Goal: Information Seeking & Learning: Learn about a topic

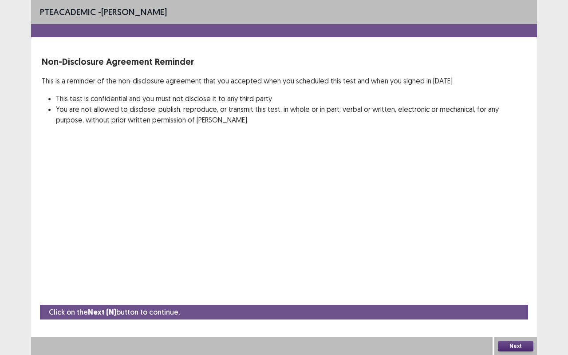
click at [515, 348] on button "Next" at bounding box center [514, 346] width 35 height 11
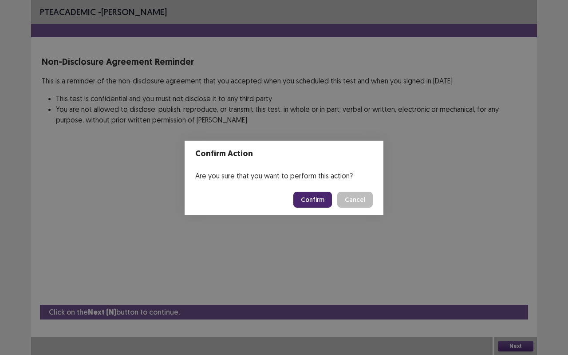
click at [321, 200] on button "Confirm" at bounding box center [312, 200] width 39 height 16
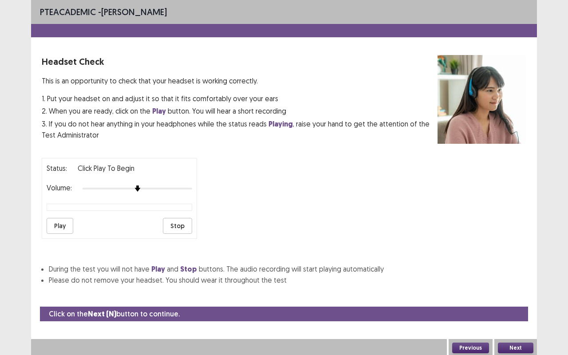
click at [58, 226] on button "Play" at bounding box center [60, 226] width 27 height 16
click at [474, 347] on button "Previous" at bounding box center [470, 347] width 37 height 11
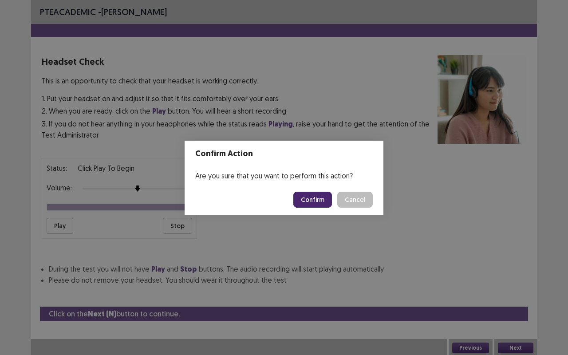
click at [305, 205] on button "Confirm" at bounding box center [312, 200] width 39 height 16
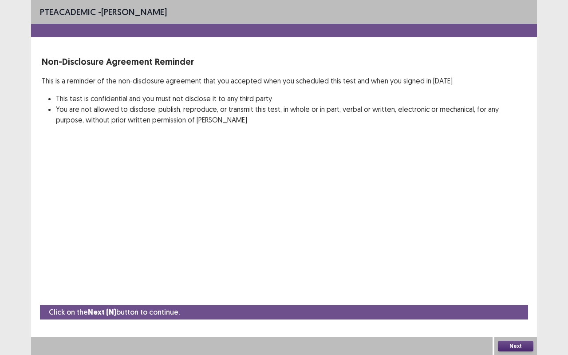
click at [457, 180] on div "PTE academic - [PERSON_NAME] Non-Disclosure Agreement Reminder This is a remind…" at bounding box center [283, 177] width 505 height 355
click at [515, 349] on button "Next" at bounding box center [514, 346] width 35 height 11
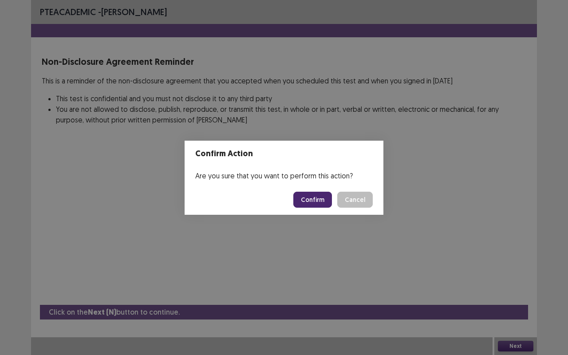
click at [310, 210] on footer "Confirm Cancel" at bounding box center [283, 199] width 199 height 30
click at [312, 199] on button "Confirm" at bounding box center [312, 200] width 39 height 16
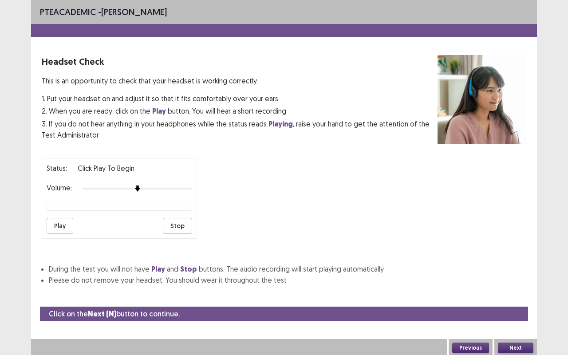
click at [70, 227] on button "Play" at bounding box center [60, 226] width 27 height 16
click at [512, 348] on button "Next" at bounding box center [514, 347] width 35 height 11
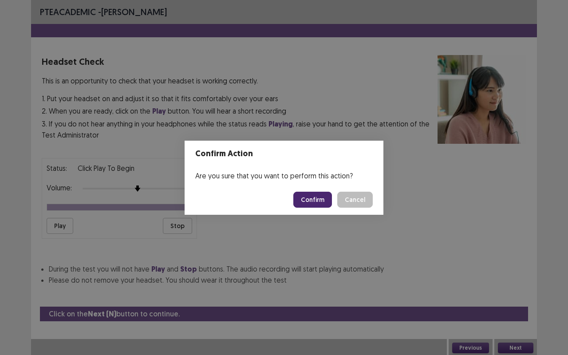
click at [319, 178] on div "Are you sure that you want to perform this action?" at bounding box center [283, 176] width 199 height 18
click at [314, 214] on footer "Confirm Cancel" at bounding box center [283, 199] width 199 height 30
click at [309, 195] on button "Confirm" at bounding box center [312, 200] width 39 height 16
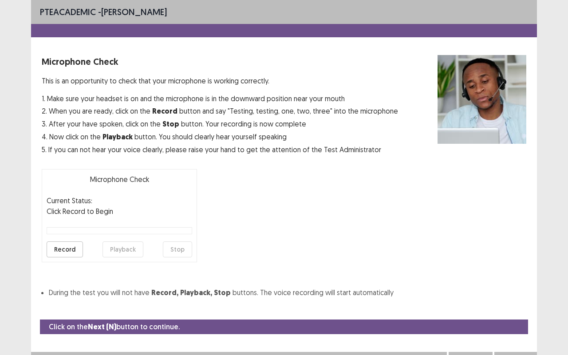
scroll to position [10, 0]
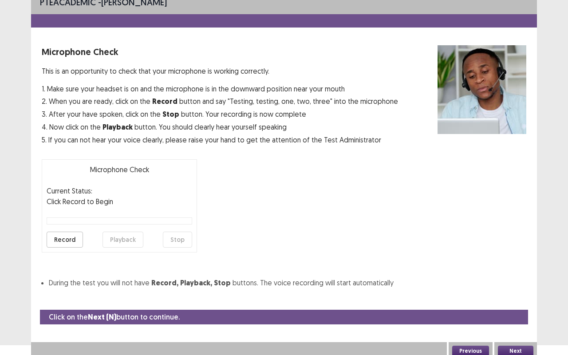
click at [64, 236] on button "Record" at bounding box center [65, 239] width 36 height 16
click at [117, 236] on button "Playback" at bounding box center [122, 239] width 41 height 16
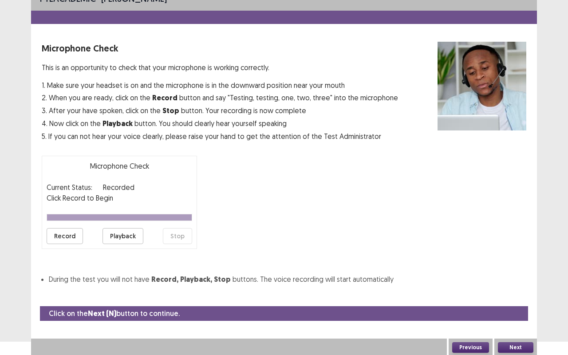
click at [513, 342] on button "Next" at bounding box center [514, 347] width 35 height 11
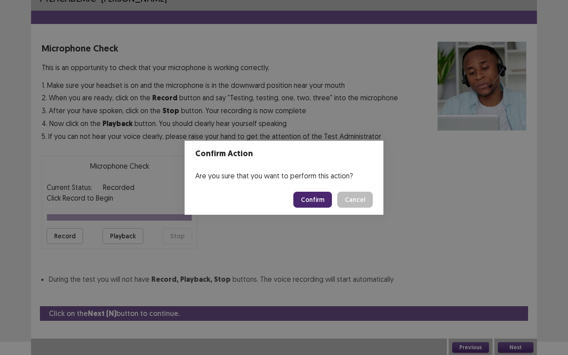
click at [306, 200] on button "Confirm" at bounding box center [312, 200] width 39 height 16
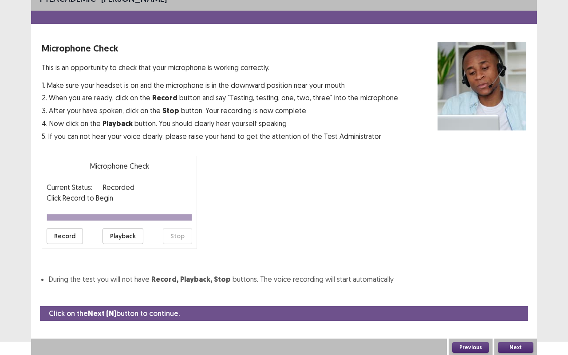
scroll to position [0, 0]
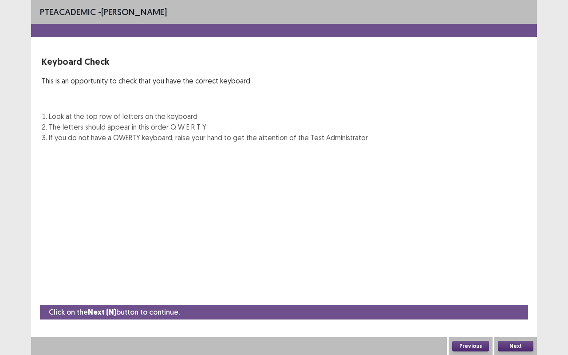
click at [516, 348] on button "Next" at bounding box center [514, 346] width 35 height 11
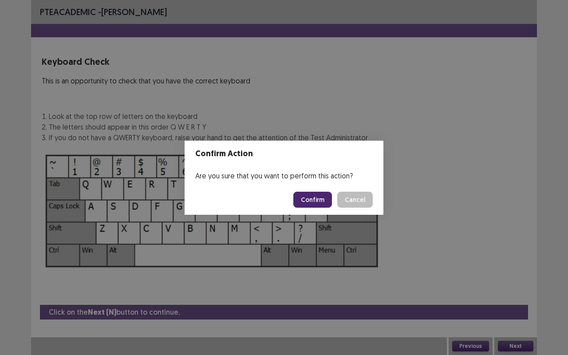
click at [314, 202] on button "Confirm" at bounding box center [312, 200] width 39 height 16
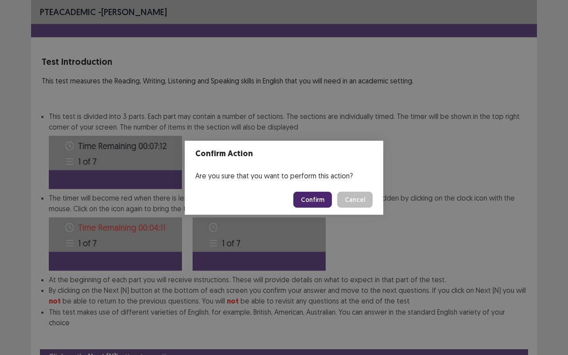
scroll to position [33, 0]
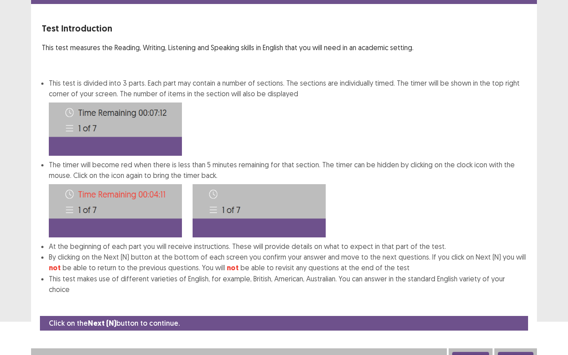
click at [506, 352] on button "Next" at bounding box center [514, 357] width 35 height 11
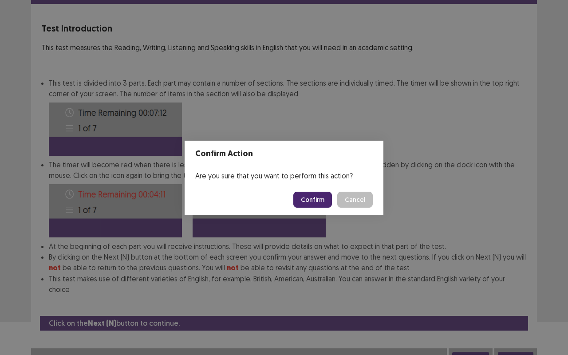
click at [316, 194] on button "Confirm" at bounding box center [312, 200] width 39 height 16
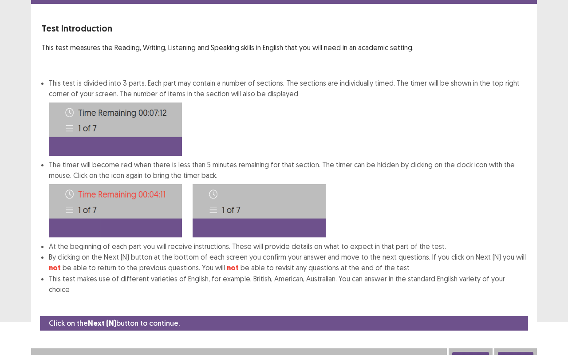
scroll to position [0, 0]
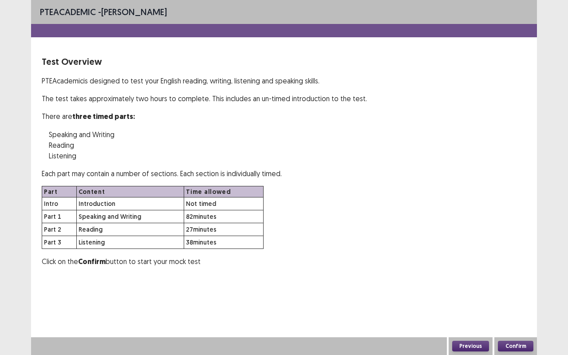
click at [516, 349] on button "Confirm" at bounding box center [514, 346] width 35 height 11
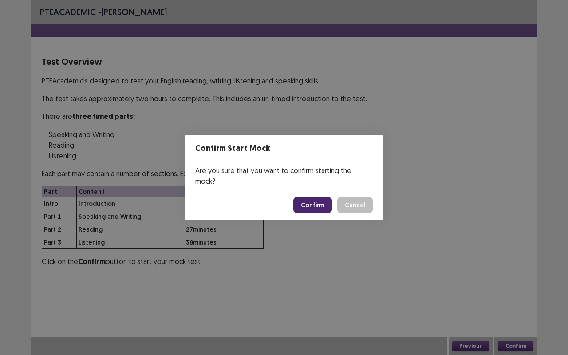
click at [312, 197] on button "Confirm" at bounding box center [312, 205] width 39 height 16
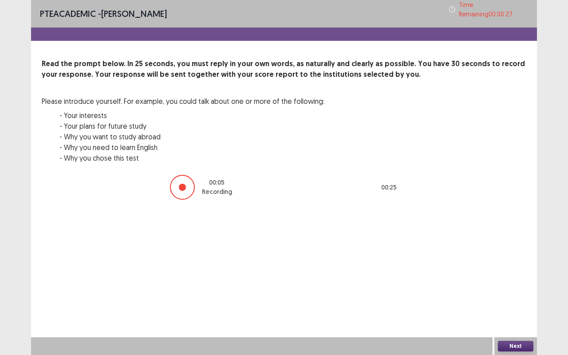
click at [505, 341] on button "Next" at bounding box center [514, 346] width 35 height 11
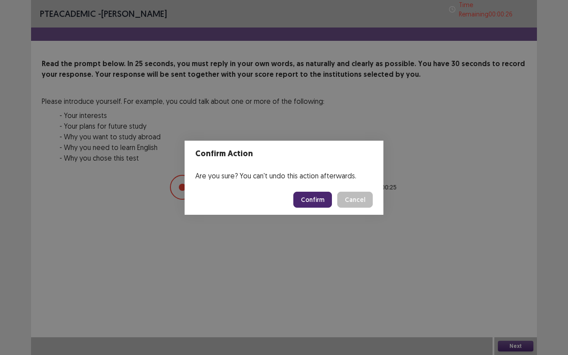
click at [305, 195] on button "Confirm" at bounding box center [312, 200] width 39 height 16
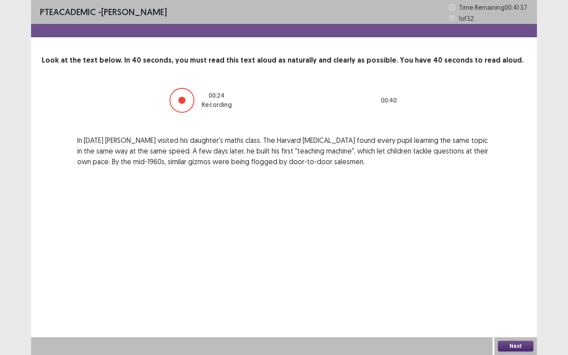
click at [509, 344] on button "Next" at bounding box center [514, 346] width 35 height 11
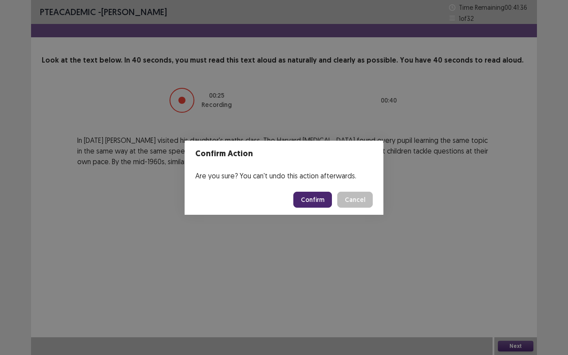
click at [313, 189] on footer "Confirm Cancel" at bounding box center [283, 199] width 199 height 30
click at [313, 196] on button "Confirm" at bounding box center [312, 200] width 39 height 16
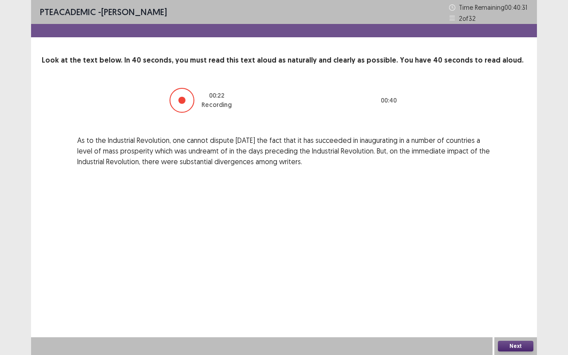
click at [516, 350] on button "Next" at bounding box center [514, 346] width 35 height 11
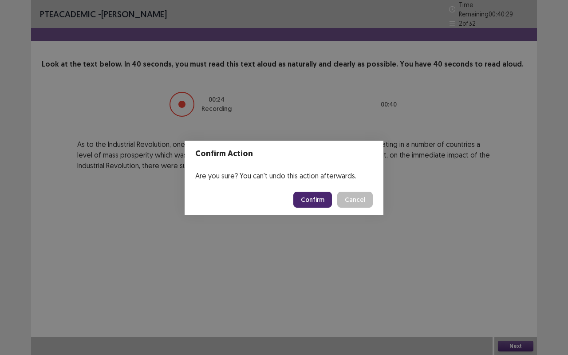
click at [324, 192] on button "Confirm" at bounding box center [312, 200] width 39 height 16
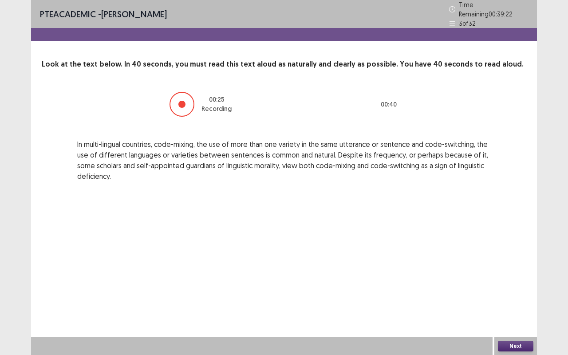
click at [511, 347] on button "Next" at bounding box center [514, 346] width 35 height 11
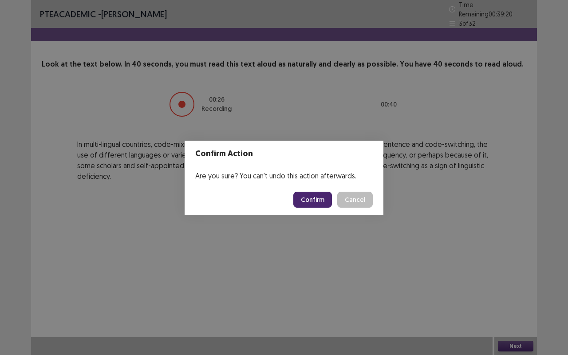
click at [295, 195] on footer "Confirm Cancel" at bounding box center [283, 199] width 199 height 30
click at [306, 197] on button "Confirm" at bounding box center [312, 200] width 39 height 16
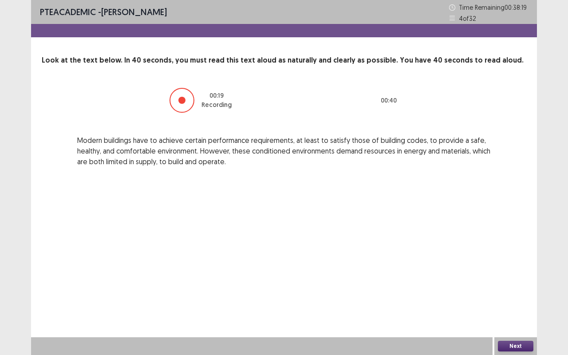
click at [509, 343] on button "Next" at bounding box center [514, 346] width 35 height 11
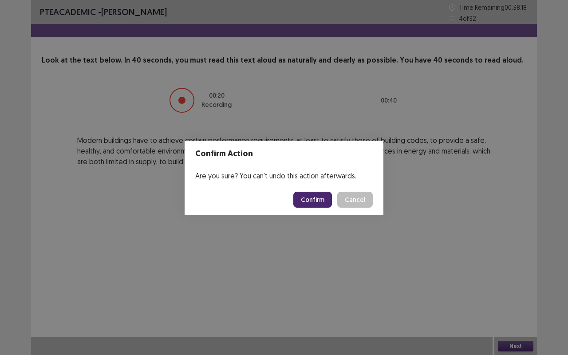
click at [321, 204] on button "Confirm" at bounding box center [312, 200] width 39 height 16
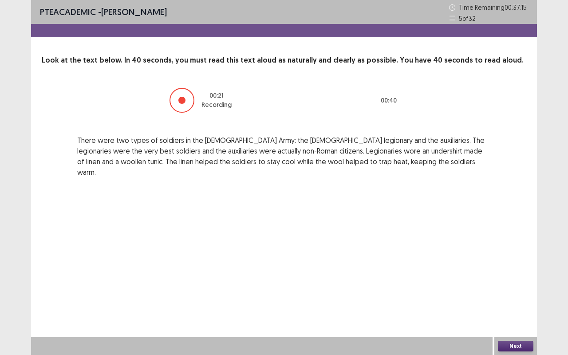
click at [524, 344] on button "Next" at bounding box center [514, 346] width 35 height 11
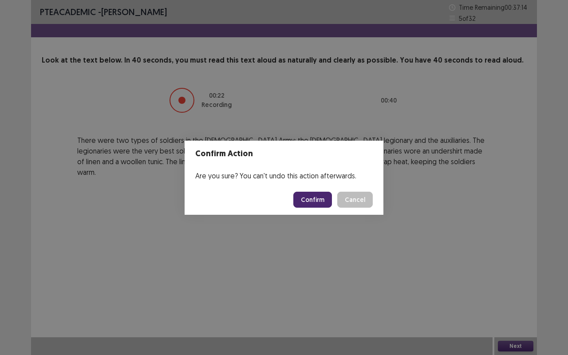
click at [321, 201] on button "Confirm" at bounding box center [312, 200] width 39 height 16
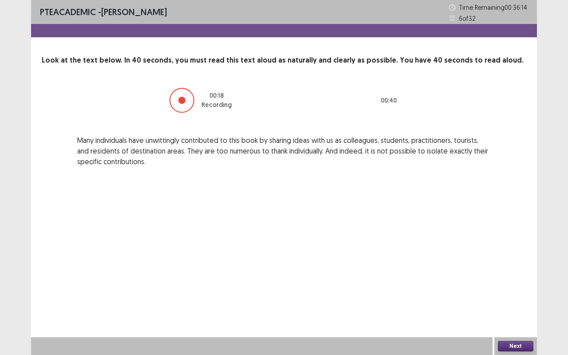
click at [512, 346] on button "Next" at bounding box center [514, 346] width 35 height 11
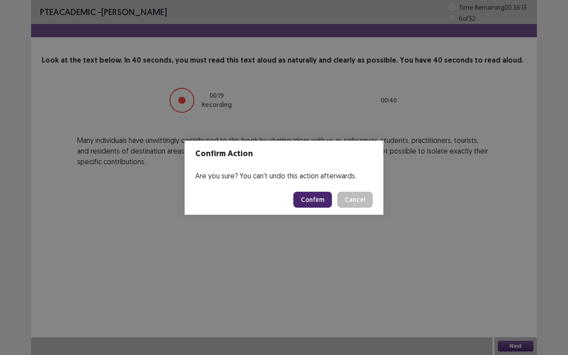
click at [314, 204] on button "Confirm" at bounding box center [312, 200] width 39 height 16
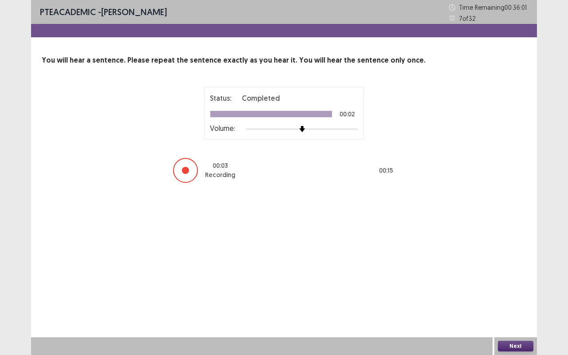
click at [515, 346] on button "Next" at bounding box center [514, 346] width 35 height 11
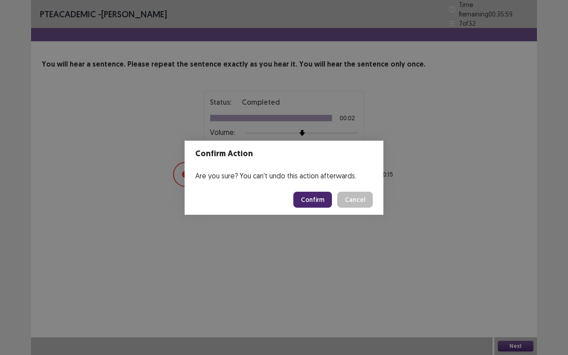
click at [317, 205] on button "Confirm" at bounding box center [312, 200] width 39 height 16
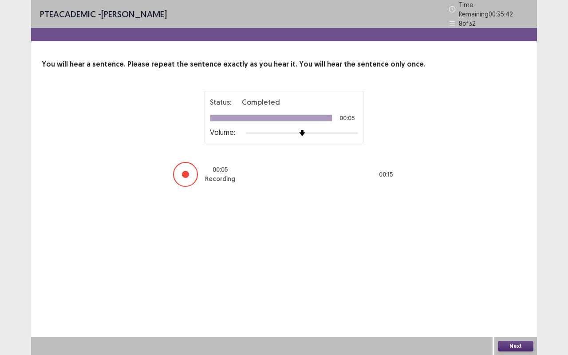
click at [516, 347] on button "Next" at bounding box center [514, 346] width 35 height 11
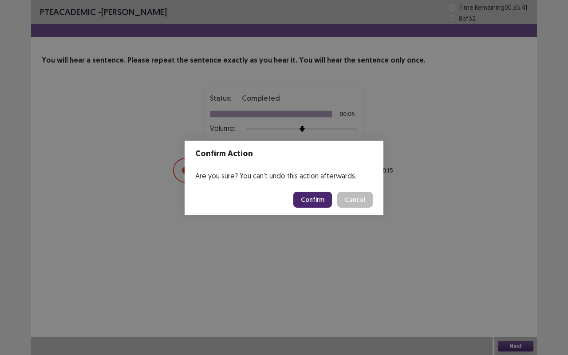
click at [313, 201] on button "Confirm" at bounding box center [312, 200] width 39 height 16
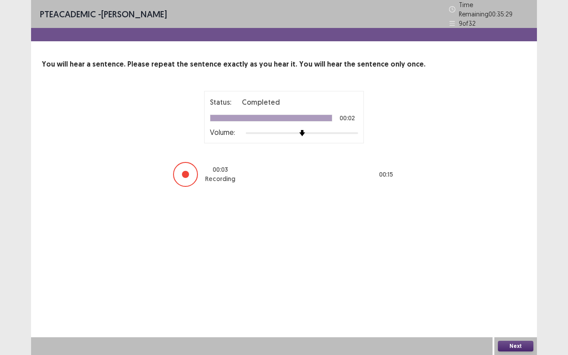
click at [512, 348] on button "Next" at bounding box center [514, 346] width 35 height 11
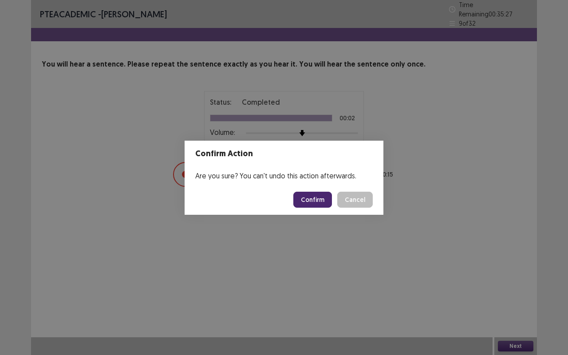
click at [319, 203] on button "Confirm" at bounding box center [312, 200] width 39 height 16
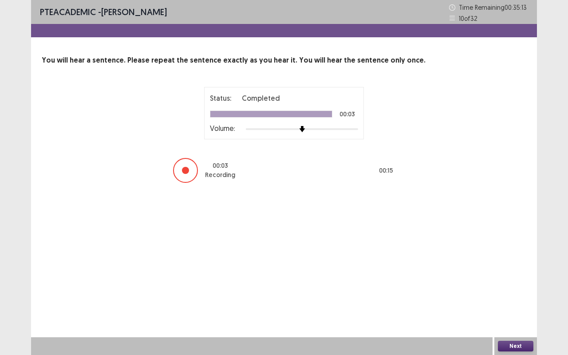
click at [513, 341] on button "Next" at bounding box center [514, 346] width 35 height 11
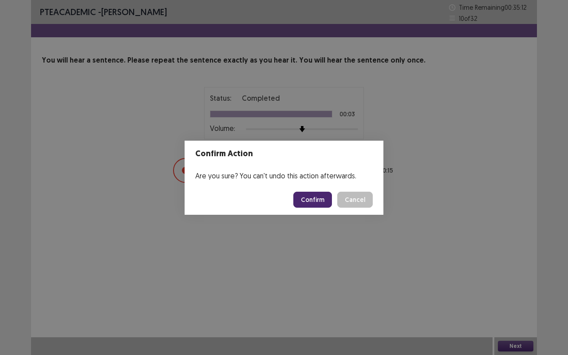
click at [317, 196] on button "Confirm" at bounding box center [312, 200] width 39 height 16
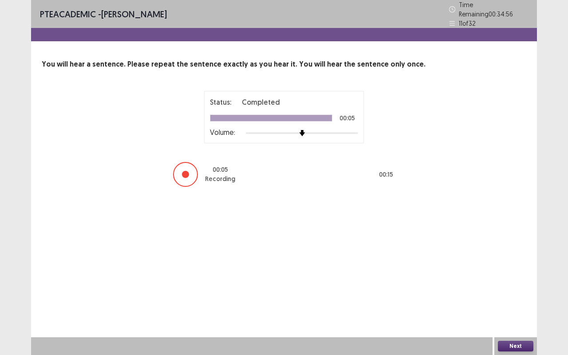
click at [500, 343] on button "Next" at bounding box center [514, 346] width 35 height 11
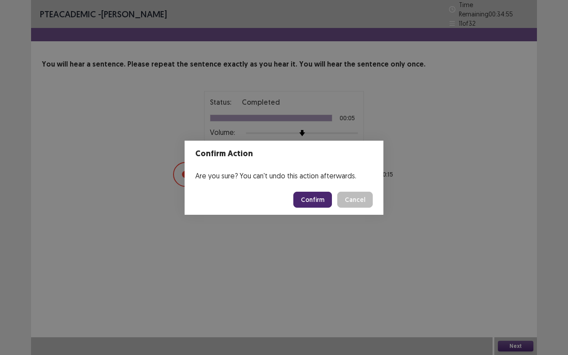
click at [300, 204] on button "Confirm" at bounding box center [312, 200] width 39 height 16
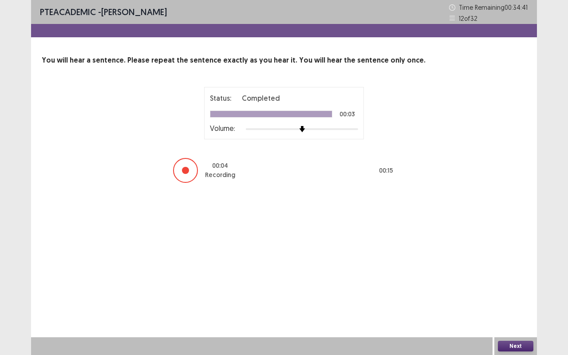
click at [509, 341] on button "Next" at bounding box center [514, 346] width 35 height 11
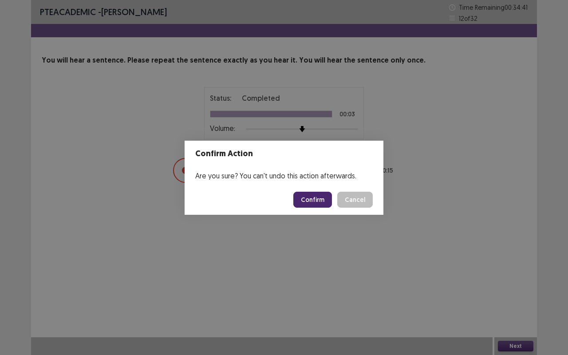
click at [317, 203] on button "Confirm" at bounding box center [312, 200] width 39 height 16
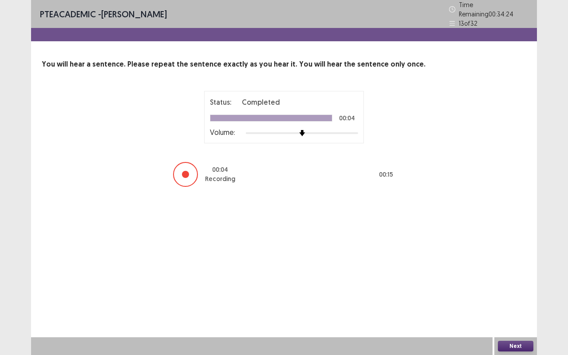
click at [509, 343] on button "Next" at bounding box center [514, 346] width 35 height 11
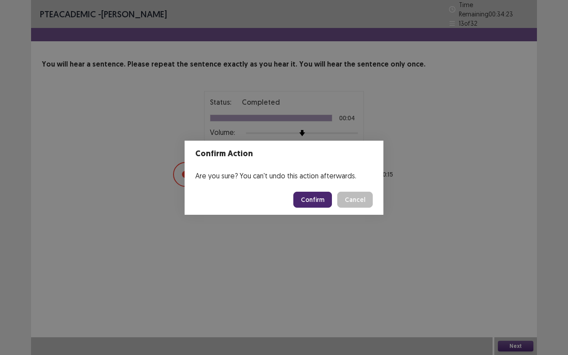
click at [321, 202] on button "Confirm" at bounding box center [312, 200] width 39 height 16
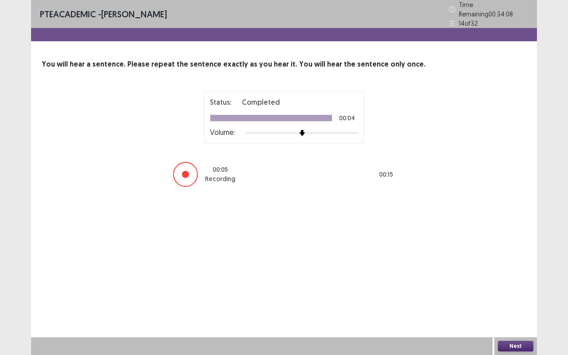
click at [517, 348] on button "Next" at bounding box center [514, 346] width 35 height 11
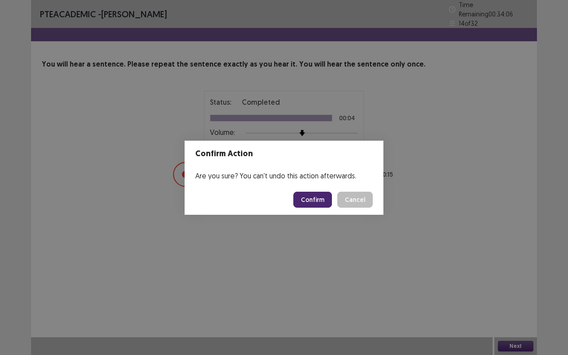
click at [310, 196] on button "Confirm" at bounding box center [312, 200] width 39 height 16
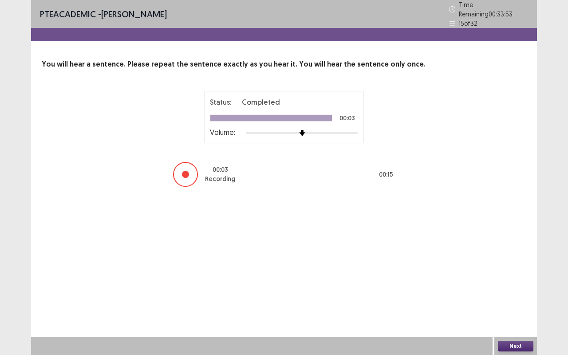
click at [512, 346] on button "Next" at bounding box center [514, 346] width 35 height 11
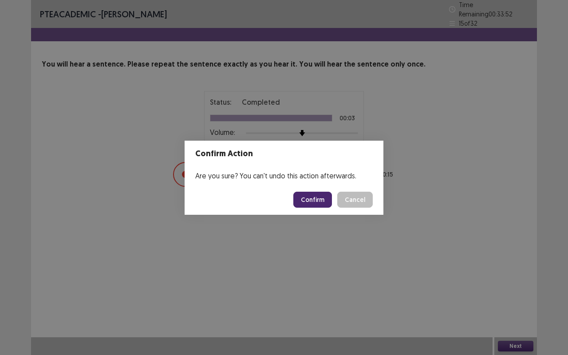
click at [322, 204] on button "Confirm" at bounding box center [312, 200] width 39 height 16
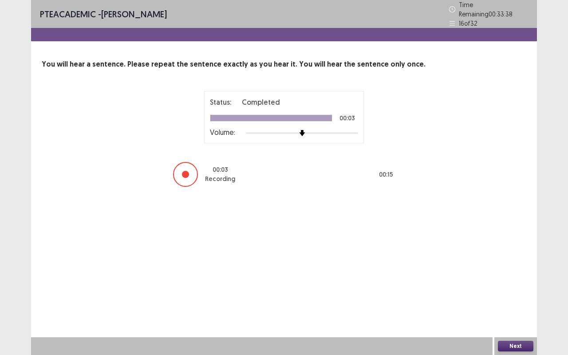
click at [515, 348] on button "Next" at bounding box center [514, 346] width 35 height 11
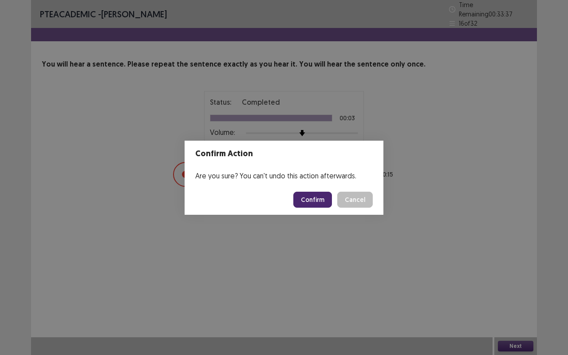
click at [323, 202] on button "Confirm" at bounding box center [312, 200] width 39 height 16
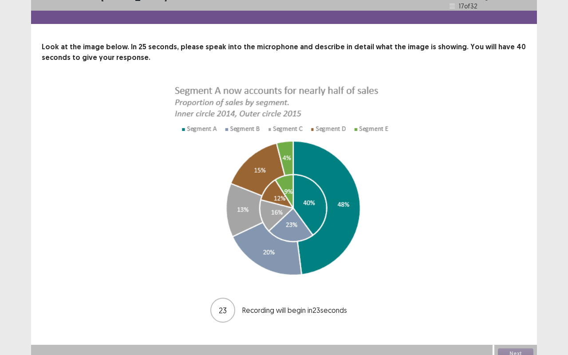
scroll to position [21, 0]
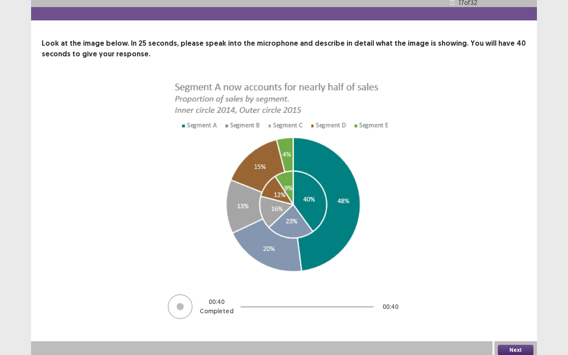
click at [513, 344] on button "Next" at bounding box center [514, 349] width 35 height 11
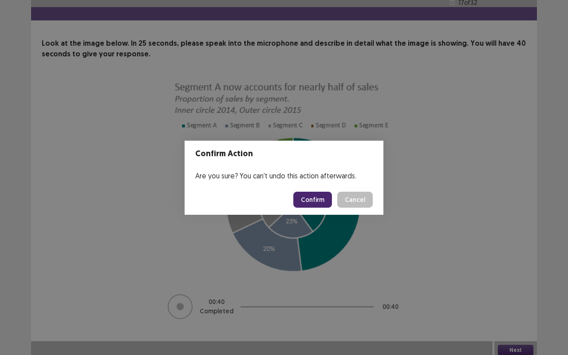
click at [310, 195] on button "Confirm" at bounding box center [312, 200] width 39 height 16
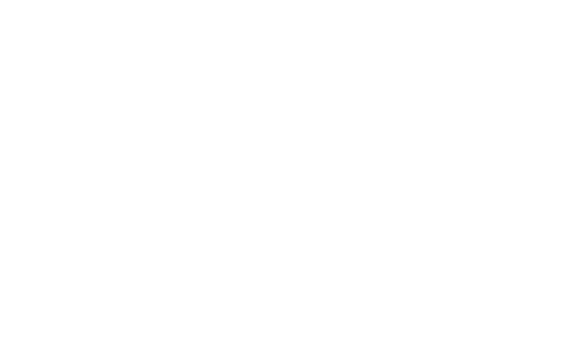
scroll to position [0, 0]
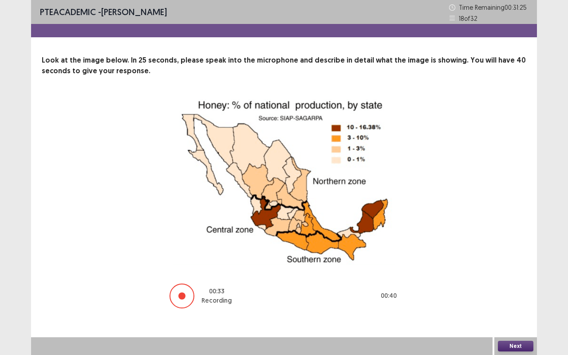
click at [512, 346] on button "Next" at bounding box center [514, 346] width 35 height 11
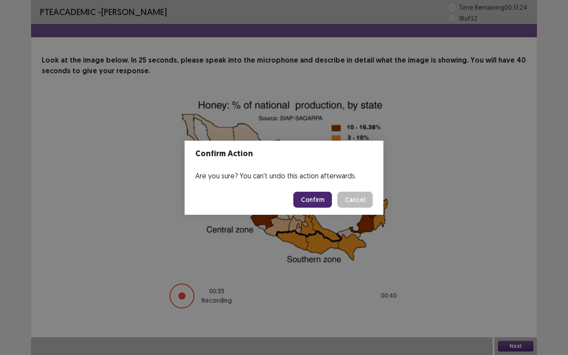
click at [309, 196] on button "Confirm" at bounding box center [312, 200] width 39 height 16
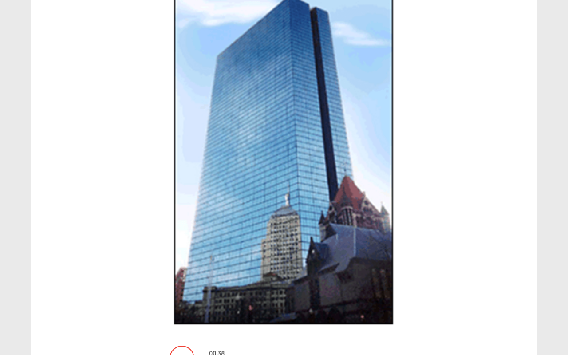
scroll to position [161, 0]
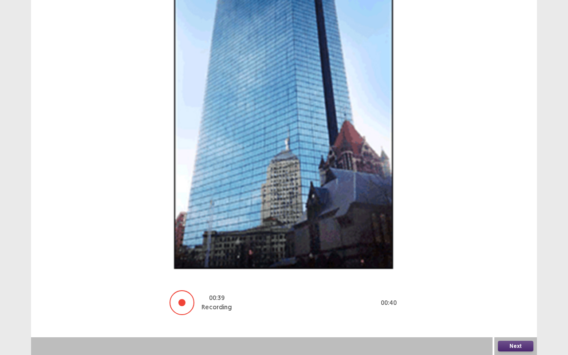
click at [504, 343] on button "Next" at bounding box center [514, 346] width 35 height 11
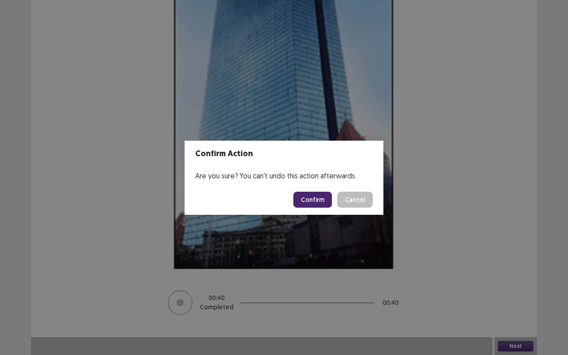
click at [309, 204] on button "Confirm" at bounding box center [312, 200] width 39 height 16
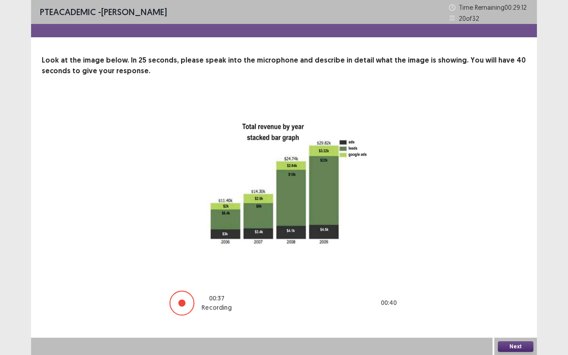
click at [514, 348] on button "Next" at bounding box center [514, 346] width 35 height 11
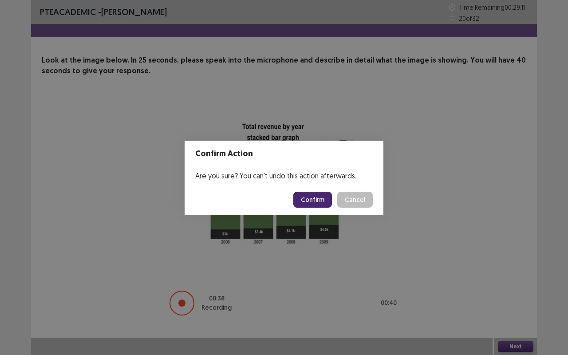
click at [320, 201] on button "Confirm" at bounding box center [312, 200] width 39 height 16
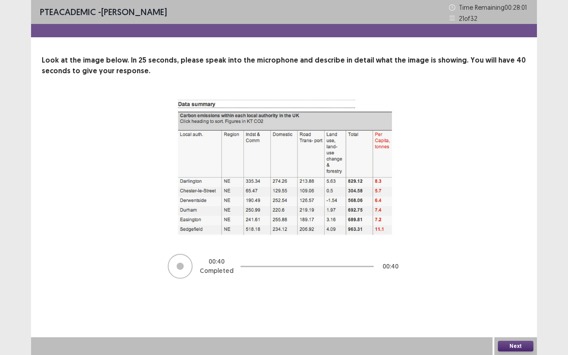
click at [523, 348] on button "Next" at bounding box center [514, 346] width 35 height 11
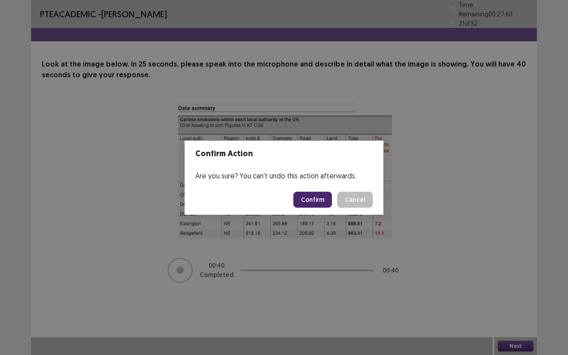
click at [309, 201] on button "Confirm" at bounding box center [312, 200] width 39 height 16
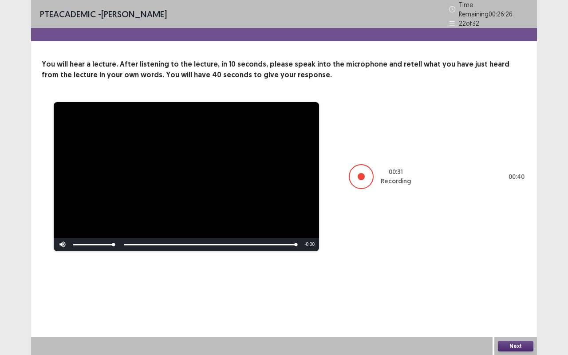
click at [513, 342] on button "Next" at bounding box center [514, 346] width 35 height 11
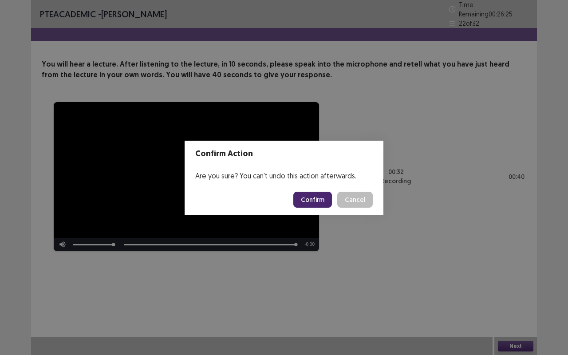
click at [318, 197] on button "Confirm" at bounding box center [312, 200] width 39 height 16
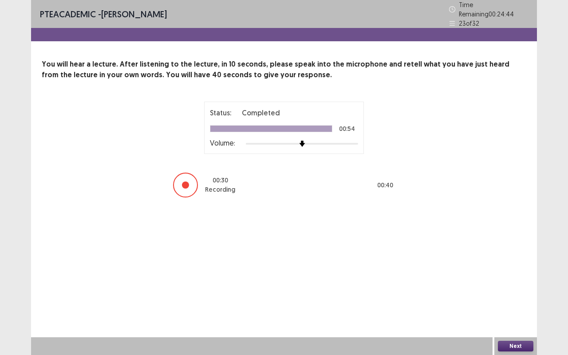
click at [514, 348] on button "Next" at bounding box center [514, 346] width 35 height 11
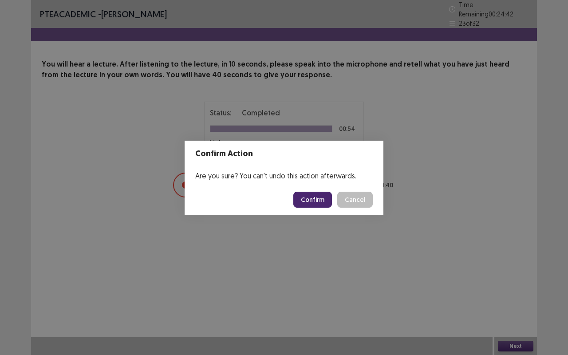
click at [315, 197] on button "Confirm" at bounding box center [312, 200] width 39 height 16
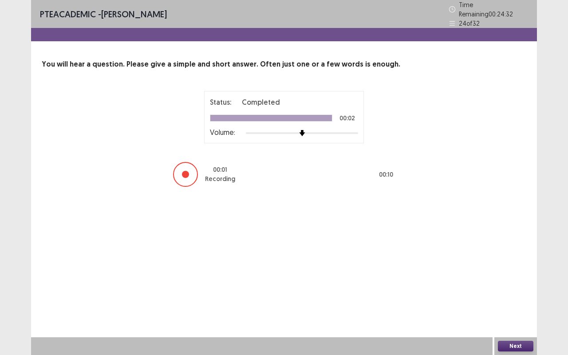
click at [521, 344] on button "Next" at bounding box center [514, 346] width 35 height 11
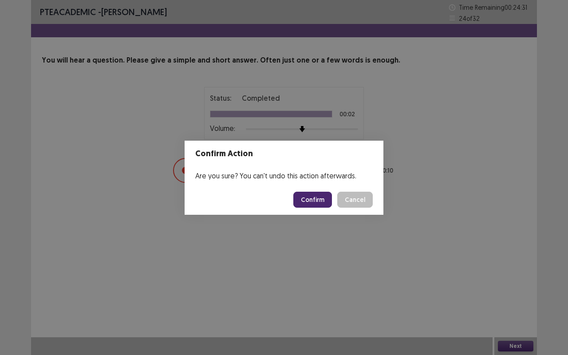
click at [313, 200] on button "Confirm" at bounding box center [312, 200] width 39 height 16
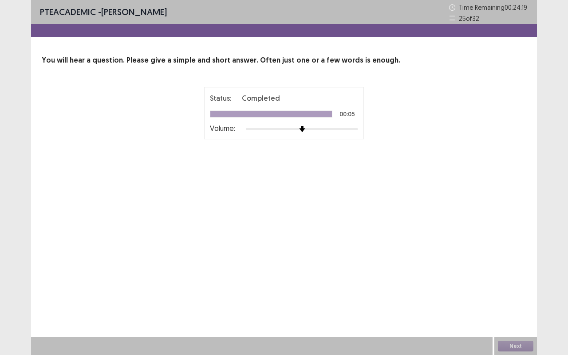
click at [508, 343] on div "Next" at bounding box center [515, 346] width 43 height 18
click at [508, 343] on button "Next" at bounding box center [514, 346] width 35 height 11
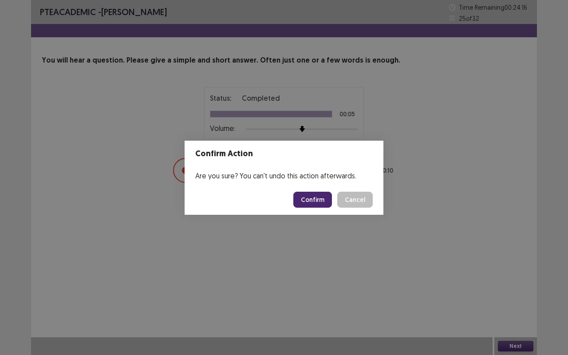
click at [318, 203] on button "Confirm" at bounding box center [312, 200] width 39 height 16
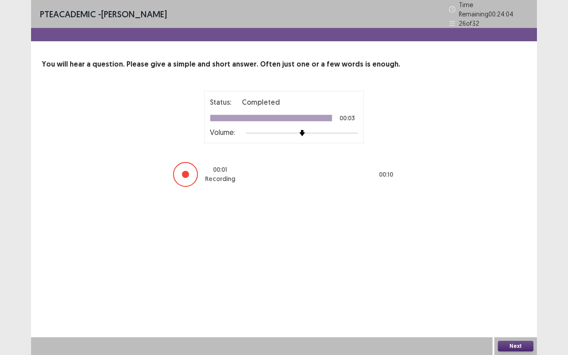
click at [510, 345] on button "Next" at bounding box center [514, 346] width 35 height 11
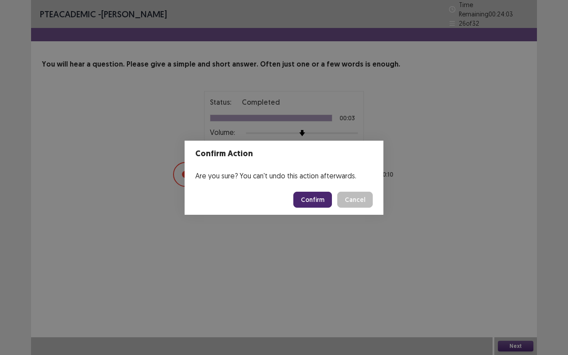
click at [317, 195] on button "Confirm" at bounding box center [312, 200] width 39 height 16
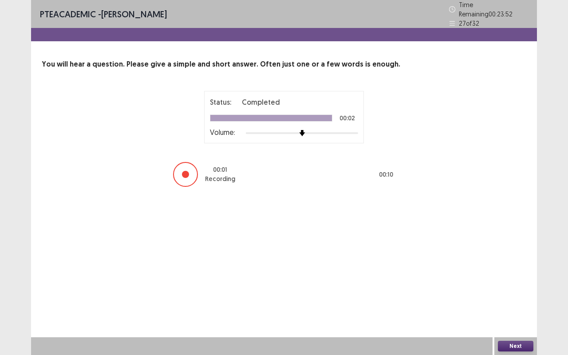
click at [510, 343] on button "Next" at bounding box center [514, 346] width 35 height 11
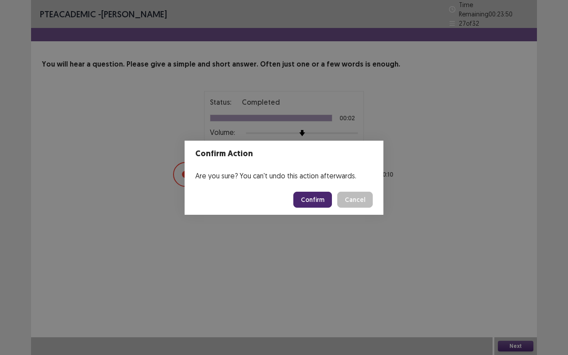
click at [320, 197] on button "Confirm" at bounding box center [312, 200] width 39 height 16
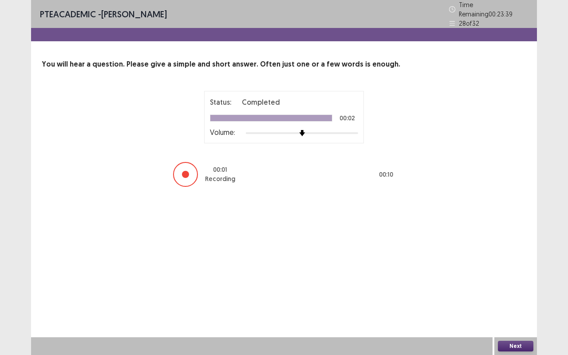
click at [509, 348] on button "Next" at bounding box center [514, 346] width 35 height 11
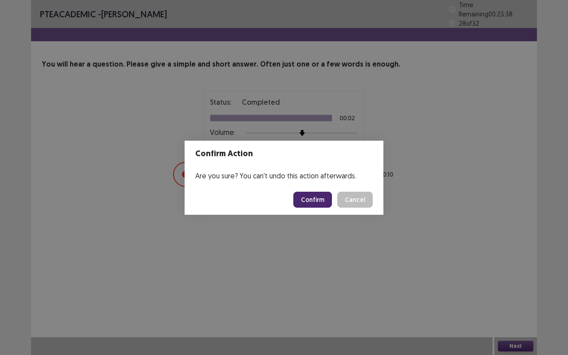
click at [319, 187] on footer "Confirm Cancel" at bounding box center [283, 199] width 199 height 30
click at [319, 193] on button "Confirm" at bounding box center [312, 200] width 39 height 16
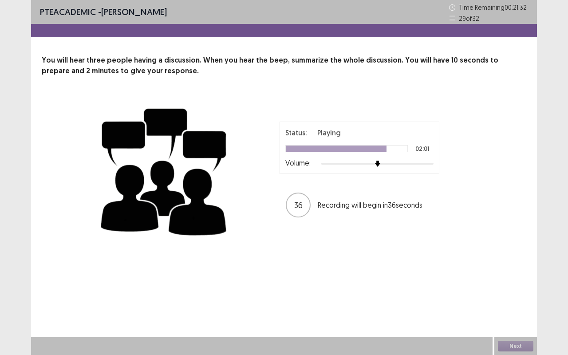
click at [319, 197] on div "36 Recording will begin in 36 seconds" at bounding box center [359, 204] width 147 height 25
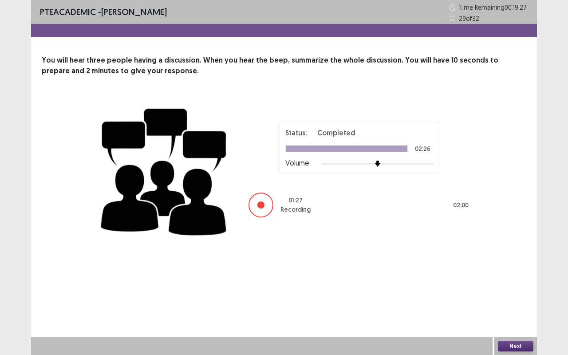
click at [516, 341] on button "Next" at bounding box center [514, 346] width 35 height 11
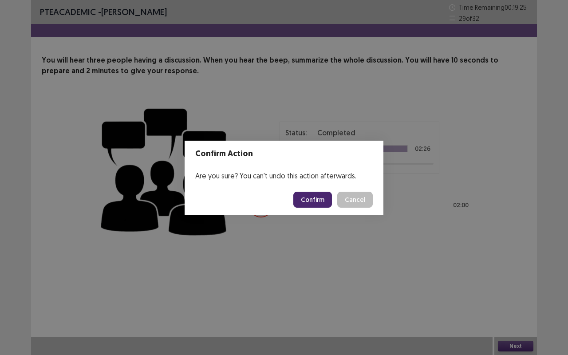
click at [317, 202] on button "Confirm" at bounding box center [312, 200] width 39 height 16
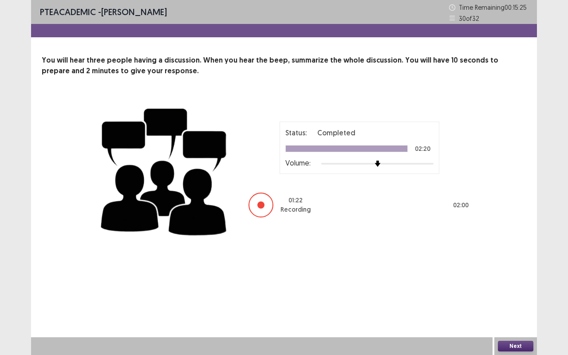
click at [512, 349] on button "Next" at bounding box center [514, 346] width 35 height 11
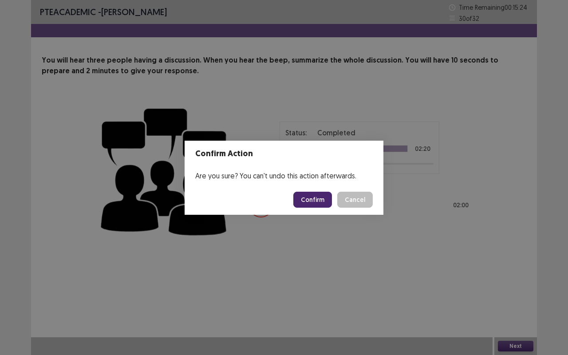
click at [317, 202] on button "Confirm" at bounding box center [312, 200] width 39 height 16
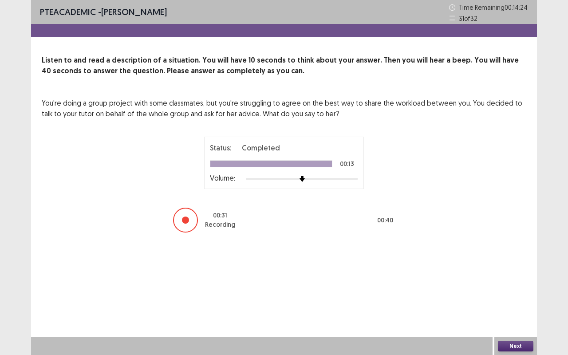
click at [509, 345] on button "Next" at bounding box center [514, 346] width 35 height 11
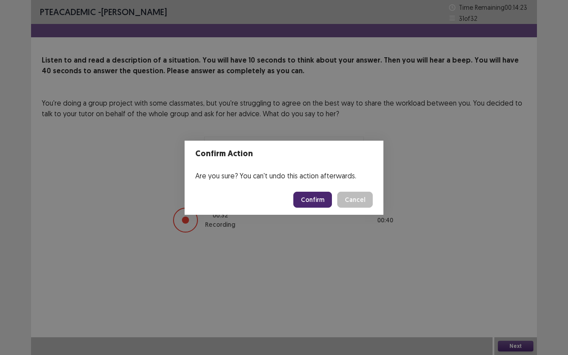
click at [296, 199] on button "Confirm" at bounding box center [312, 200] width 39 height 16
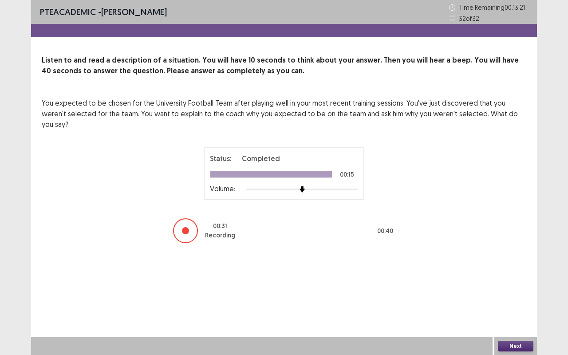
click at [509, 348] on button "Next" at bounding box center [514, 346] width 35 height 11
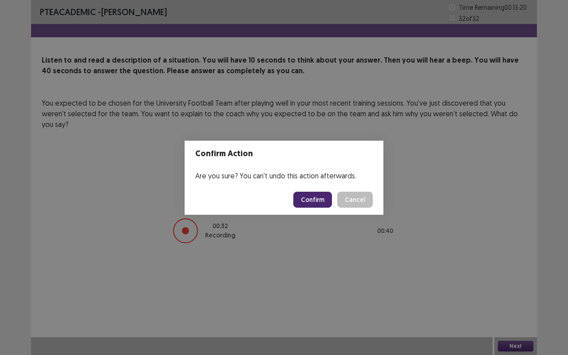
click at [309, 202] on button "Confirm" at bounding box center [312, 200] width 39 height 16
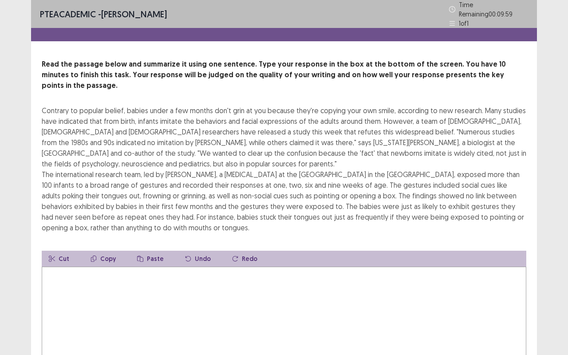
click at [120, 285] on textarea at bounding box center [284, 315] width 484 height 98
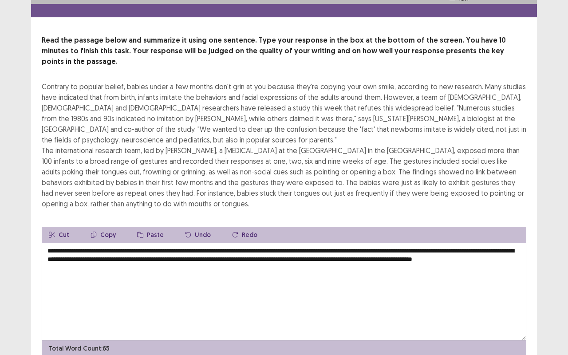
scroll to position [20, 0]
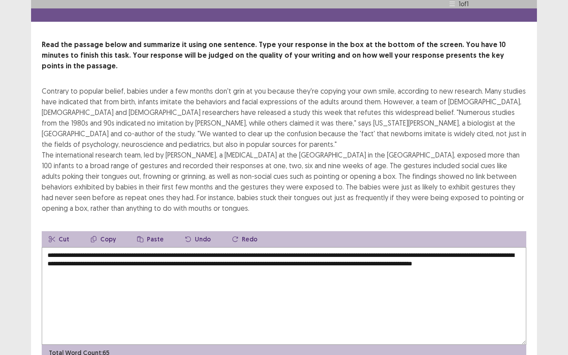
drag, startPoint x: 236, startPoint y: 250, endPoint x: 257, endPoint y: 269, distance: 28.5
click at [257, 269] on textarea "**********" at bounding box center [284, 296] width 484 height 98
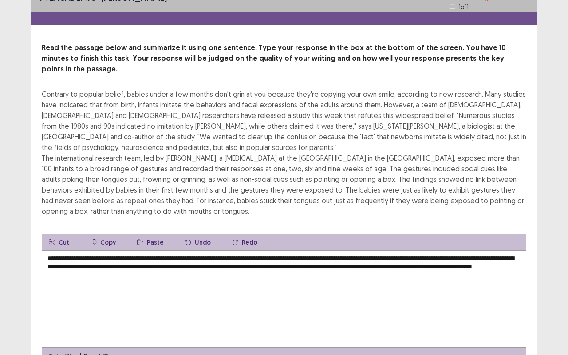
scroll to position [24, 0]
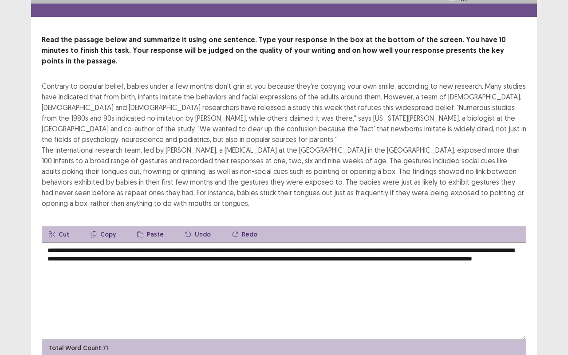
drag, startPoint x: 169, startPoint y: 254, endPoint x: 203, endPoint y: 258, distance: 33.9
click at [203, 258] on textarea "**********" at bounding box center [284, 291] width 484 height 98
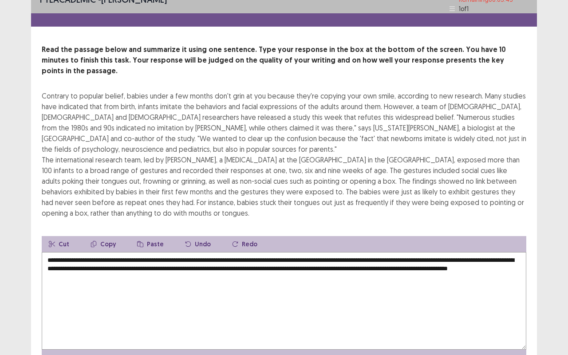
scroll to position [0, 0]
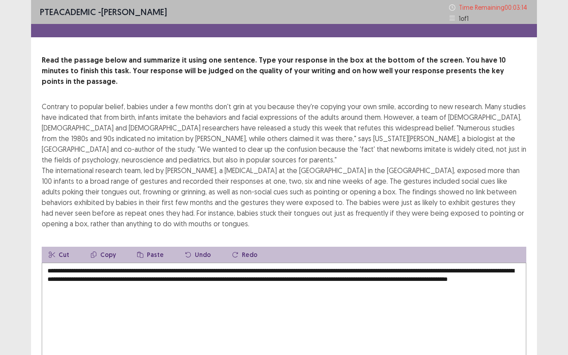
click at [481, 270] on textarea "**********" at bounding box center [284, 311] width 484 height 98
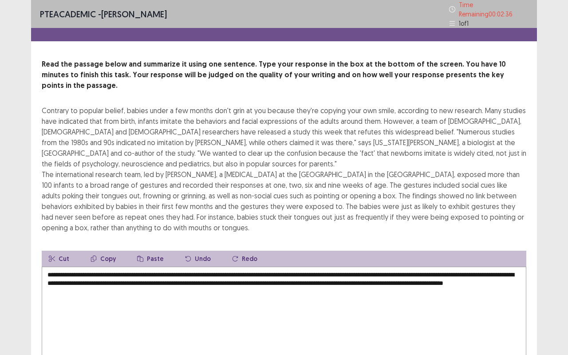
scroll to position [3, 0]
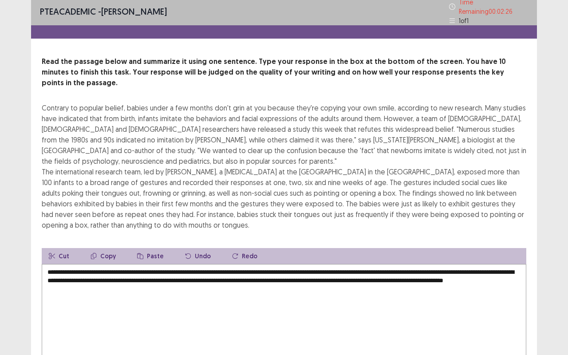
drag, startPoint x: 225, startPoint y: 267, endPoint x: 243, endPoint y: 281, distance: 23.1
click at [243, 281] on textarea "**********" at bounding box center [284, 313] width 484 height 98
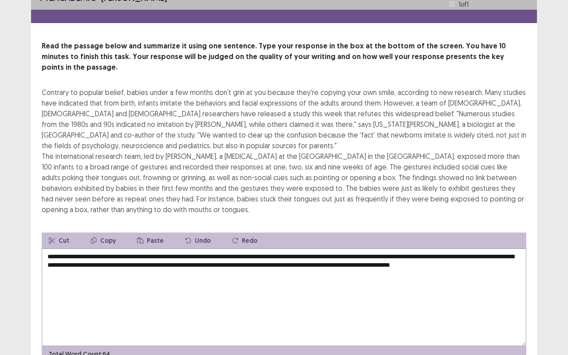
scroll to position [13, 0]
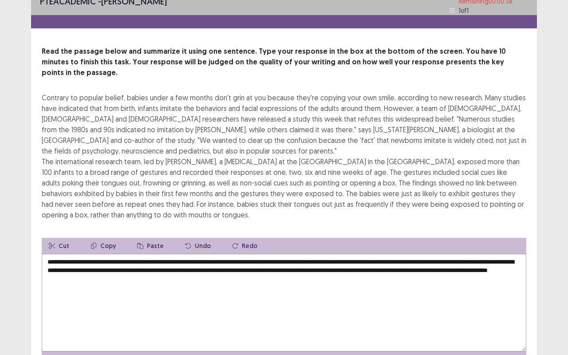
drag, startPoint x: 183, startPoint y: 266, endPoint x: 214, endPoint y: 266, distance: 31.5
click at [214, 266] on textarea "**********" at bounding box center [284, 303] width 484 height 98
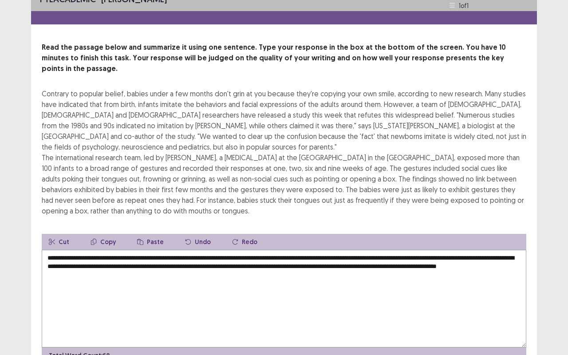
drag, startPoint x: 98, startPoint y: 265, endPoint x: 171, endPoint y: 267, distance: 72.3
click at [171, 267] on textarea "**********" at bounding box center [284, 299] width 484 height 98
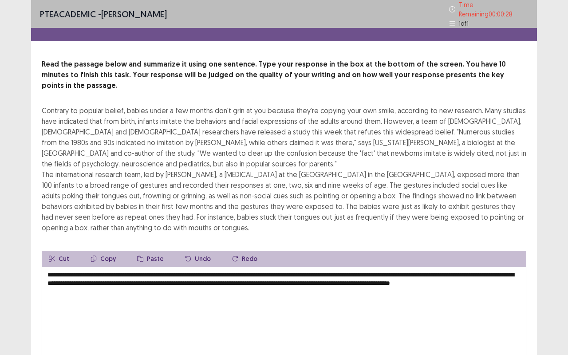
scroll to position [50, 0]
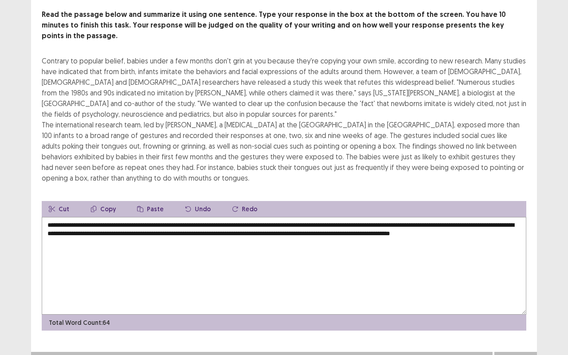
type textarea "**********"
click at [519, 354] on button "Next" at bounding box center [514, 360] width 35 height 11
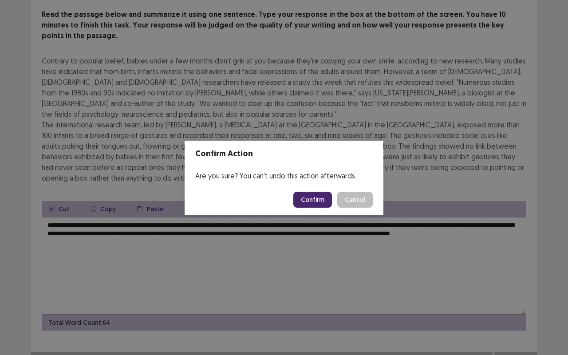
click at [316, 196] on button "Confirm" at bounding box center [312, 200] width 39 height 16
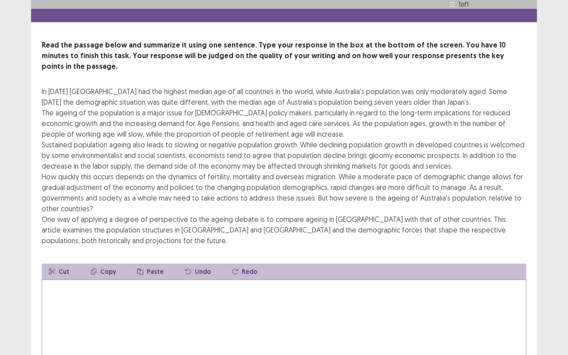
scroll to position [20, 0]
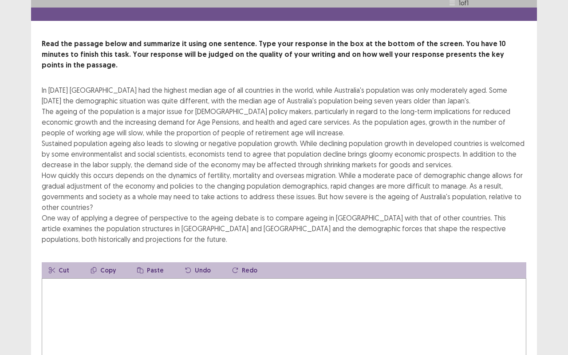
click at [98, 279] on textarea at bounding box center [284, 327] width 484 height 98
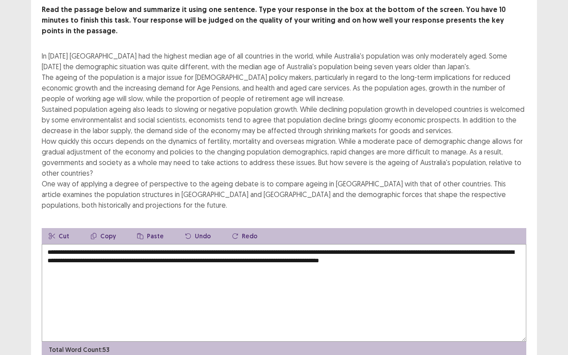
scroll to position [52, 0]
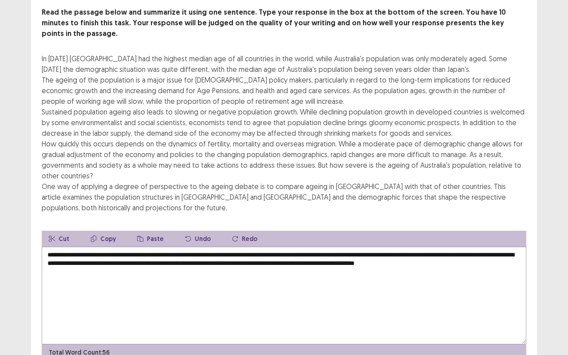
click at [500, 250] on textarea "**********" at bounding box center [284, 296] width 484 height 98
drag, startPoint x: 500, startPoint y: 246, endPoint x: 525, endPoint y: 250, distance: 25.1
click at [525, 250] on textarea "**********" at bounding box center [284, 296] width 484 height 98
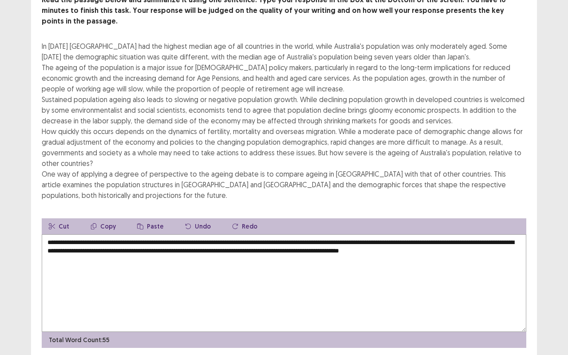
scroll to position [68, 0]
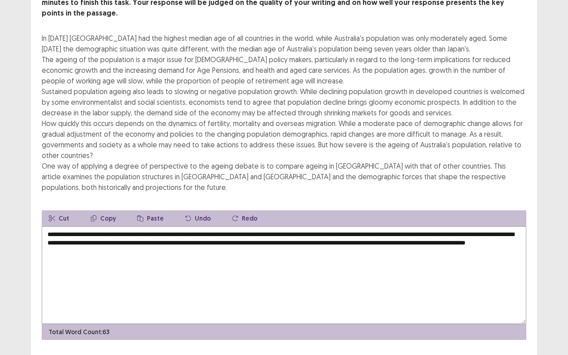
click at [203, 246] on textarea "**********" at bounding box center [284, 275] width 484 height 98
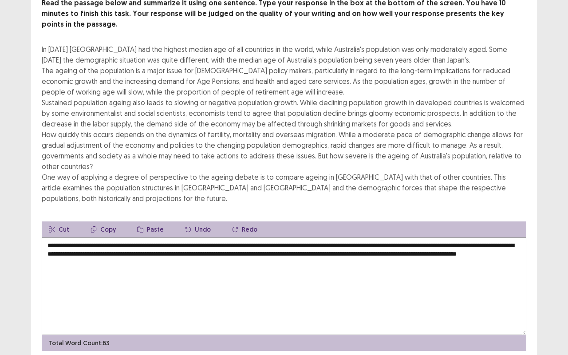
scroll to position [61, 0]
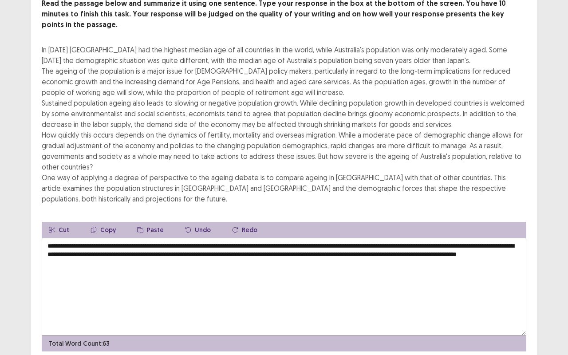
drag, startPoint x: 500, startPoint y: 240, endPoint x: 505, endPoint y: 252, distance: 12.7
click at [505, 252] on textarea "**********" at bounding box center [284, 287] width 484 height 98
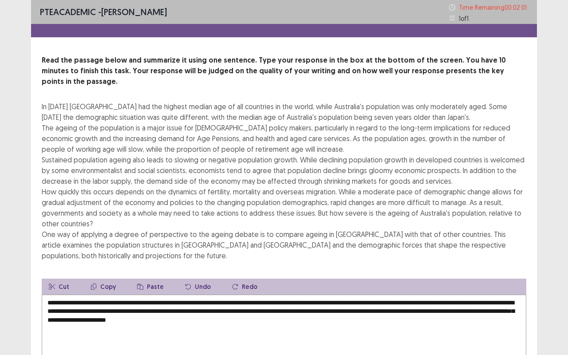
scroll to position [82, 0]
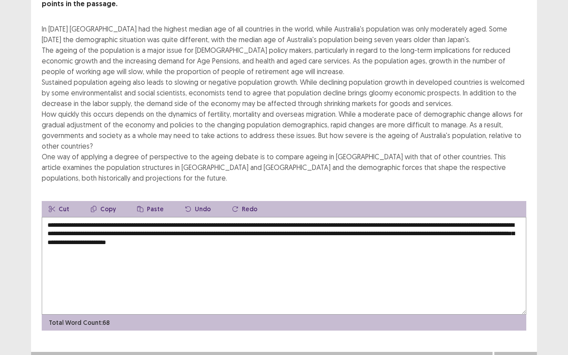
type textarea "**********"
click at [508, 354] on button "Next" at bounding box center [514, 360] width 35 height 11
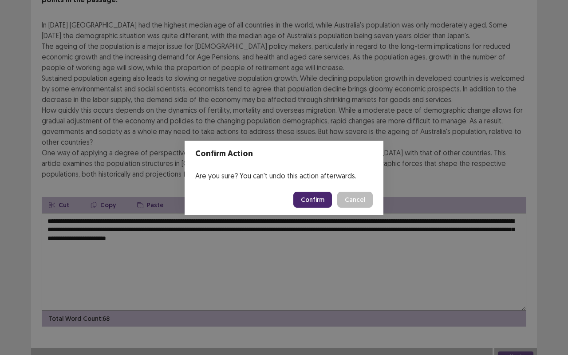
click at [314, 200] on button "Confirm" at bounding box center [312, 200] width 39 height 16
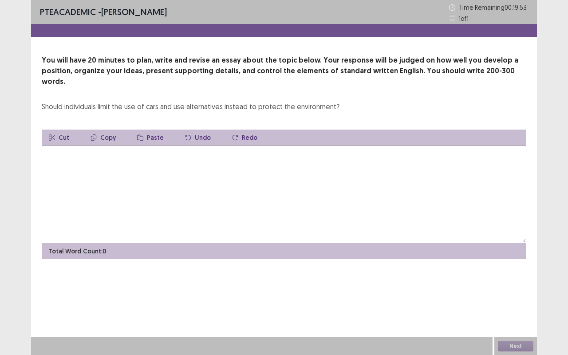
click at [91, 158] on textarea at bounding box center [284, 194] width 484 height 98
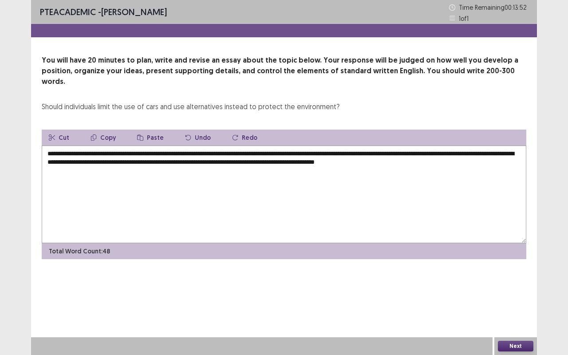
click at [390, 151] on textarea "**********" at bounding box center [284, 194] width 484 height 98
click at [489, 154] on textarea "**********" at bounding box center [284, 194] width 484 height 98
click at [355, 152] on textarea "**********" at bounding box center [284, 194] width 484 height 98
click at [315, 153] on textarea "**********" at bounding box center [284, 194] width 484 height 98
click at [361, 153] on textarea "**********" at bounding box center [284, 194] width 484 height 98
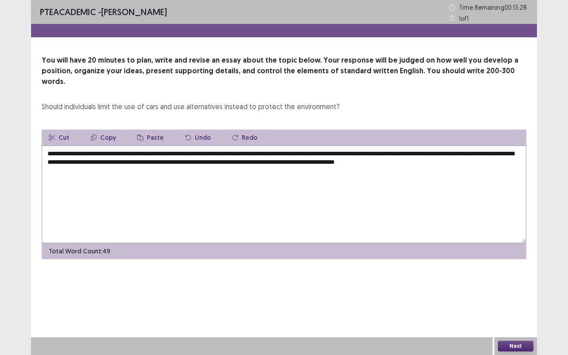
click at [506, 155] on textarea "**********" at bounding box center [284, 194] width 484 height 98
drag, startPoint x: 316, startPoint y: 153, endPoint x: 323, endPoint y: 154, distance: 7.7
click at [323, 154] on textarea "**********" at bounding box center [284, 194] width 484 height 98
drag, startPoint x: 348, startPoint y: 153, endPoint x: 488, endPoint y: 158, distance: 139.8
click at [488, 158] on textarea "**********" at bounding box center [284, 194] width 484 height 98
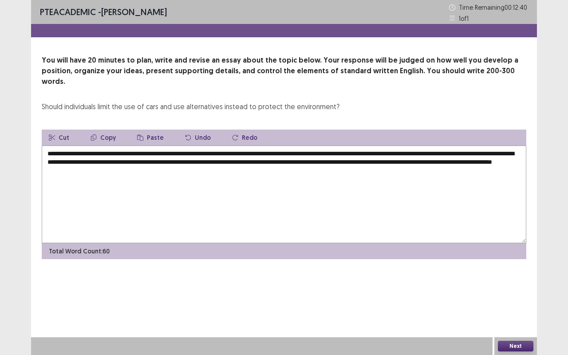
click at [441, 169] on textarea "**********" at bounding box center [284, 194] width 484 height 98
click at [372, 152] on textarea "**********" at bounding box center [284, 194] width 484 height 98
click at [371, 153] on textarea "**********" at bounding box center [284, 194] width 484 height 98
click at [317, 152] on textarea "**********" at bounding box center [284, 194] width 484 height 98
click at [372, 152] on textarea "**********" at bounding box center [284, 194] width 484 height 98
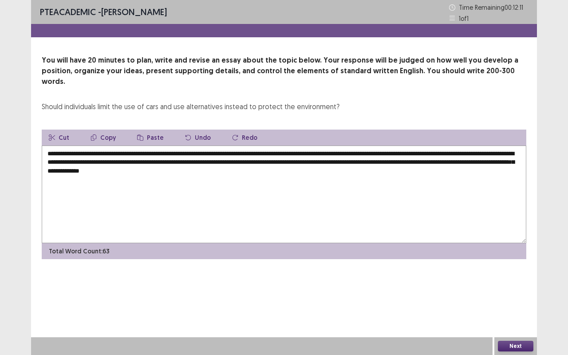
click at [434, 153] on textarea "**********" at bounding box center [284, 194] width 484 height 98
drag, startPoint x: 307, startPoint y: 162, endPoint x: 160, endPoint y: 159, distance: 147.7
click at [160, 159] on textarea "**********" at bounding box center [284, 194] width 484 height 98
click at [358, 156] on textarea "**********" at bounding box center [284, 194] width 484 height 98
click at [427, 161] on textarea "**********" at bounding box center [284, 194] width 484 height 98
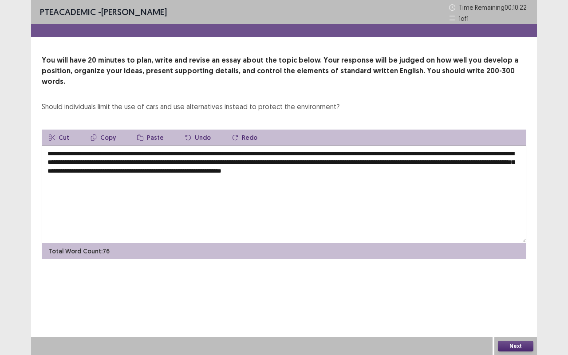
click at [430, 161] on textarea "**********" at bounding box center [284, 194] width 484 height 98
click at [441, 163] on textarea "**********" at bounding box center [284, 194] width 484 height 98
click at [470, 167] on textarea "**********" at bounding box center [284, 194] width 484 height 98
click at [436, 161] on textarea "**********" at bounding box center [284, 194] width 484 height 98
click at [461, 162] on textarea "**********" at bounding box center [284, 194] width 484 height 98
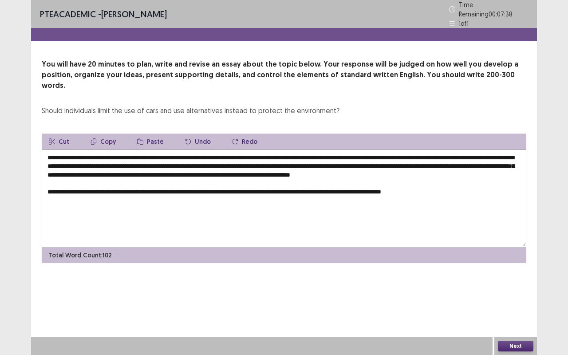
click at [366, 186] on textarea "**********" at bounding box center [284, 198] width 484 height 98
click at [368, 186] on textarea "**********" at bounding box center [284, 198] width 484 height 98
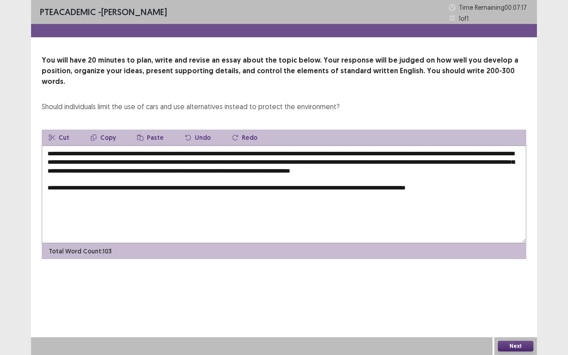
click at [466, 191] on textarea "**********" at bounding box center [284, 194] width 484 height 98
click at [479, 187] on textarea "**********" at bounding box center [284, 194] width 484 height 98
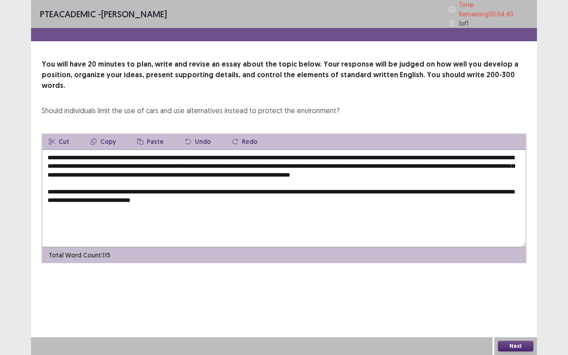
click at [243, 199] on textarea "**********" at bounding box center [284, 198] width 484 height 98
click at [268, 196] on textarea "**********" at bounding box center [284, 198] width 484 height 98
click at [268, 194] on textarea "**********" at bounding box center [284, 198] width 484 height 98
click at [274, 196] on textarea "**********" at bounding box center [284, 198] width 484 height 98
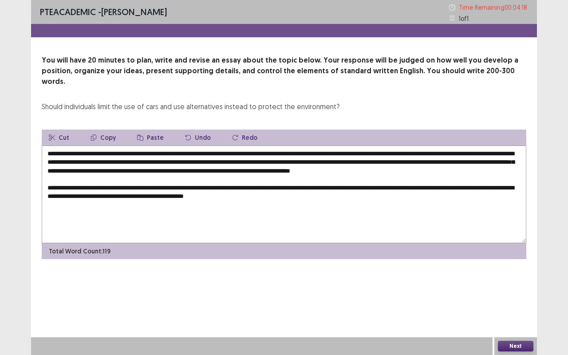
click at [282, 197] on textarea "**********" at bounding box center [284, 194] width 484 height 98
click at [301, 196] on textarea "**********" at bounding box center [284, 194] width 484 height 98
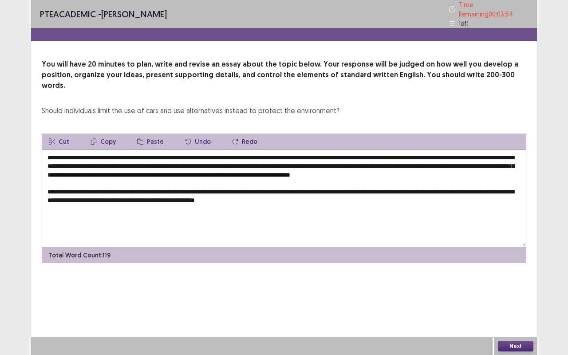
click at [254, 198] on textarea "**********" at bounding box center [284, 198] width 484 height 98
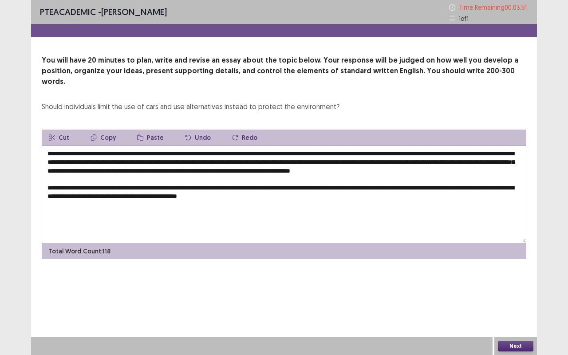
click at [294, 194] on textarea "**********" at bounding box center [284, 194] width 484 height 98
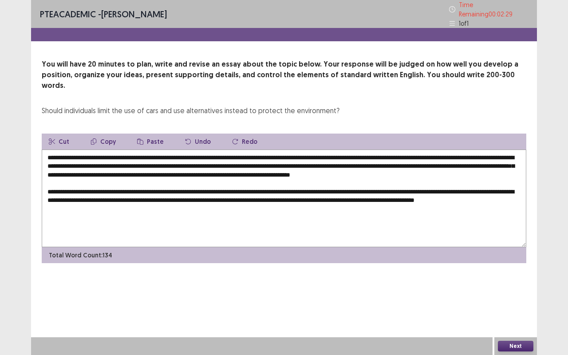
click at [416, 196] on textarea "**********" at bounding box center [284, 198] width 484 height 98
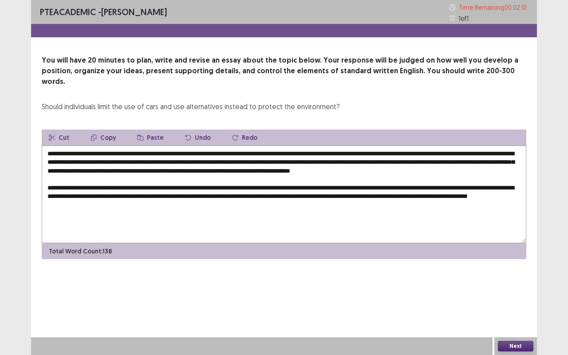
click at [97, 203] on textarea "**********" at bounding box center [284, 194] width 484 height 98
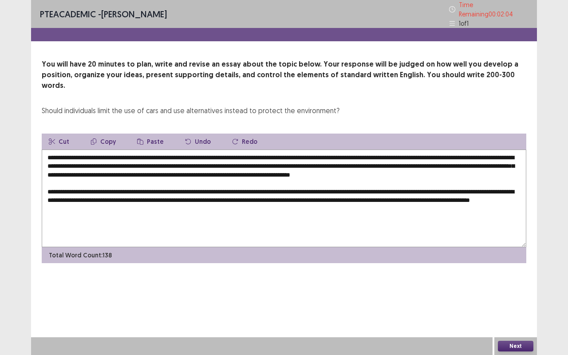
click at [135, 205] on textarea "**********" at bounding box center [284, 198] width 484 height 98
click at [137, 203] on textarea "**********" at bounding box center [284, 198] width 484 height 98
drag, startPoint x: 156, startPoint y: 205, endPoint x: 196, endPoint y: 204, distance: 39.5
click at [196, 204] on textarea "**********" at bounding box center [284, 198] width 484 height 98
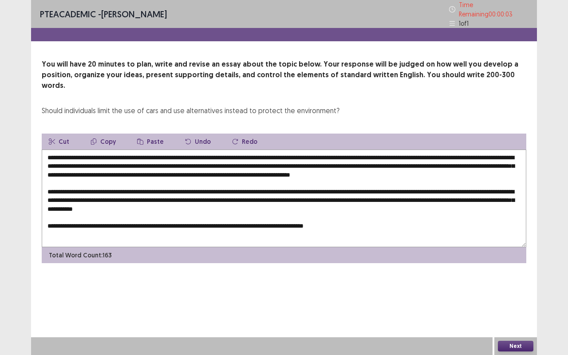
click at [178, 221] on textarea at bounding box center [284, 198] width 484 height 98
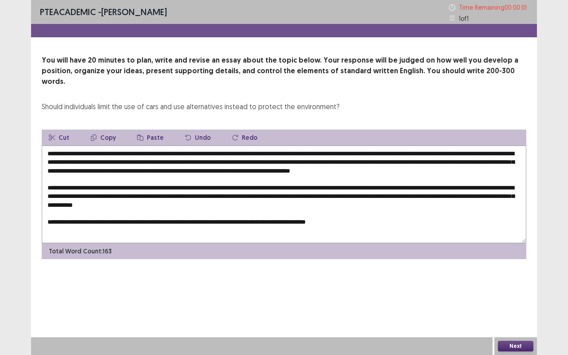
type textarea "**********"
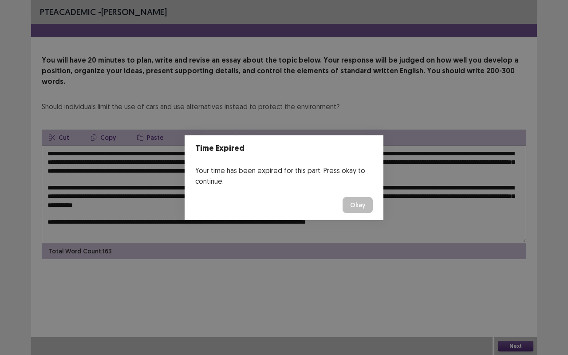
click at [355, 211] on button "Okay" at bounding box center [357, 205] width 30 height 16
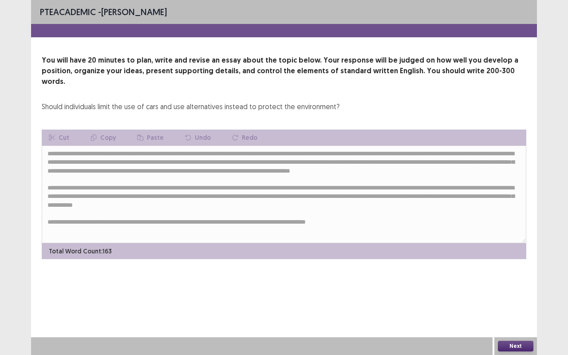
click at [508, 343] on button "Next" at bounding box center [514, 346] width 35 height 11
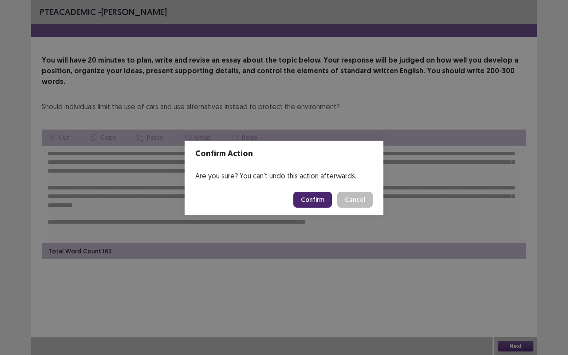
click at [311, 199] on button "Confirm" at bounding box center [312, 200] width 39 height 16
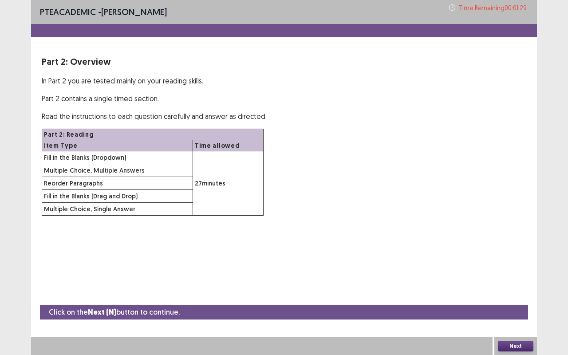
click at [519, 348] on button "Next" at bounding box center [514, 346] width 35 height 11
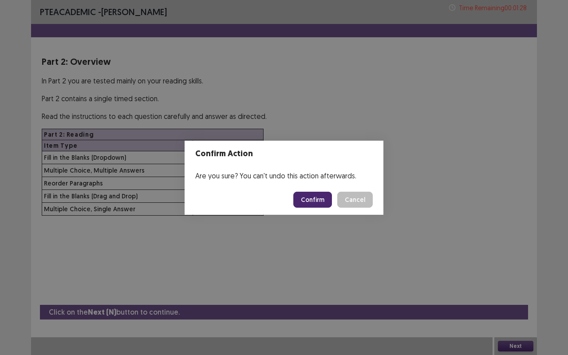
click at [323, 202] on button "Confirm" at bounding box center [312, 200] width 39 height 16
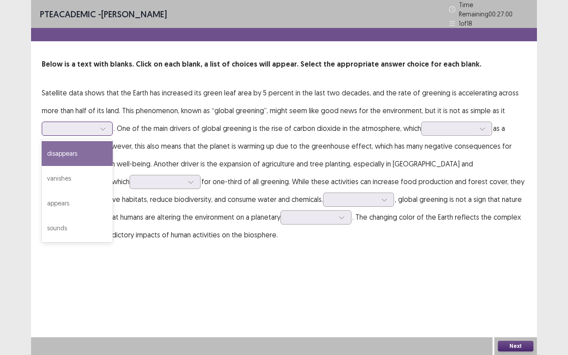
click at [105, 125] on icon at bounding box center [103, 128] width 6 height 6
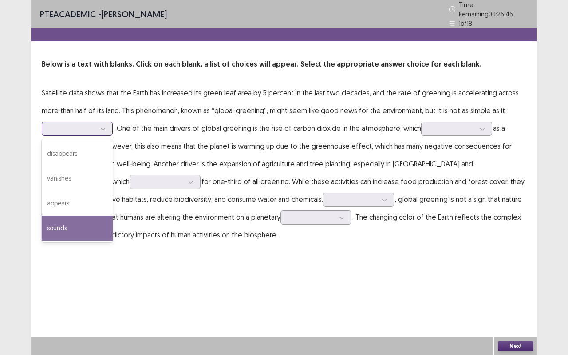
click at [66, 218] on div "sounds" at bounding box center [77, 227] width 71 height 25
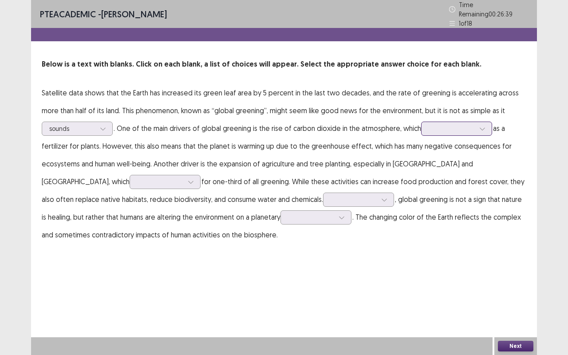
click at [475, 123] on div at bounding box center [481, 128] width 13 height 13
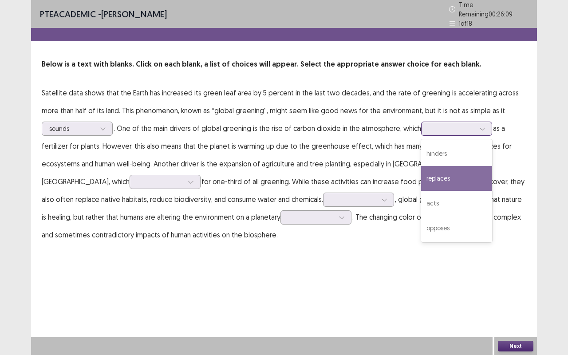
click at [446, 174] on div "replaces" at bounding box center [456, 178] width 71 height 25
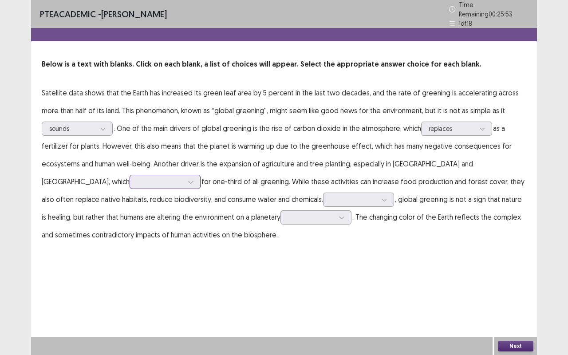
click at [188, 179] on icon at bounding box center [191, 182] width 6 height 6
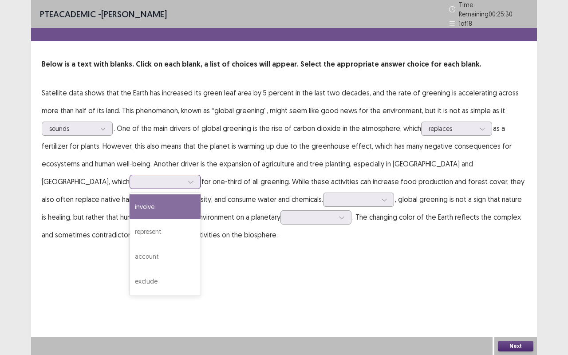
click at [129, 205] on div "involve" at bounding box center [164, 206] width 71 height 25
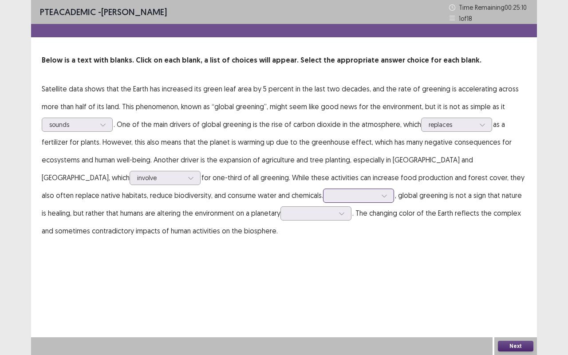
click at [381, 197] on icon at bounding box center [384, 195] width 6 height 6
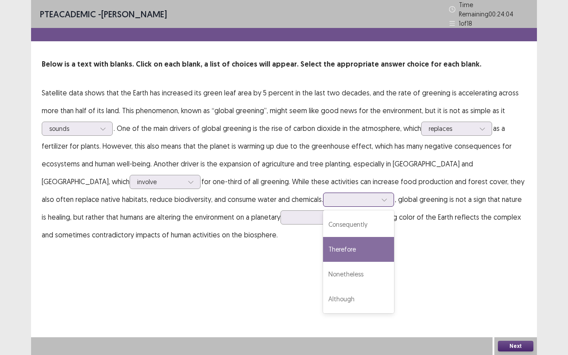
click at [323, 241] on div "Therefore" at bounding box center [358, 249] width 71 height 25
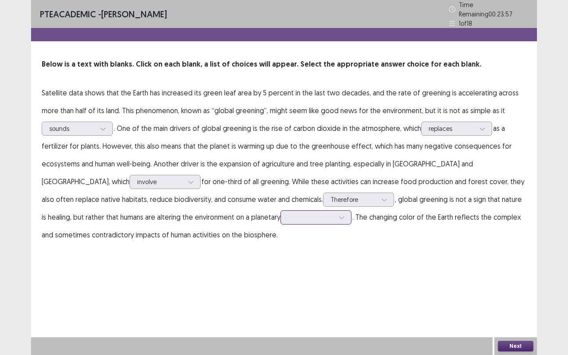
click at [288, 215] on div at bounding box center [311, 217] width 46 height 8
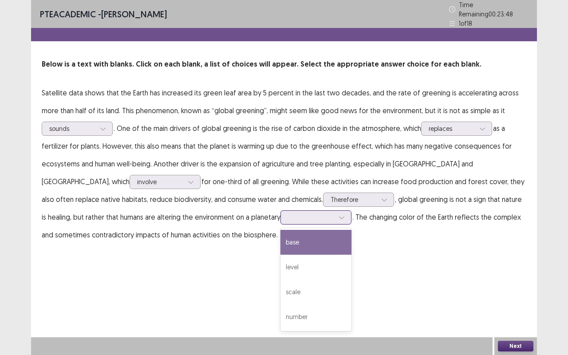
click at [280, 244] on div "base" at bounding box center [315, 242] width 71 height 25
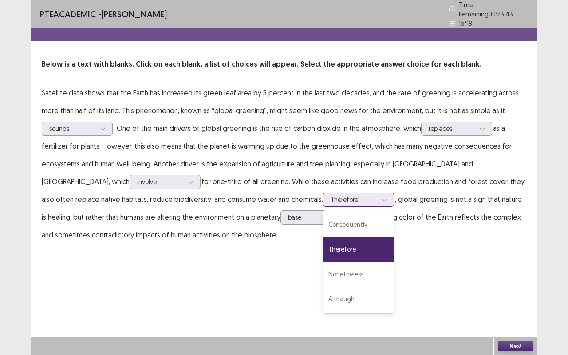
click at [330, 196] on div at bounding box center [353, 199] width 46 height 8
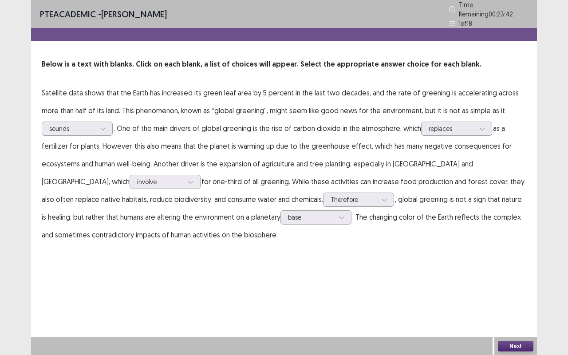
click at [358, 258] on div "PTE academic - [PERSON_NAME] Time Remaining 00 : 23 : 42 1 of 18 Below is a tex…" at bounding box center [283, 177] width 505 height 355
click at [501, 344] on button "Next" at bounding box center [514, 346] width 35 height 11
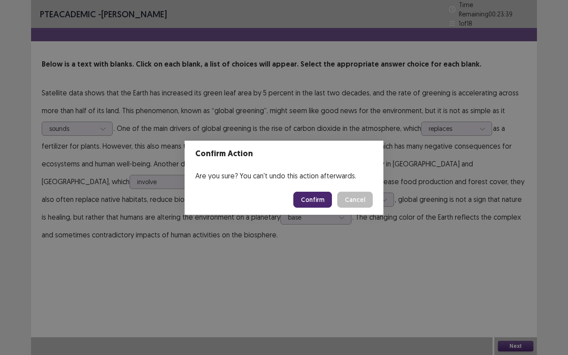
click at [313, 200] on button "Confirm" at bounding box center [312, 200] width 39 height 16
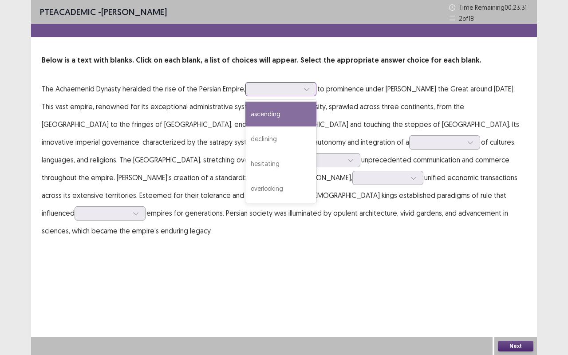
click at [310, 88] on div at bounding box center [306, 88] width 13 height 13
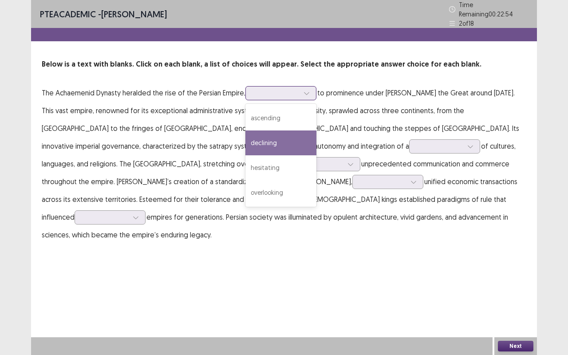
click at [270, 132] on div "declining" at bounding box center [280, 142] width 71 height 25
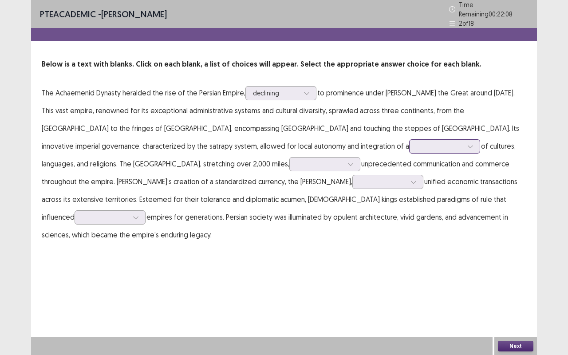
click at [467, 143] on icon at bounding box center [470, 146] width 6 height 6
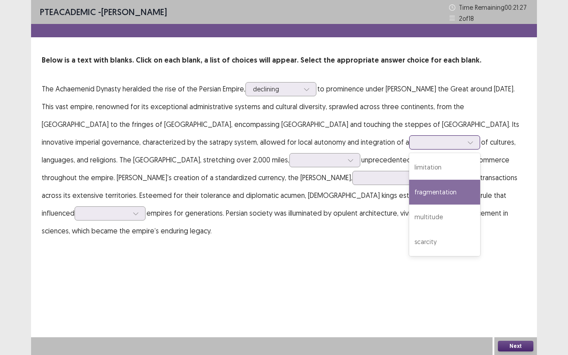
click at [409, 196] on div "fragmentation" at bounding box center [444, 192] width 71 height 25
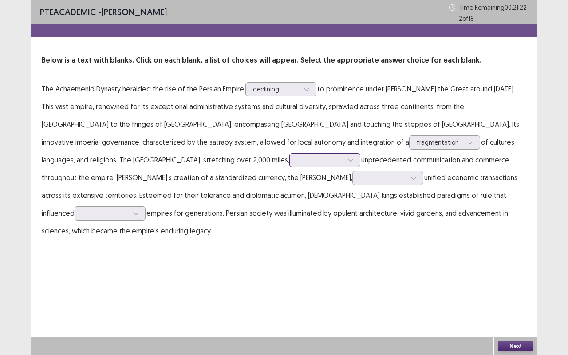
click at [347, 163] on icon at bounding box center [350, 160] width 6 height 6
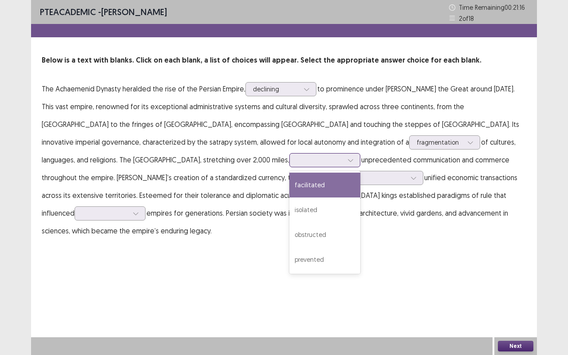
click at [289, 180] on div "facilitated" at bounding box center [324, 184] width 71 height 25
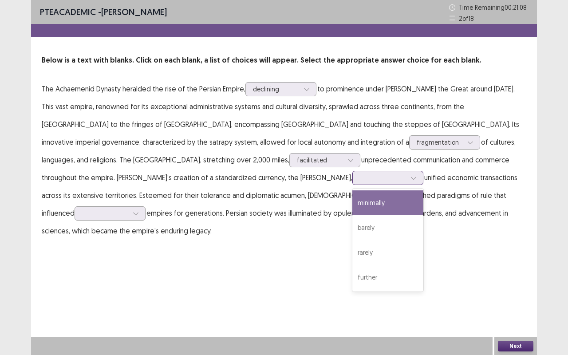
click at [352, 176] on div at bounding box center [387, 178] width 71 height 14
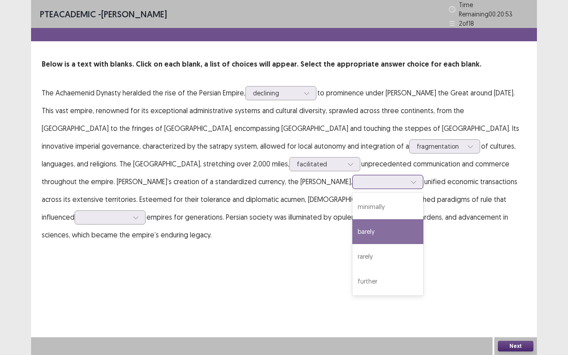
click at [352, 226] on div "barely" at bounding box center [387, 231] width 71 height 25
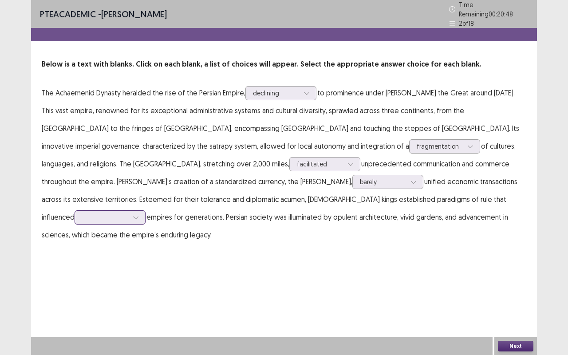
click at [128, 213] on div at bounding box center [105, 217] width 46 height 8
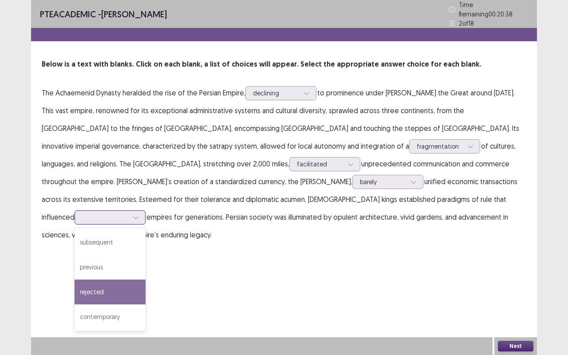
click at [145, 279] on div "rejected" at bounding box center [109, 291] width 71 height 25
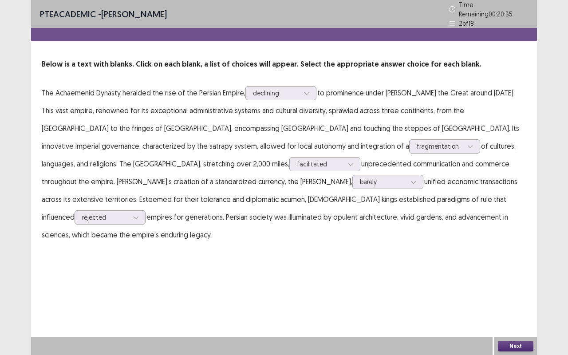
click at [502, 345] on button "Next" at bounding box center [514, 346] width 35 height 11
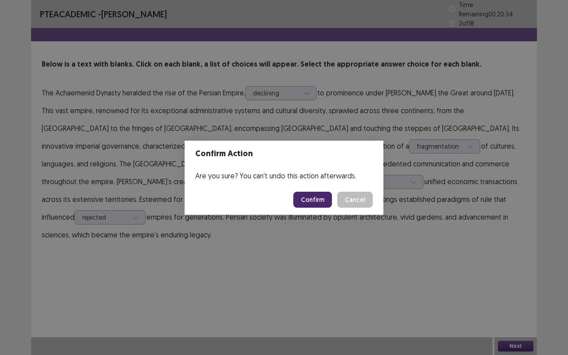
click at [317, 204] on button "Confirm" at bounding box center [312, 200] width 39 height 16
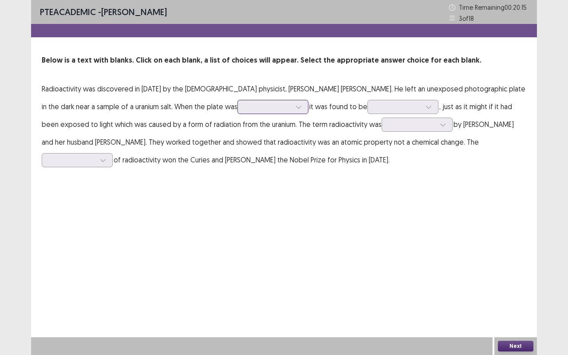
click at [295, 108] on icon at bounding box center [298, 107] width 6 height 6
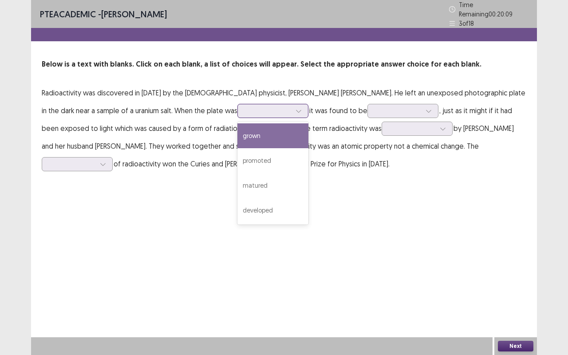
click at [237, 131] on div "grown" at bounding box center [272, 135] width 71 height 25
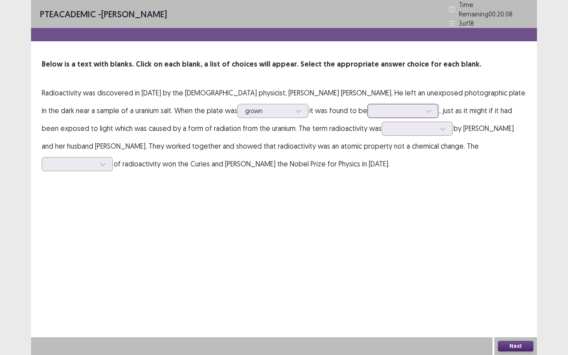
click at [375, 109] on div at bounding box center [398, 110] width 46 height 8
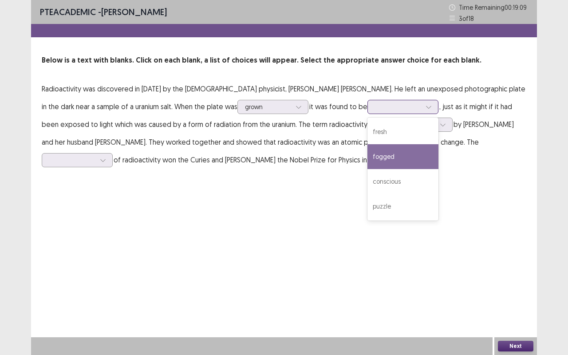
click at [367, 152] on div "fogged" at bounding box center [402, 156] width 71 height 25
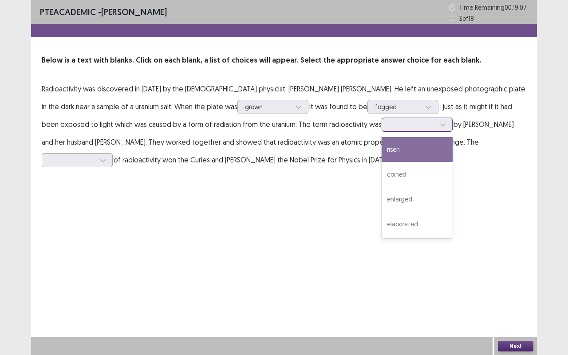
click at [436, 125] on div at bounding box center [442, 124] width 13 height 13
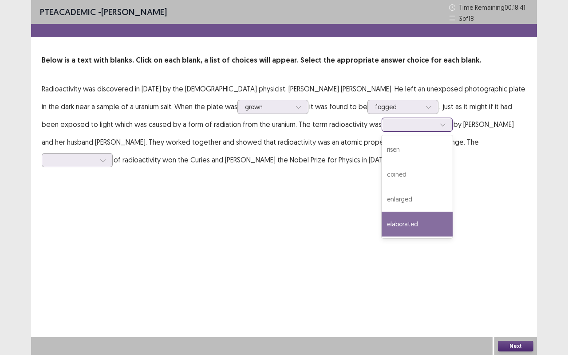
click at [381, 219] on div "elaborated" at bounding box center [416, 223] width 71 height 25
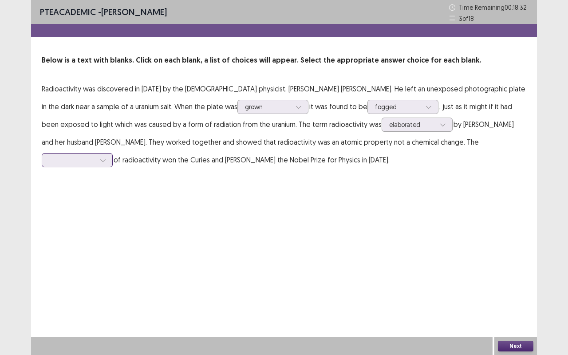
click at [110, 153] on div at bounding box center [102, 159] width 13 height 13
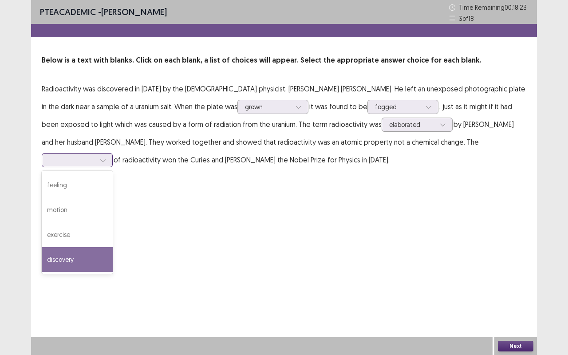
click at [113, 247] on div "discovery" at bounding box center [77, 259] width 71 height 25
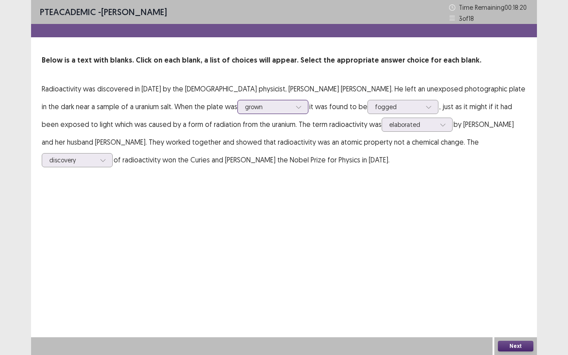
click at [292, 106] on div at bounding box center [298, 106] width 13 height 13
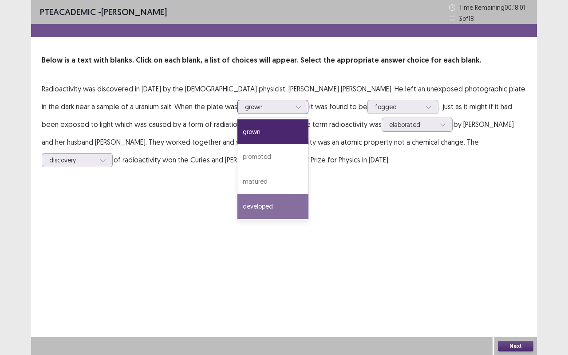
click at [237, 201] on div "developed" at bounding box center [272, 206] width 71 height 25
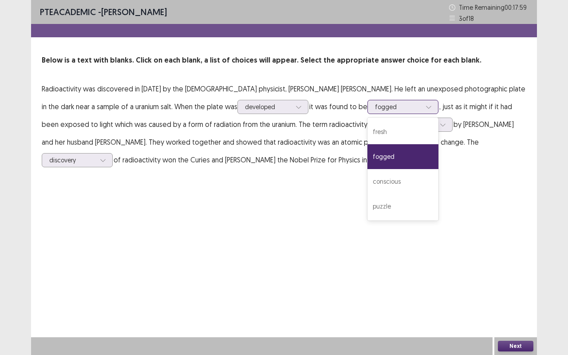
click at [375, 111] on div at bounding box center [398, 106] width 46 height 8
click at [417, 236] on div "PTE academic - [PERSON_NAME] Time Remaining 00 : 17 : 55 3 of 18 Below is a tex…" at bounding box center [283, 177] width 505 height 355
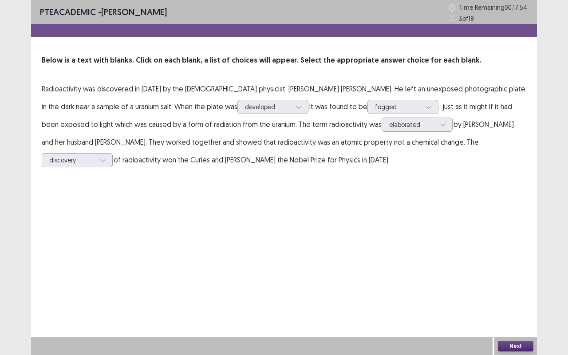
click at [521, 347] on button "Next" at bounding box center [514, 346] width 35 height 11
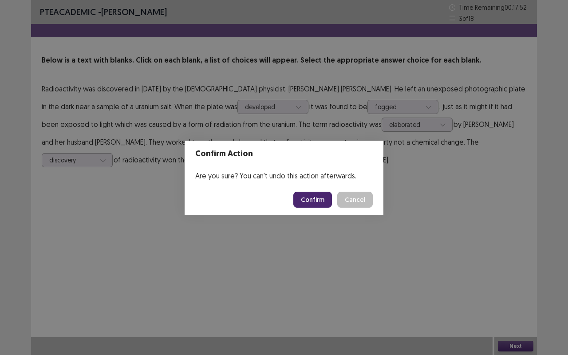
click at [313, 203] on button "Confirm" at bounding box center [312, 200] width 39 height 16
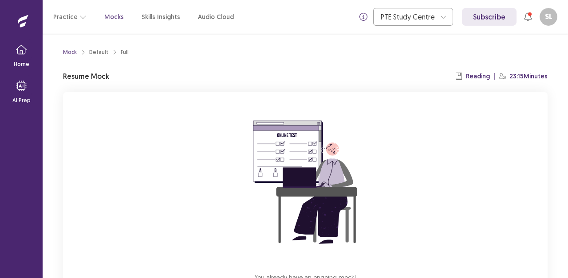
scroll to position [72, 0]
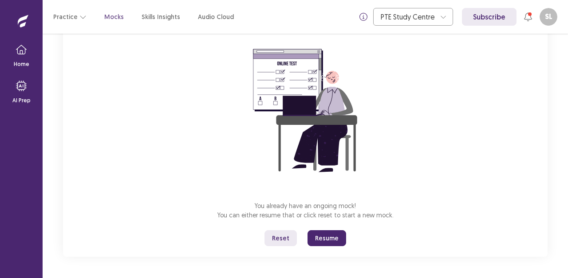
click at [327, 242] on button "Resume" at bounding box center [326, 239] width 39 height 16
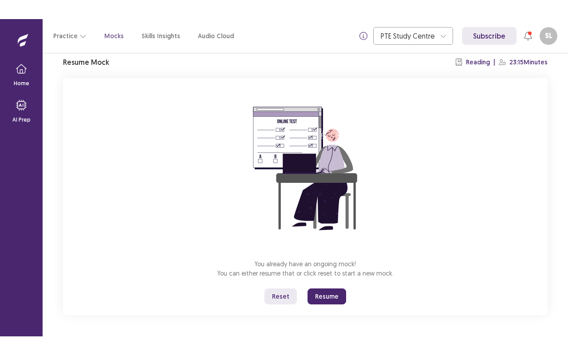
scroll to position [0, 0]
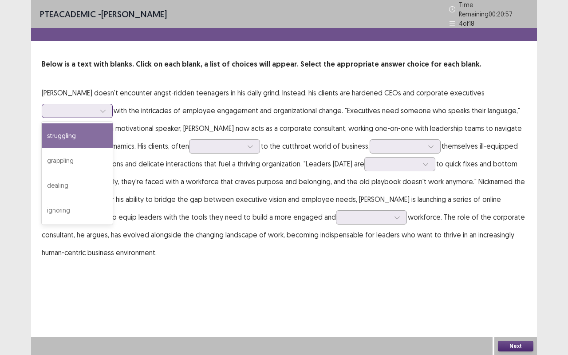
click at [105, 108] on icon at bounding box center [103, 111] width 6 height 6
click at [81, 128] on div "struggling" at bounding box center [77, 135] width 71 height 25
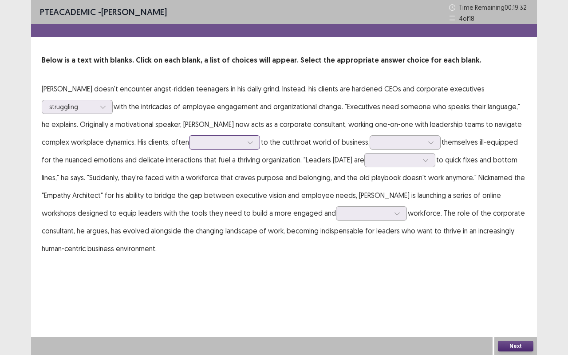
click at [247, 143] on icon at bounding box center [249, 142] width 5 height 3
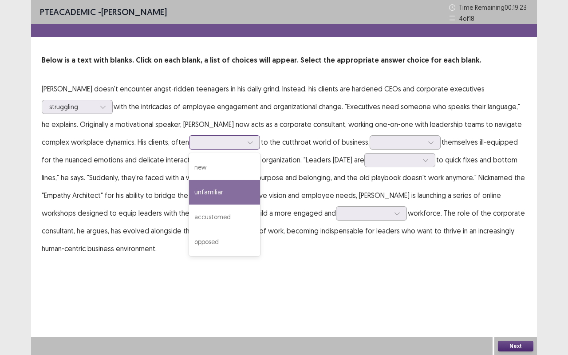
click at [189, 188] on div "unfamiliar" at bounding box center [224, 192] width 71 height 25
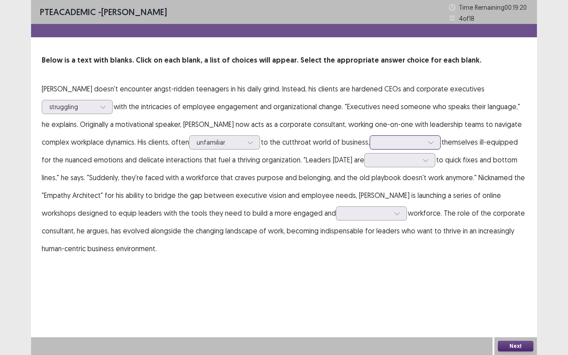
click at [424, 138] on div at bounding box center [430, 142] width 13 height 13
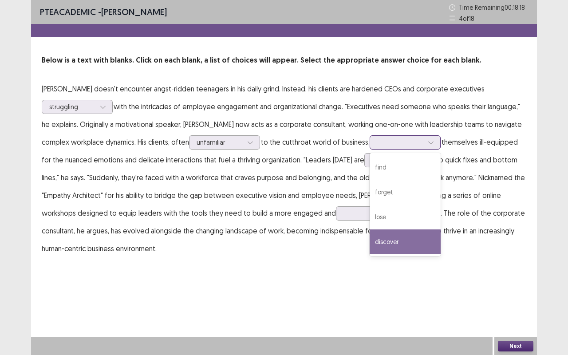
click at [369, 236] on div "discover" at bounding box center [404, 241] width 71 height 25
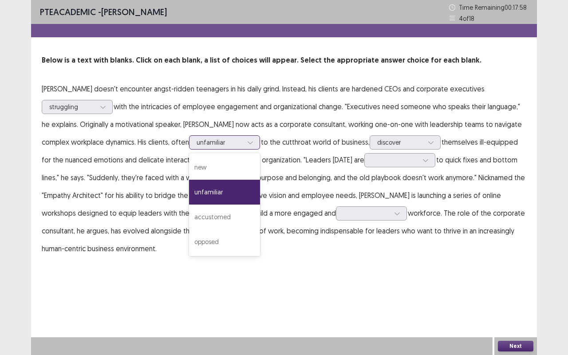
click at [243, 140] on div at bounding box center [249, 142] width 13 height 13
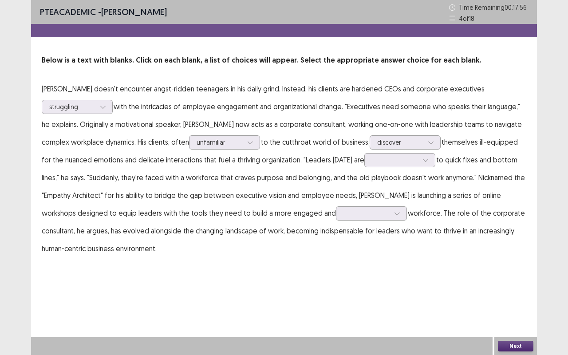
click at [255, 236] on p "David Thorne doesn't encounter angst-ridden teenagers in his daily grind. Inste…" at bounding box center [284, 168] width 484 height 177
click at [422, 161] on icon at bounding box center [425, 160] width 6 height 6
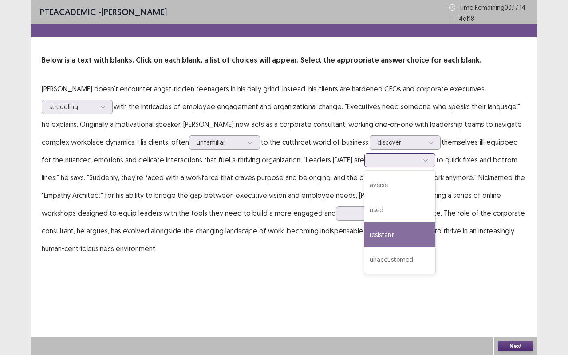
click at [364, 232] on div "resistant" at bounding box center [399, 234] width 71 height 25
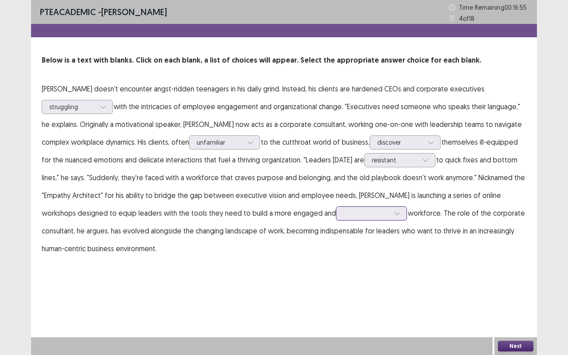
click at [394, 214] on icon at bounding box center [397, 213] width 6 height 6
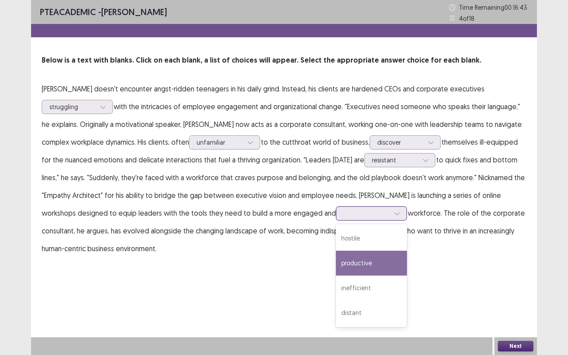
click at [336, 266] on div "productive" at bounding box center [371, 263] width 71 height 25
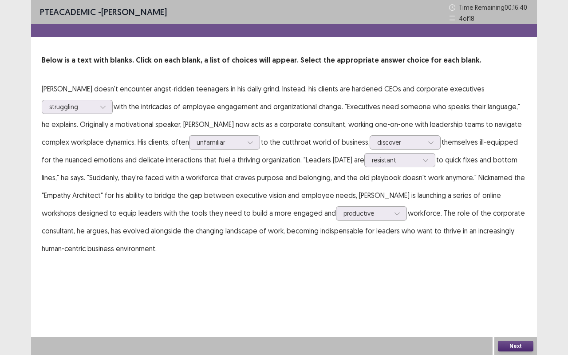
click at [503, 278] on button "Next" at bounding box center [514, 346] width 35 height 11
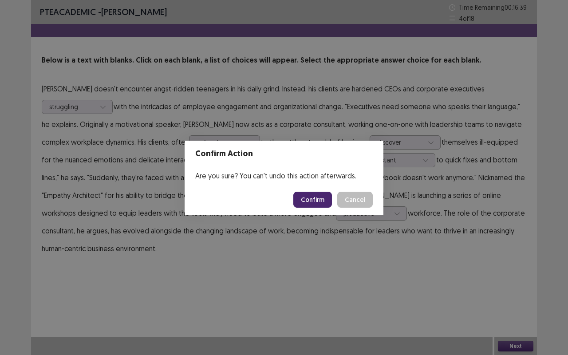
click at [313, 198] on button "Confirm" at bounding box center [312, 200] width 39 height 16
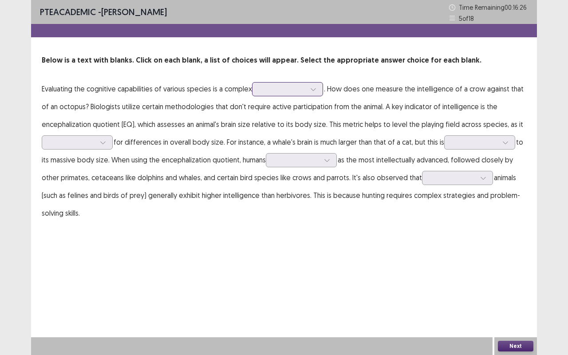
click at [311, 90] on icon at bounding box center [313, 89] width 6 height 6
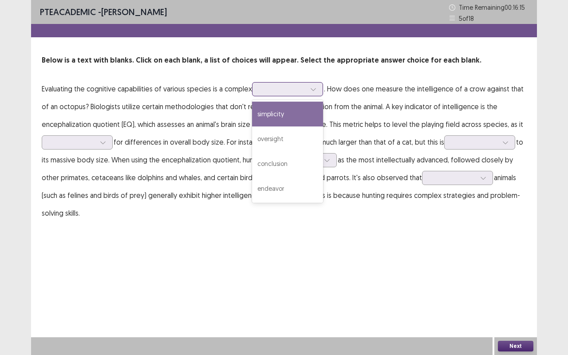
click at [277, 114] on div "simplicity" at bounding box center [287, 114] width 71 height 25
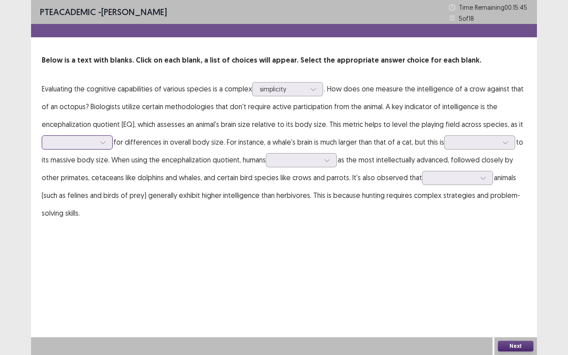
click at [103, 144] on icon at bounding box center [103, 142] width 6 height 6
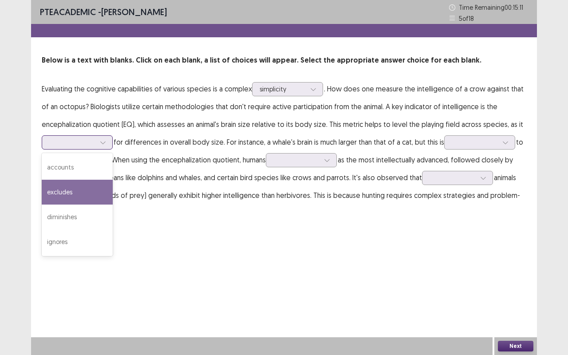
click at [74, 191] on div "excludes" at bounding box center [77, 192] width 71 height 25
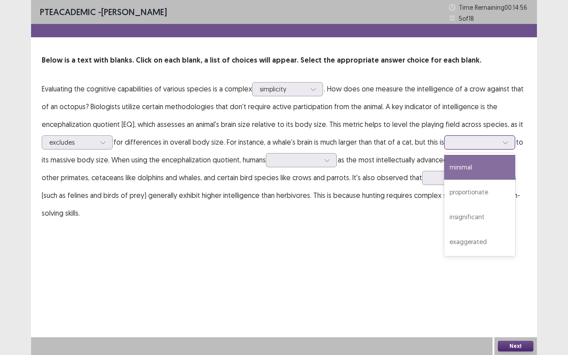
click at [499, 145] on div at bounding box center [504, 142] width 13 height 13
click at [465, 169] on div "minimal" at bounding box center [479, 167] width 71 height 25
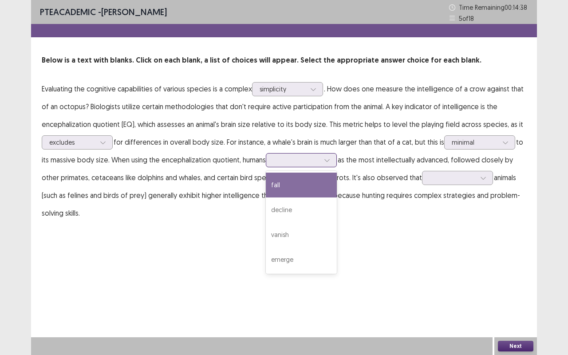
click at [319, 163] on div at bounding box center [296, 160] width 46 height 8
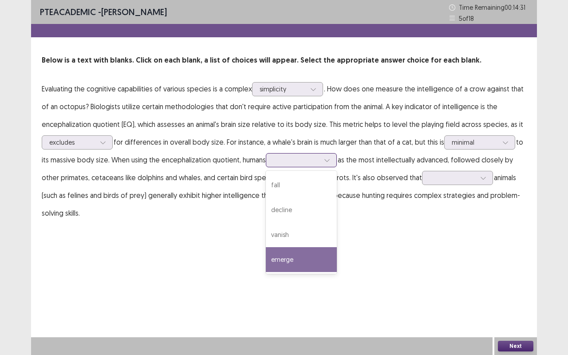
click at [280, 256] on div "emerge" at bounding box center [301, 259] width 71 height 25
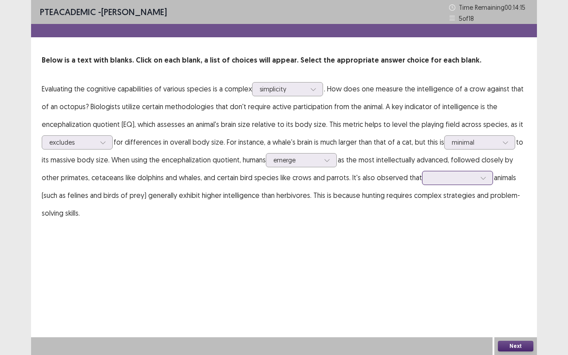
click at [482, 181] on div at bounding box center [482, 177] width 13 height 13
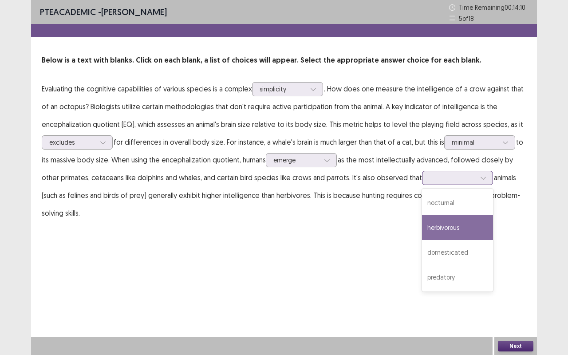
click at [440, 233] on div "herbivorous" at bounding box center [457, 227] width 71 height 25
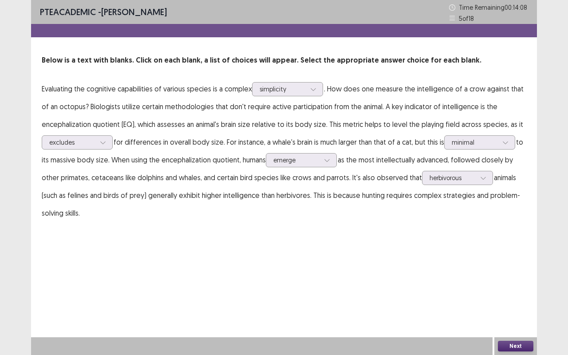
click at [517, 278] on button "Next" at bounding box center [514, 346] width 35 height 11
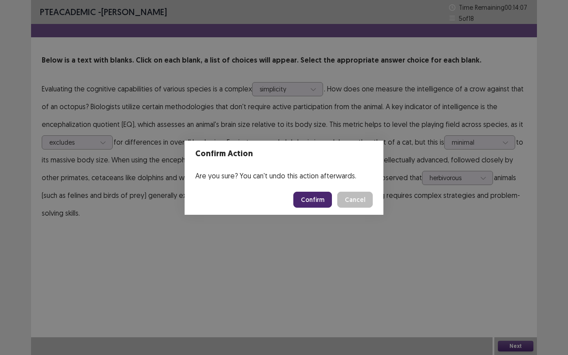
click at [308, 204] on button "Confirm" at bounding box center [312, 200] width 39 height 16
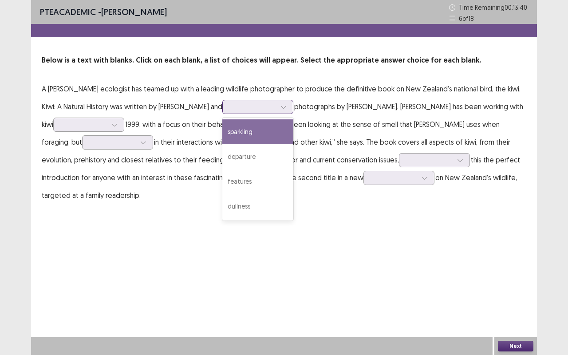
click at [277, 110] on div at bounding box center [283, 106] width 13 height 13
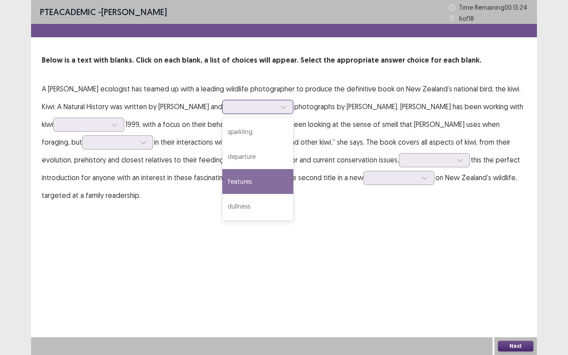
click at [222, 179] on div "features" at bounding box center [257, 181] width 71 height 25
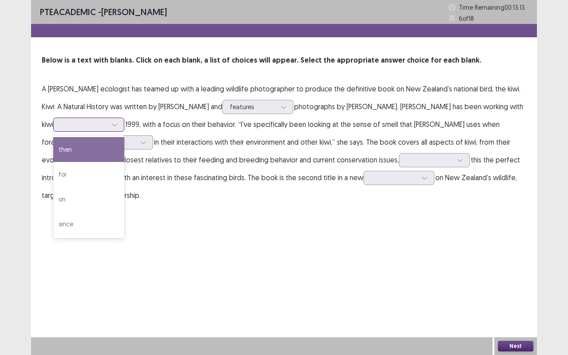
click at [111, 127] on icon at bounding box center [114, 124] width 6 height 6
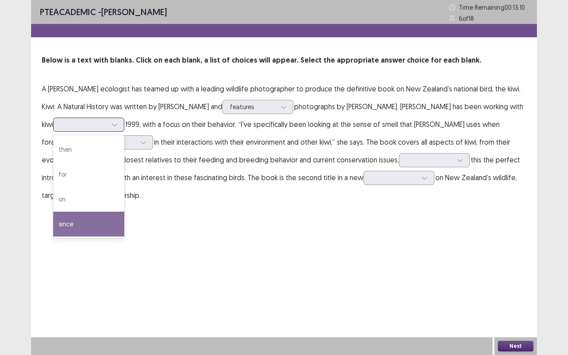
click at [63, 231] on div "since" at bounding box center [88, 223] width 71 height 25
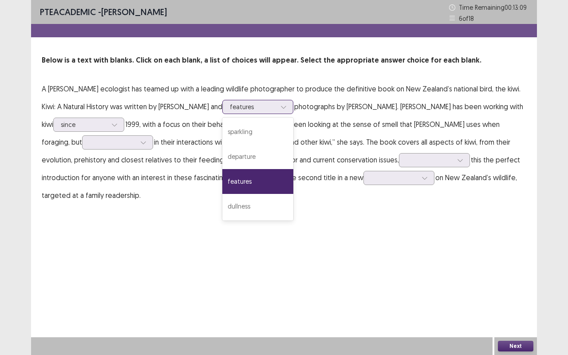
click at [280, 109] on icon at bounding box center [283, 107] width 6 height 6
click at [169, 243] on div "PTE academic - Sarita Lama Time Remaining 00 : 13 : 02 6 of 18 Below is a text …" at bounding box center [283, 177] width 505 height 355
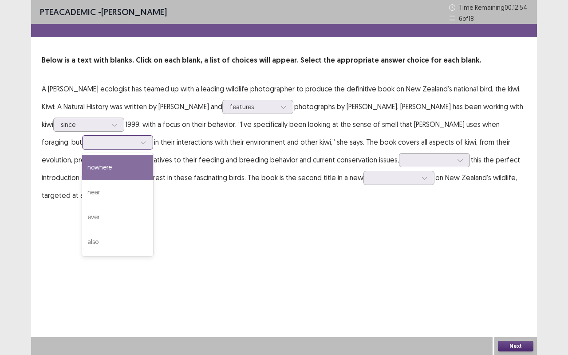
click at [140, 145] on icon at bounding box center [143, 142] width 6 height 6
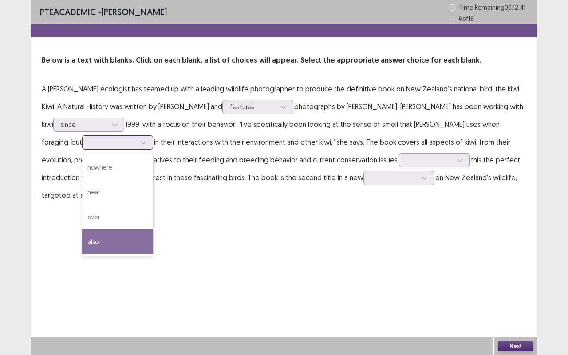
click at [82, 241] on div "also" at bounding box center [117, 241] width 71 height 25
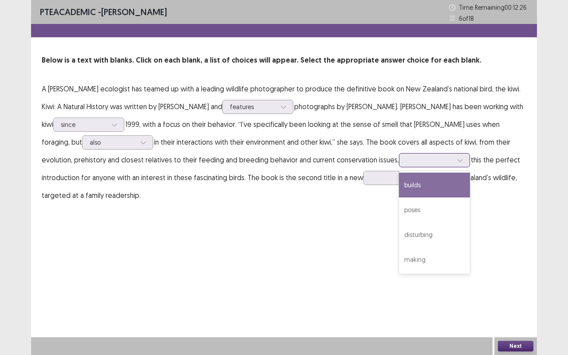
click at [453, 163] on div at bounding box center [459, 159] width 13 height 13
click at [399, 184] on div "builds" at bounding box center [434, 184] width 71 height 25
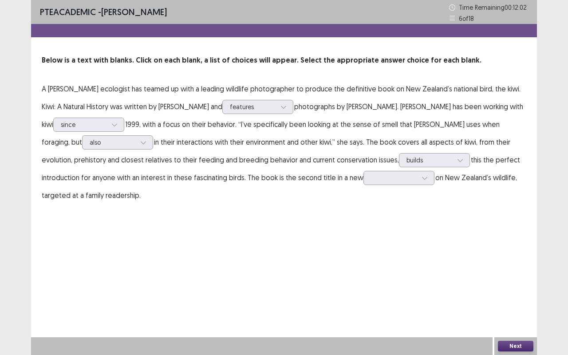
click at [376, 186] on p "A Massey ecologist has teamed up with a leading wildlife photographer to produc…" at bounding box center [284, 142] width 484 height 124
click at [418, 177] on div at bounding box center [424, 177] width 13 height 13
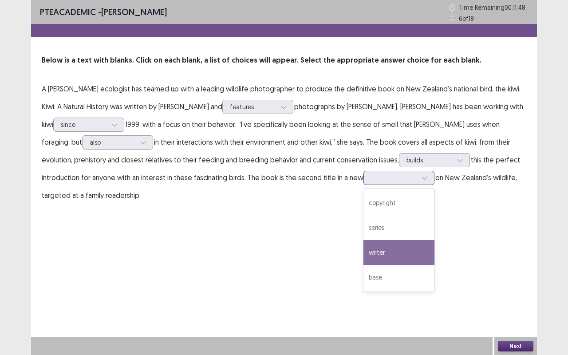
click at [363, 253] on div "writer" at bounding box center [398, 252] width 71 height 25
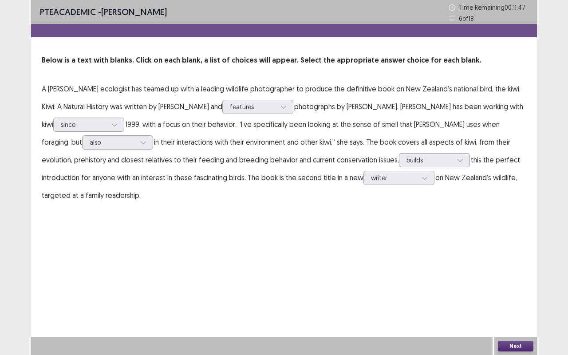
click at [511, 278] on button "Next" at bounding box center [514, 346] width 35 height 11
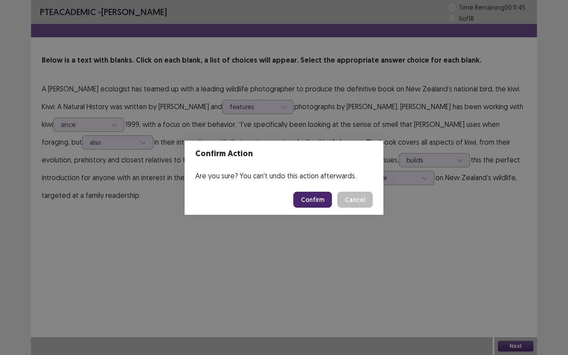
click at [317, 200] on button "Confirm" at bounding box center [312, 200] width 39 height 16
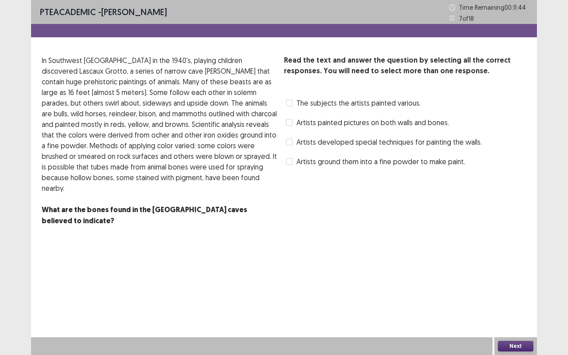
click at [288, 141] on span at bounding box center [289, 141] width 7 height 7
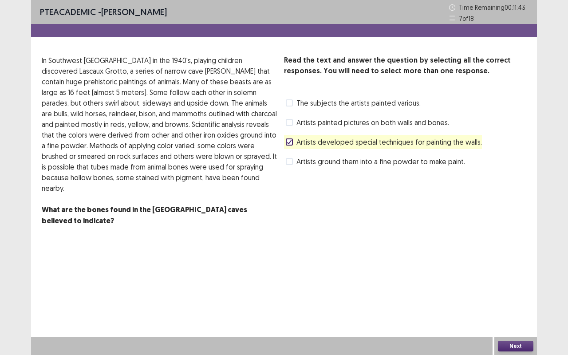
click at [517, 278] on button "Next" at bounding box center [514, 346] width 35 height 11
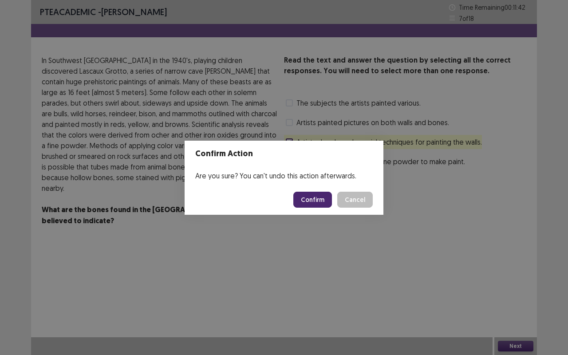
click at [316, 196] on button "Confirm" at bounding box center [312, 200] width 39 height 16
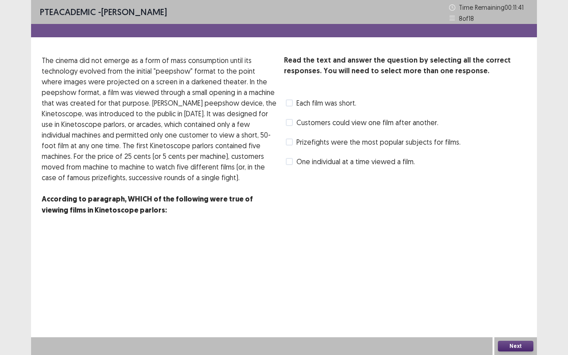
click at [290, 142] on span at bounding box center [289, 141] width 7 height 7
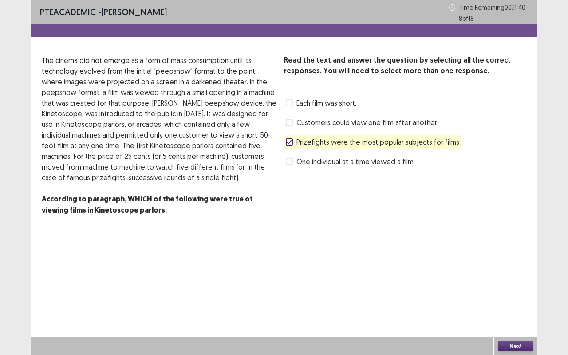
click at [509, 278] on button "Next" at bounding box center [514, 346] width 35 height 11
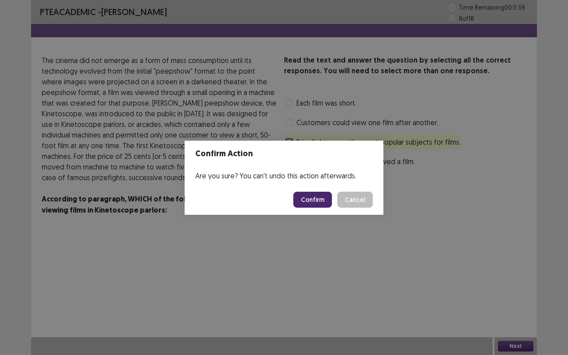
click at [302, 200] on button "Confirm" at bounding box center [312, 200] width 39 height 16
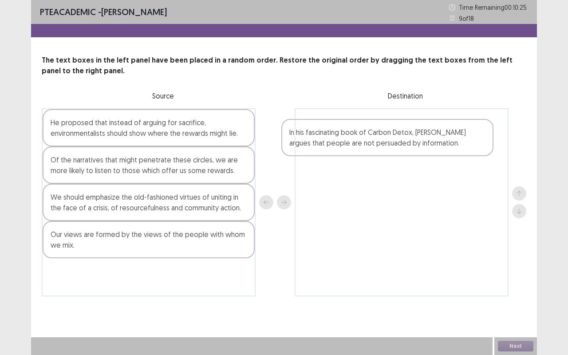
drag, startPoint x: 143, startPoint y: 167, endPoint x: 393, endPoint y: 136, distance: 251.6
click at [393, 136] on div "He proposed that instead of arguing for sacrifice, environmentalists should sho…" at bounding box center [284, 202] width 484 height 188
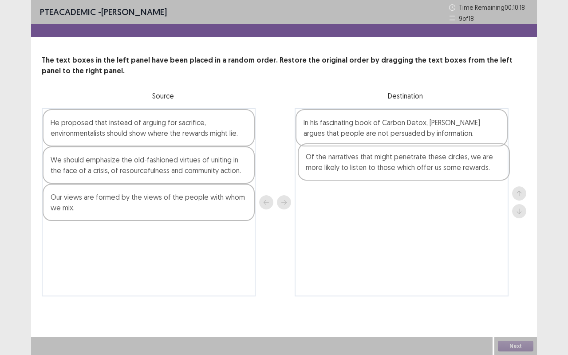
drag, startPoint x: 176, startPoint y: 166, endPoint x: 434, endPoint y: 162, distance: 258.9
click at [434, 162] on div "He proposed that instead of arguing for sacrifice, environmentalists should sho…" at bounding box center [284, 202] width 484 height 188
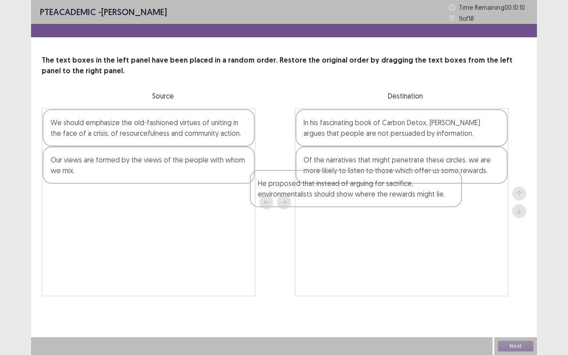
drag, startPoint x: 177, startPoint y: 137, endPoint x: 398, endPoint y: 197, distance: 228.9
click at [398, 197] on div "He proposed that instead of arguing for sacrifice, environmentalists should sho…" at bounding box center [284, 202] width 484 height 188
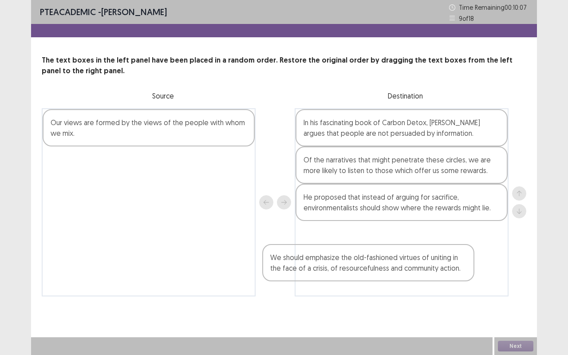
drag, startPoint x: 190, startPoint y: 144, endPoint x: 430, endPoint y: 252, distance: 263.1
click at [430, 252] on div "We should emphasize the old-fashioned virtues of uniting in the face of a crisi…" at bounding box center [284, 202] width 484 height 188
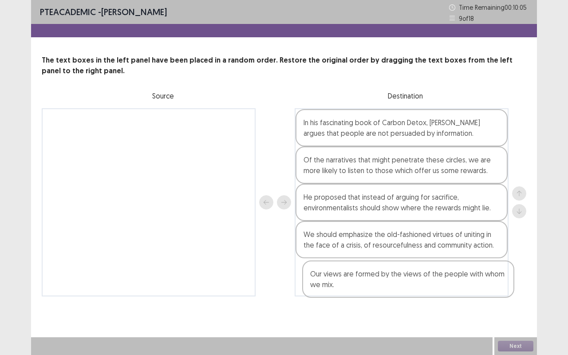
drag, startPoint x: 216, startPoint y: 133, endPoint x: 478, endPoint y: 284, distance: 302.5
click at [478, 278] on div "Our views are formed by the views of the people with whom we mix. In his fascin…" at bounding box center [284, 202] width 484 height 188
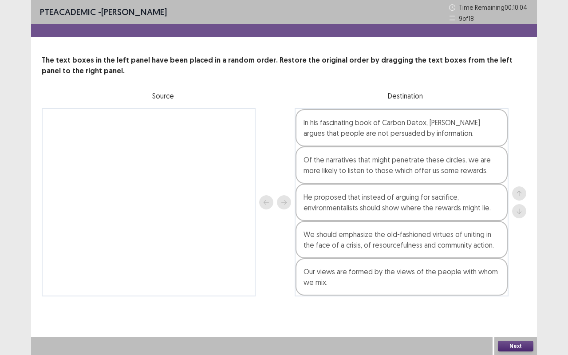
click at [517, 278] on button "Next" at bounding box center [514, 346] width 35 height 11
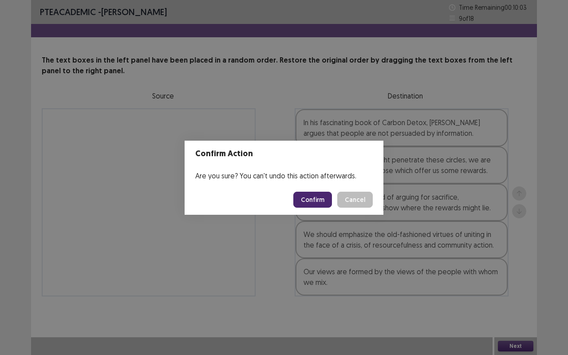
click at [313, 191] on footer "Confirm Cancel" at bounding box center [283, 199] width 199 height 30
click at [313, 202] on button "Confirm" at bounding box center [312, 200] width 39 height 16
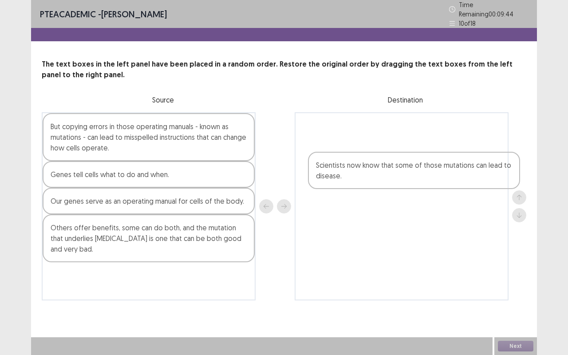
drag, startPoint x: 121, startPoint y: 279, endPoint x: 388, endPoint y: 176, distance: 286.0
click at [388, 176] on div "But copying errors in those operating manuals - known as mutations - can lead t…" at bounding box center [284, 206] width 484 height 188
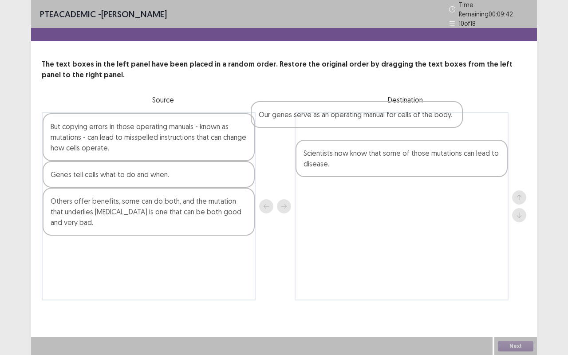
drag, startPoint x: 182, startPoint y: 202, endPoint x: 404, endPoint y: 121, distance: 236.3
click at [404, 121] on div "But copying errors in those operating manuals - known as mutations - can lead t…" at bounding box center [284, 206] width 484 height 188
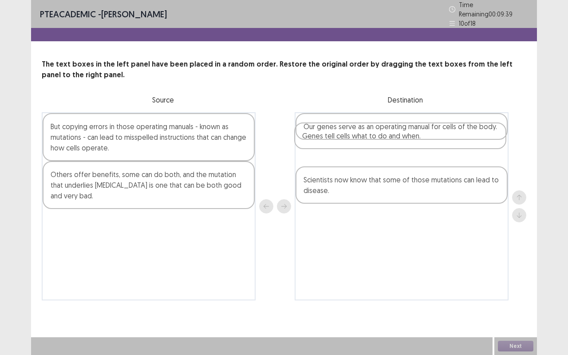
drag, startPoint x: 174, startPoint y: 174, endPoint x: 445, endPoint y: 152, distance: 272.2
click at [445, 152] on div "But copying errors in those operating manuals - known as mutations - can lead t…" at bounding box center [284, 206] width 484 height 188
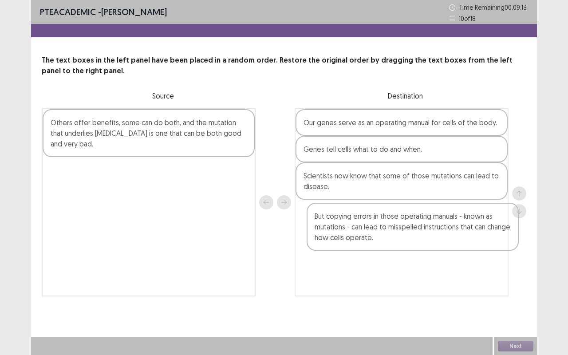
drag, startPoint x: 136, startPoint y: 145, endPoint x: 398, endPoint y: 232, distance: 276.2
click at [398, 232] on div "But copying errors in those operating manuals - known as mutations - can lead t…" at bounding box center [284, 202] width 484 height 188
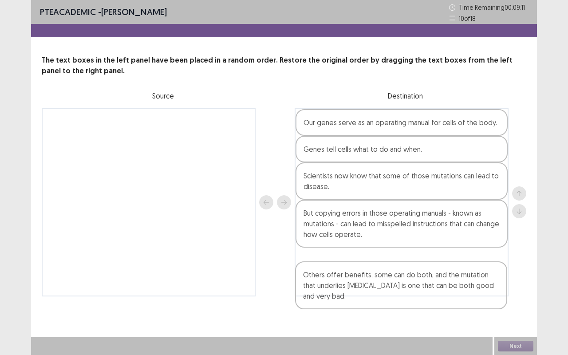
drag, startPoint x: 228, startPoint y: 143, endPoint x: 464, endPoint y: 293, distance: 279.2
click at [464, 278] on div "Others offer benefits, some can do both, and the mutation that underlies sickle…" at bounding box center [284, 202] width 484 height 188
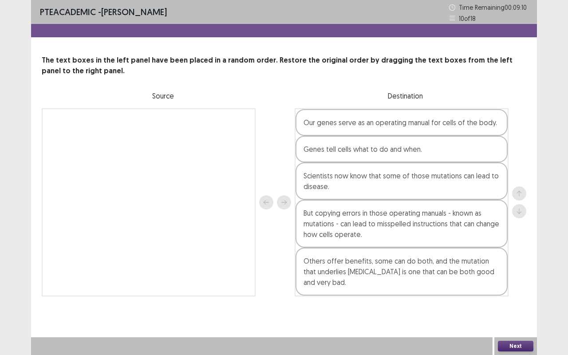
click at [508, 278] on div "Next" at bounding box center [515, 346] width 43 height 18
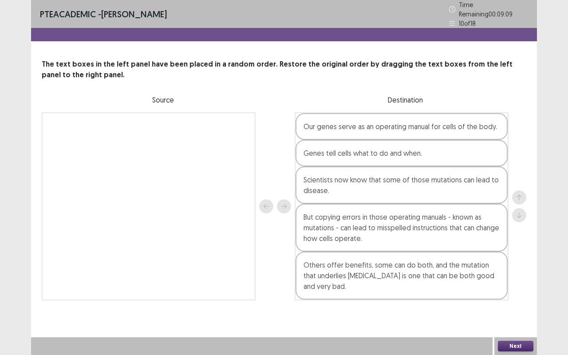
click at [514, 278] on button "Next" at bounding box center [514, 346] width 35 height 11
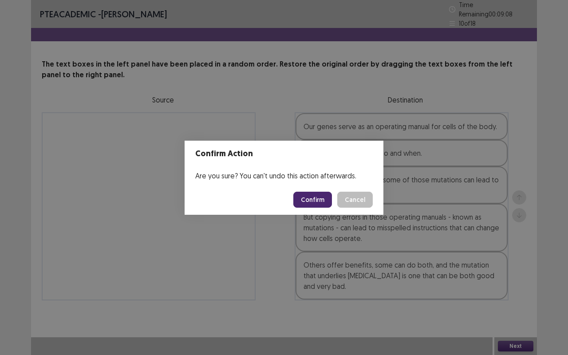
click at [316, 203] on button "Confirm" at bounding box center [312, 200] width 39 height 16
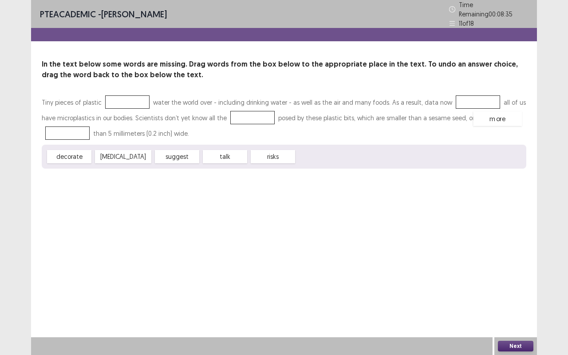
drag, startPoint x: 297, startPoint y: 158, endPoint x: 474, endPoint y: 121, distance: 181.2
drag, startPoint x: 115, startPoint y: 153, endPoint x: 117, endPoint y: 109, distance: 44.4
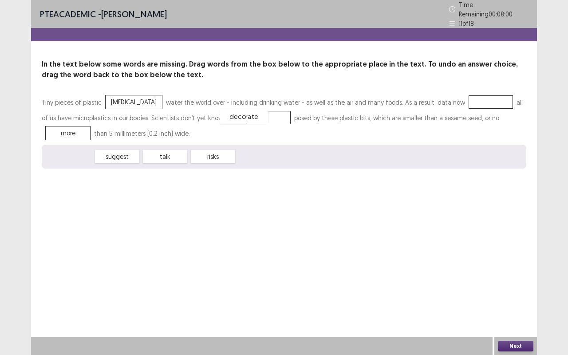
drag, startPoint x: 81, startPoint y: 152, endPoint x: 257, endPoint y: 110, distance: 180.6
drag, startPoint x: 232, startPoint y: 115, endPoint x: 215, endPoint y: 158, distance: 46.8
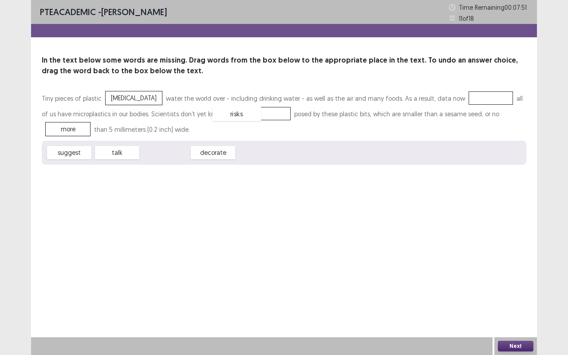
drag, startPoint x: 180, startPoint y: 154, endPoint x: 253, endPoint y: 114, distance: 83.5
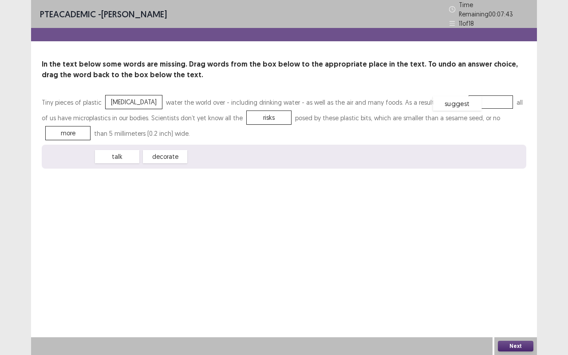
drag, startPoint x: 77, startPoint y: 150, endPoint x: 465, endPoint y: 97, distance: 391.1
click at [516, 278] on button "Next" at bounding box center [514, 346] width 35 height 11
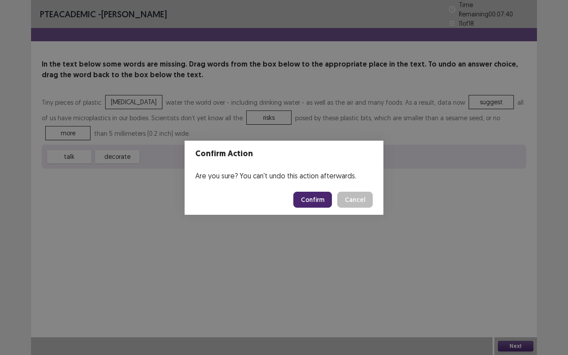
click at [317, 209] on footer "Confirm Cancel" at bounding box center [283, 199] width 199 height 30
click at [316, 199] on button "Confirm" at bounding box center [312, 200] width 39 height 16
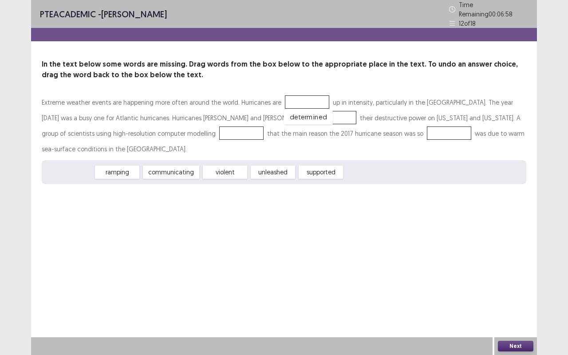
drag, startPoint x: 86, startPoint y: 152, endPoint x: 324, endPoint y: 97, distance: 244.4
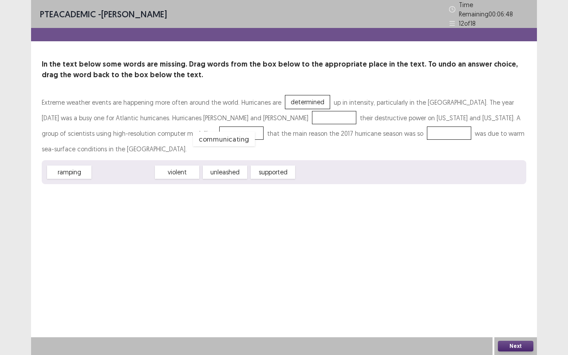
drag, startPoint x: 137, startPoint y: 151, endPoint x: 238, endPoint y: 117, distance: 106.0
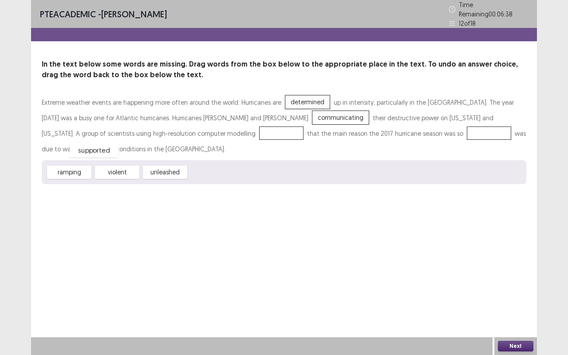
drag, startPoint x: 215, startPoint y: 154, endPoint x: 96, endPoint y: 133, distance: 120.8
drag, startPoint x: 166, startPoint y: 152, endPoint x: 308, endPoint y: 129, distance: 143.2
click at [520, 278] on button "Next" at bounding box center [514, 346] width 35 height 11
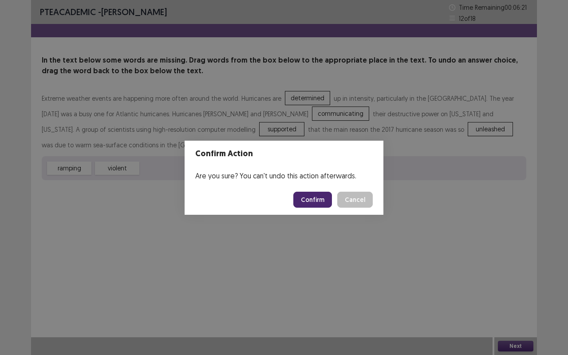
click at [312, 194] on button "Confirm" at bounding box center [312, 200] width 39 height 16
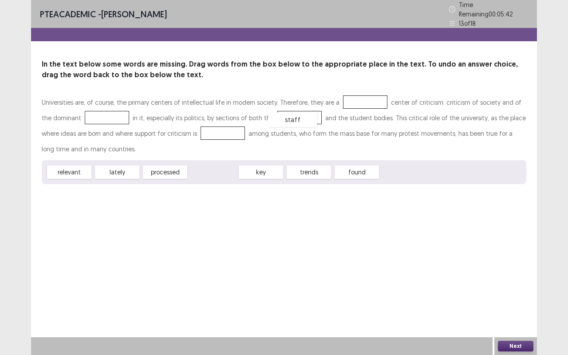
drag, startPoint x: 208, startPoint y: 169, endPoint x: 288, endPoint y: 117, distance: 95.7
drag, startPoint x: 261, startPoint y: 171, endPoint x: 199, endPoint y: 134, distance: 72.2
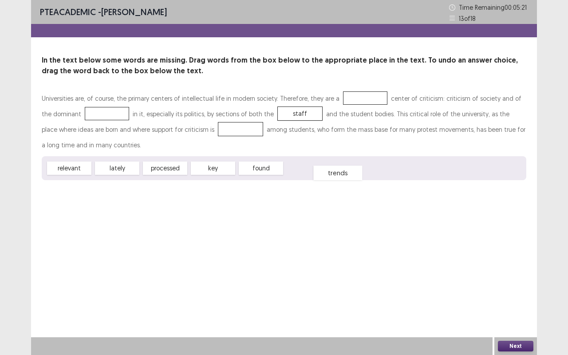
drag, startPoint x: 205, startPoint y: 132, endPoint x: 307, endPoint y: 178, distance: 112.3
drag, startPoint x: 80, startPoint y: 166, endPoint x: 214, endPoint y: 126, distance: 140.3
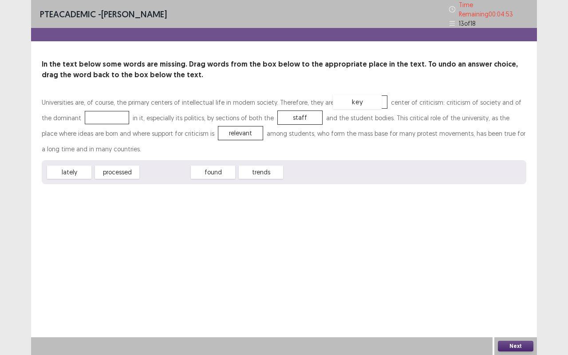
drag, startPoint x: 165, startPoint y: 169, endPoint x: 356, endPoint y: 99, distance: 202.7
drag, startPoint x: 80, startPoint y: 168, endPoint x: 103, endPoint y: 114, distance: 58.8
click at [513, 278] on button "Next" at bounding box center [514, 346] width 35 height 11
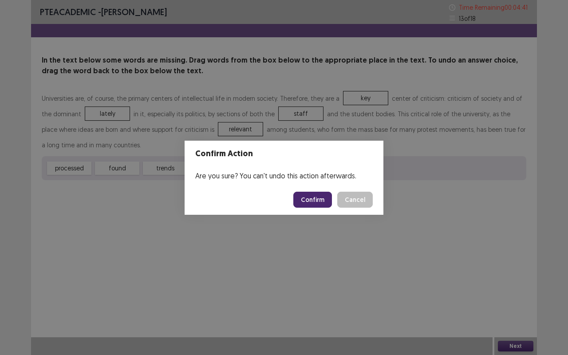
click at [311, 194] on button "Confirm" at bounding box center [312, 200] width 39 height 16
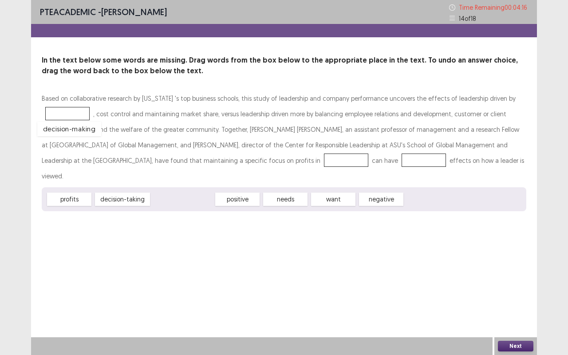
drag, startPoint x: 176, startPoint y: 184, endPoint x: 62, endPoint y: 114, distance: 133.6
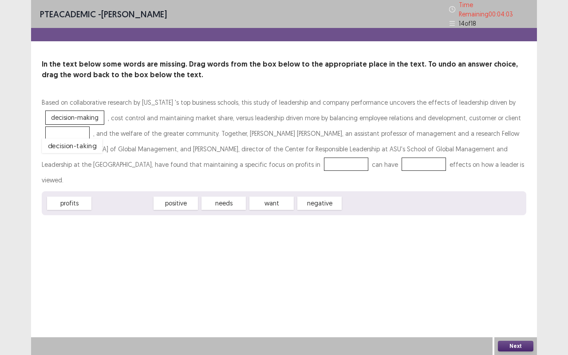
drag, startPoint x: 108, startPoint y: 183, endPoint x: 58, endPoint y: 125, distance: 76.7
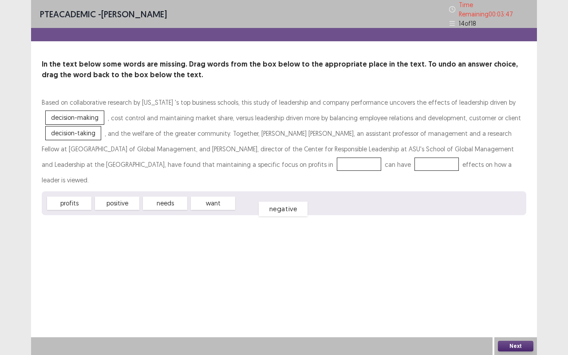
drag, startPoint x: 265, startPoint y: 185, endPoint x: 286, endPoint y: 192, distance: 22.4
click at [286, 201] on div "negative" at bounding box center [282, 208] width 49 height 15
drag, startPoint x: 257, startPoint y: 186, endPoint x: 243, endPoint y: 163, distance: 27.2
drag, startPoint x: 170, startPoint y: 183, endPoint x: 303, endPoint y: 195, distance: 133.1
click at [304, 207] on div "needs" at bounding box center [299, 214] width 49 height 15
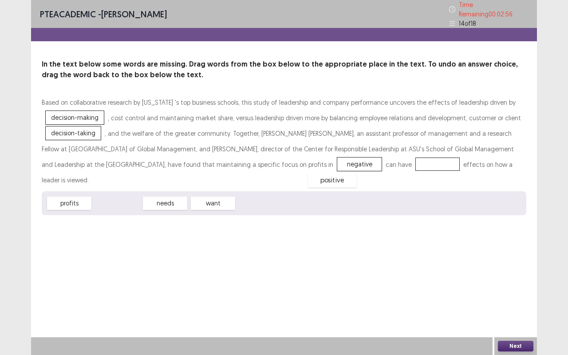
drag, startPoint x: 125, startPoint y: 186, endPoint x: 339, endPoint y: 163, distance: 214.9
click at [524, 278] on button "Next" at bounding box center [514, 346] width 35 height 11
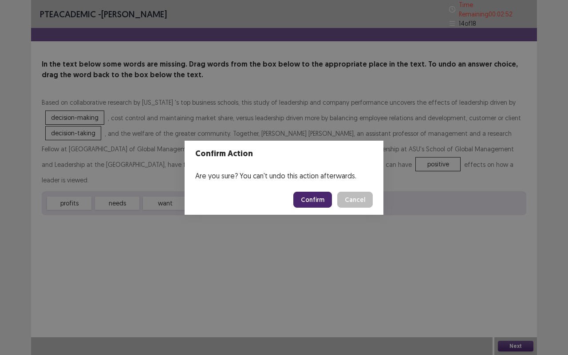
click at [323, 199] on button "Confirm" at bounding box center [312, 200] width 39 height 16
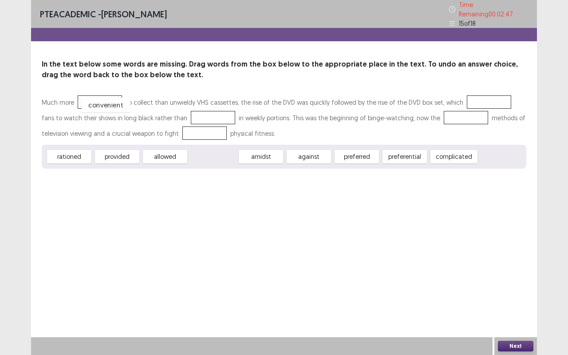
drag, startPoint x: 217, startPoint y: 153, endPoint x: 110, endPoint y: 101, distance: 119.6
drag, startPoint x: 119, startPoint y: 155, endPoint x: 487, endPoint y: 102, distance: 371.7
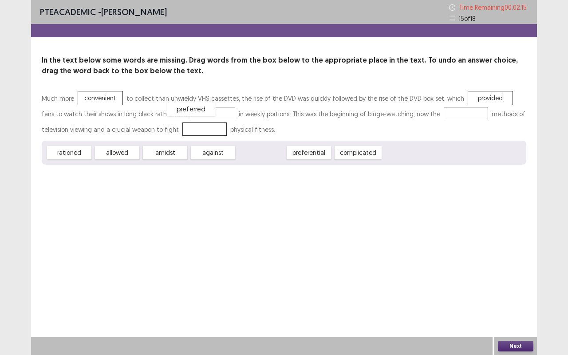
drag, startPoint x: 266, startPoint y: 154, endPoint x: 196, endPoint y: 110, distance: 82.7
drag, startPoint x: 219, startPoint y: 149, endPoint x: 178, endPoint y: 125, distance: 46.9
drag, startPoint x: 77, startPoint y: 155, endPoint x: 447, endPoint y: 116, distance: 372.7
click at [523, 278] on button "Next" at bounding box center [514, 346] width 35 height 11
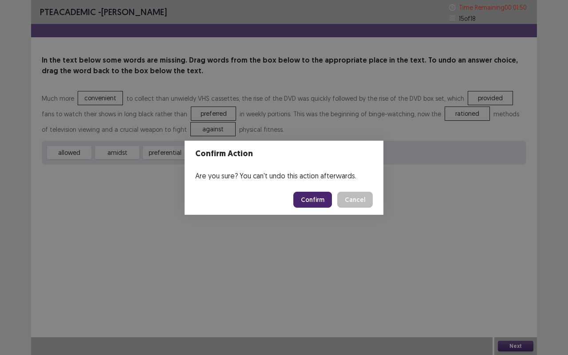
click at [320, 204] on button "Confirm" at bounding box center [312, 200] width 39 height 16
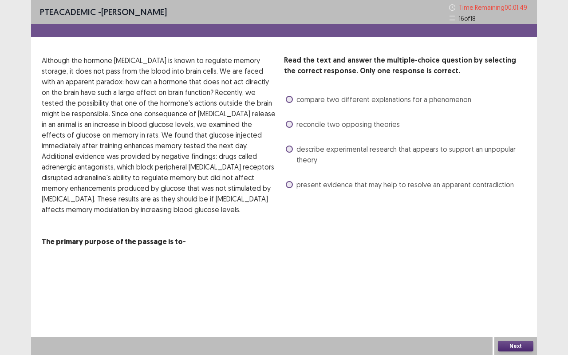
click at [291, 152] on label "describe experimental research that appears to support an unpopular theory" at bounding box center [406, 154] width 240 height 21
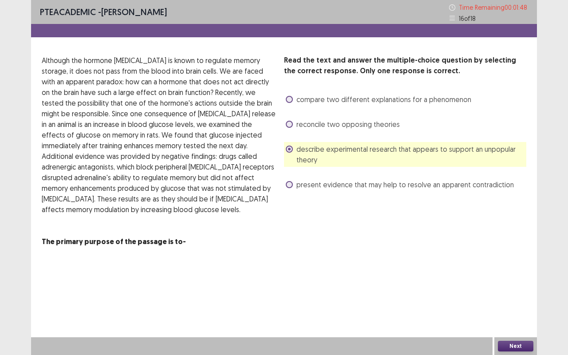
click at [508, 278] on button "Next" at bounding box center [514, 346] width 35 height 11
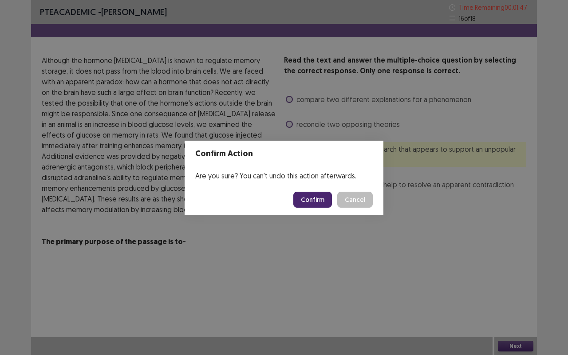
click at [304, 199] on button "Confirm" at bounding box center [312, 200] width 39 height 16
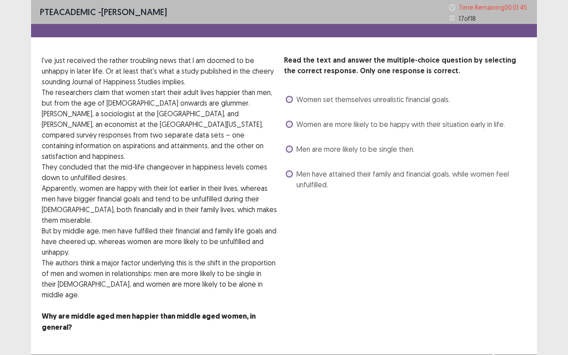
click at [296, 152] on span "Men are more likely to be single then." at bounding box center [355, 149] width 118 height 11
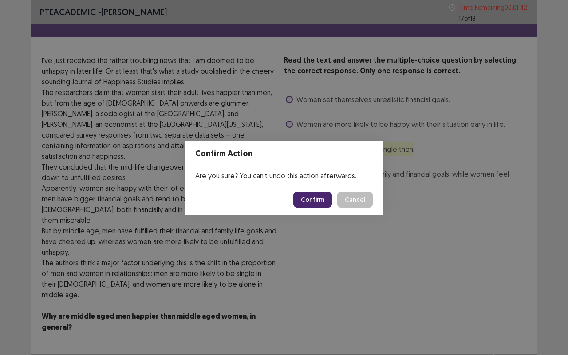
click at [313, 192] on button "Confirm" at bounding box center [312, 200] width 39 height 16
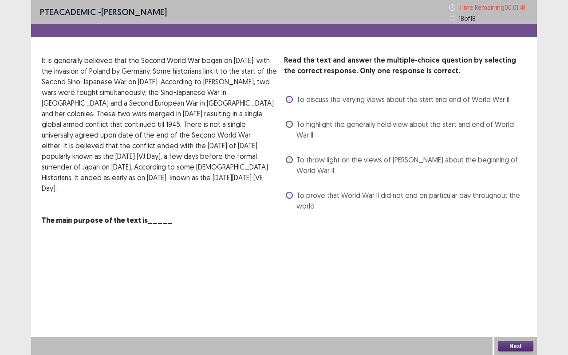
click at [290, 160] on span at bounding box center [289, 159] width 7 height 7
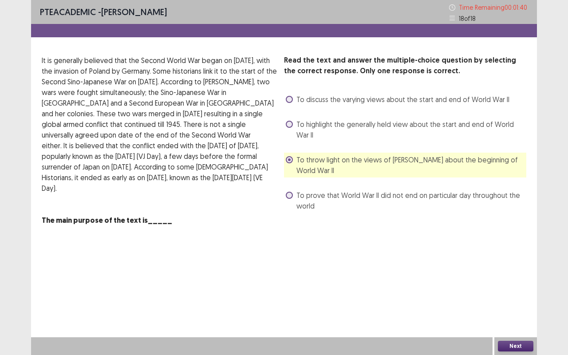
click at [509, 278] on button "Next" at bounding box center [514, 346] width 35 height 11
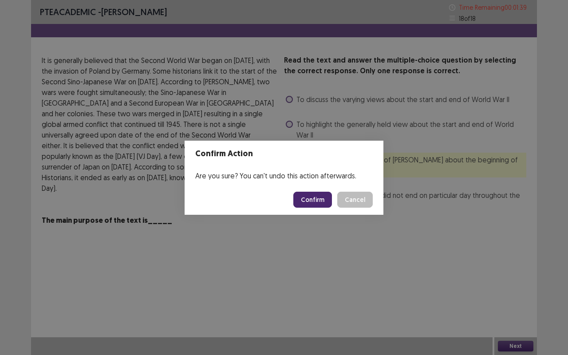
click at [313, 190] on footer "Confirm Cancel" at bounding box center [283, 199] width 199 height 30
click at [311, 198] on button "Confirm" at bounding box center [312, 200] width 39 height 16
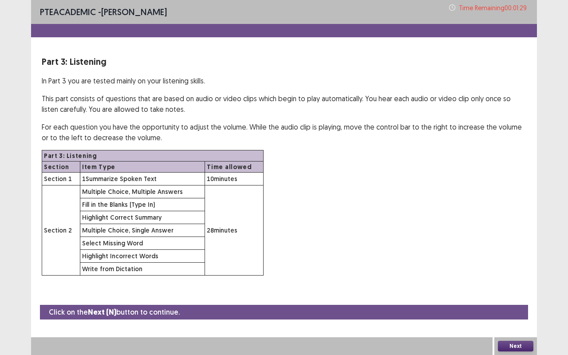
click at [510, 278] on button "Next" at bounding box center [514, 346] width 35 height 11
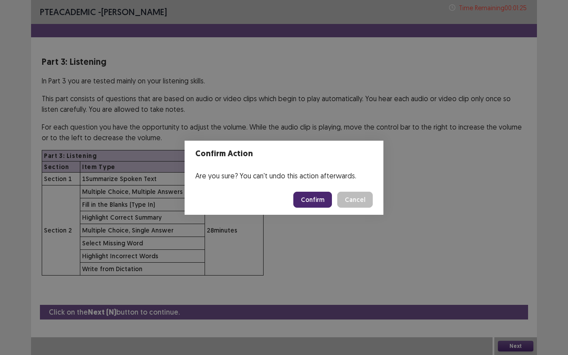
click at [312, 204] on button "Confirm" at bounding box center [312, 200] width 39 height 16
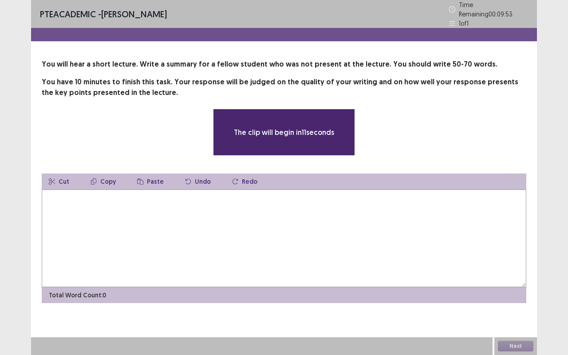
click at [197, 220] on textarea at bounding box center [284, 238] width 484 height 98
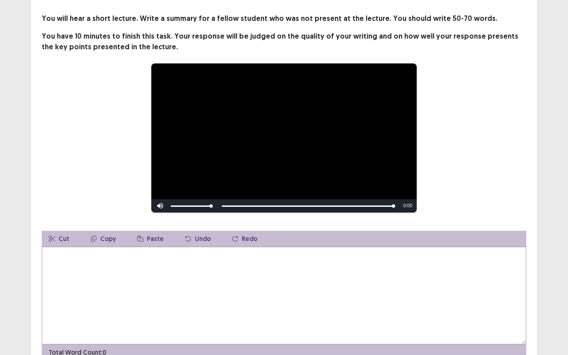
scroll to position [43, 0]
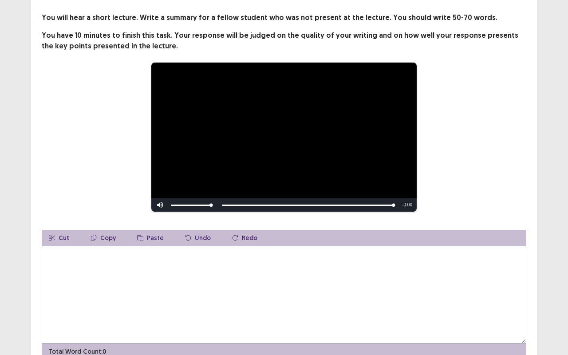
click at [103, 278] on textarea at bounding box center [284, 295] width 484 height 98
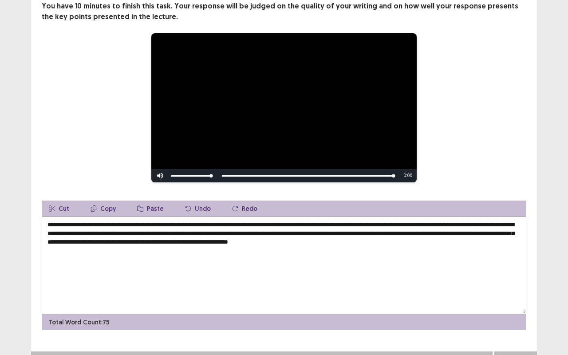
scroll to position [71, 0]
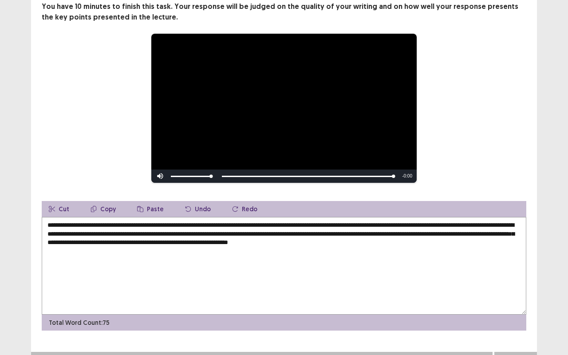
drag, startPoint x: 417, startPoint y: 244, endPoint x: 485, endPoint y: 250, distance: 68.5
click at [485, 250] on textarea "**********" at bounding box center [284, 266] width 484 height 98
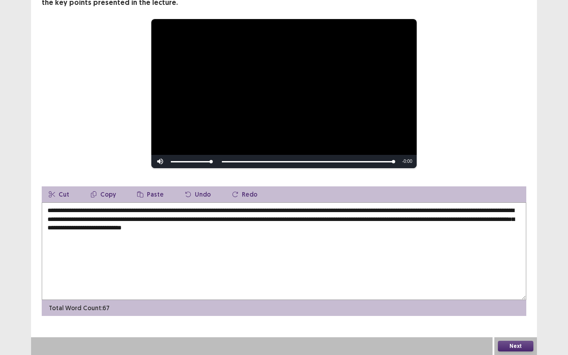
type textarea "**********"
click at [513, 278] on button "Next" at bounding box center [514, 346] width 35 height 11
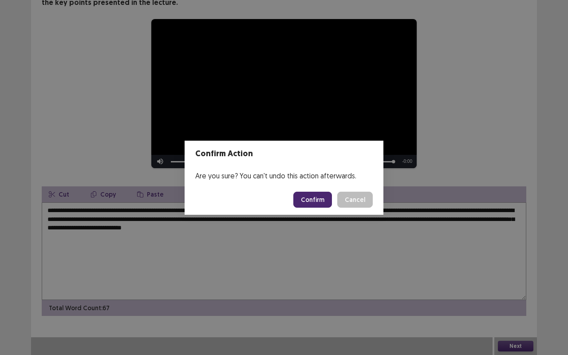
click at [311, 198] on button "Confirm" at bounding box center [312, 200] width 39 height 16
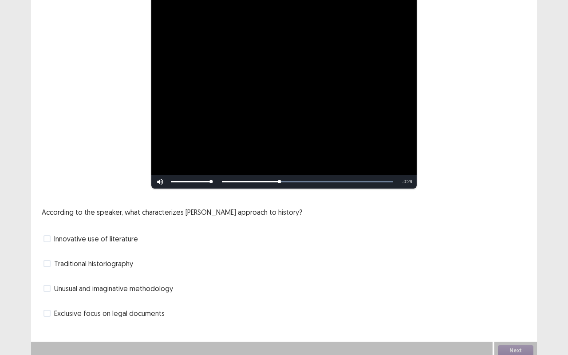
scroll to position [95, 0]
click at [46, 260] on span at bounding box center [46, 263] width 7 height 7
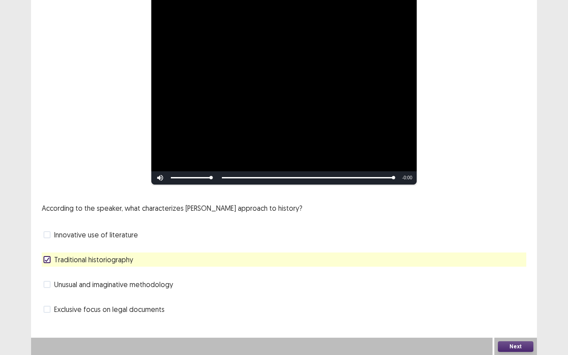
click at [514, 278] on button "Next" at bounding box center [514, 346] width 35 height 11
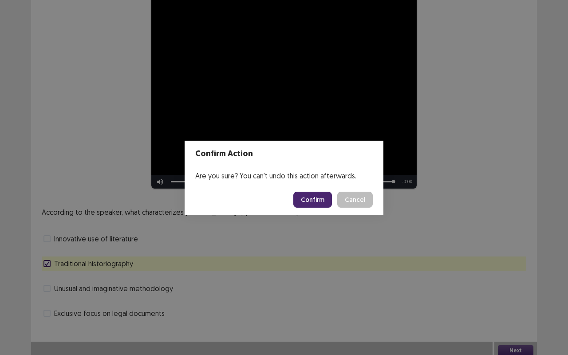
click at [317, 202] on button "Confirm" at bounding box center [312, 200] width 39 height 16
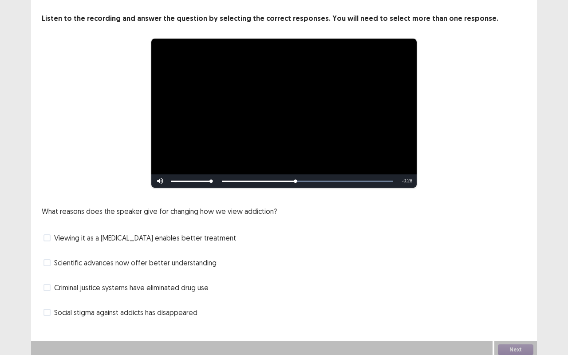
scroll to position [43, 0]
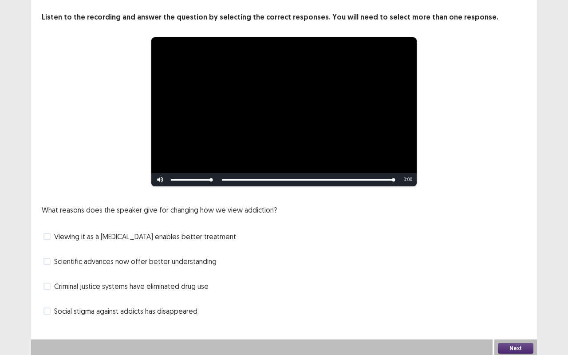
click at [51, 236] on label "Viewing it as a brain disease enables better treatment" at bounding box center [139, 236] width 192 height 11
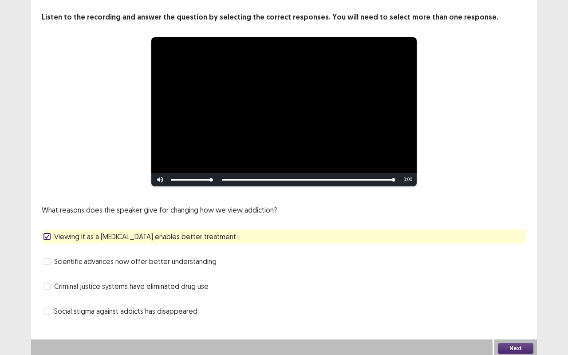
click at [49, 278] on span at bounding box center [46, 310] width 7 height 7
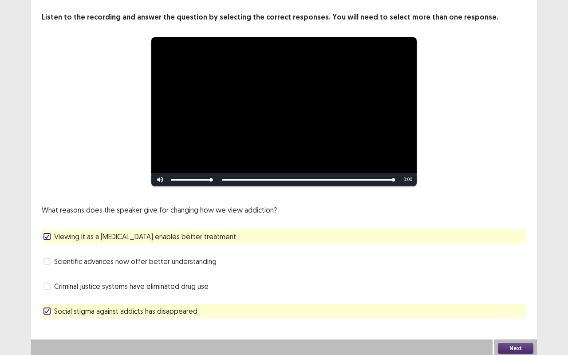
click at [50, 278] on span at bounding box center [46, 285] width 7 height 7
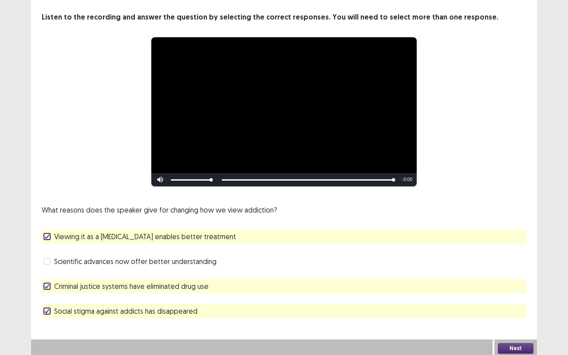
click at [49, 241] on label "Viewing it as a brain disease enables better treatment" at bounding box center [139, 236] width 192 height 11
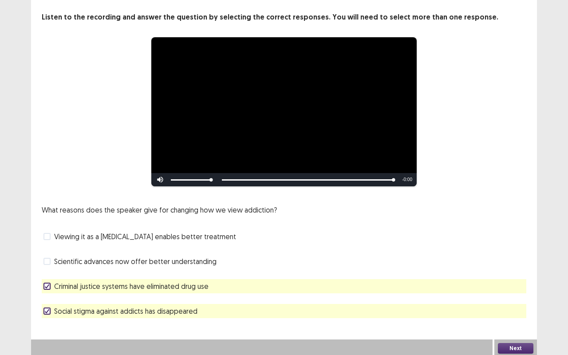
click at [46, 278] on label "Social stigma against addicts has disappeared" at bounding box center [120, 310] width 154 height 11
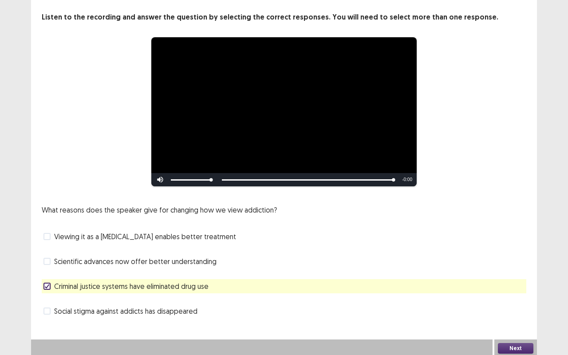
click at [509, 278] on button "Next" at bounding box center [514, 348] width 35 height 11
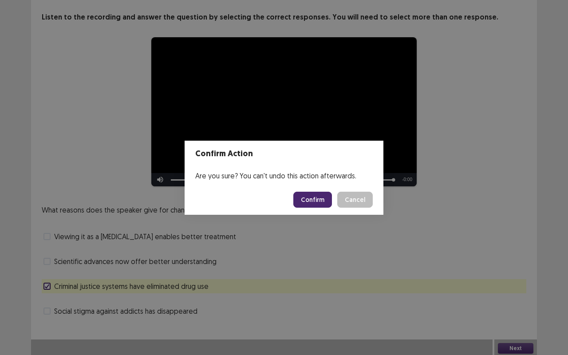
click at [312, 197] on button "Confirm" at bounding box center [312, 200] width 39 height 16
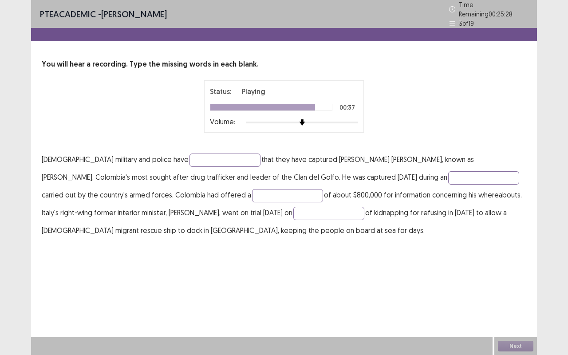
click at [193, 150] on p "Colombian military and police have that they have captured Dairo Antonio usuga,…" at bounding box center [284, 194] width 484 height 89
click at [189, 157] on input "text" at bounding box center [224, 159] width 71 height 13
type input "*******"
click at [448, 171] on input "text" at bounding box center [483, 177] width 71 height 13
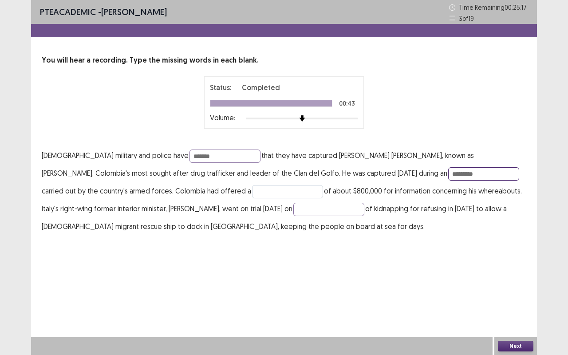
type input "*********"
click at [252, 194] on input "text" at bounding box center [287, 191] width 71 height 13
type input "******"
click at [293, 209] on input "text" at bounding box center [328, 209] width 71 height 13
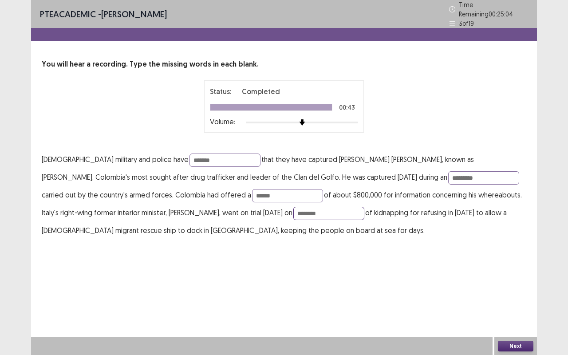
type input "*******"
click at [507, 278] on button "Next" at bounding box center [514, 346] width 35 height 11
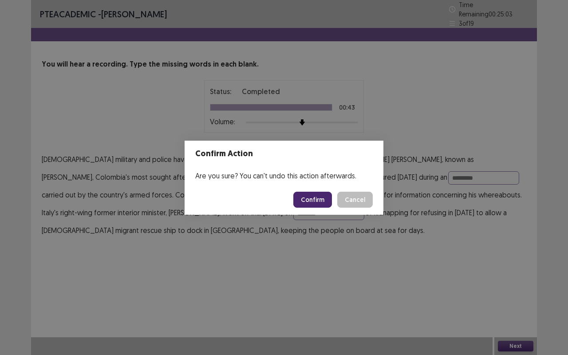
click at [319, 201] on button "Confirm" at bounding box center [312, 200] width 39 height 16
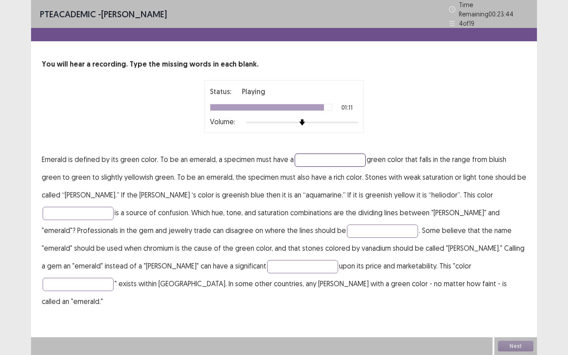
click at [319, 155] on input "text" at bounding box center [329, 159] width 71 height 13
type input "**********"
click at [114, 207] on input "text" at bounding box center [78, 213] width 71 height 13
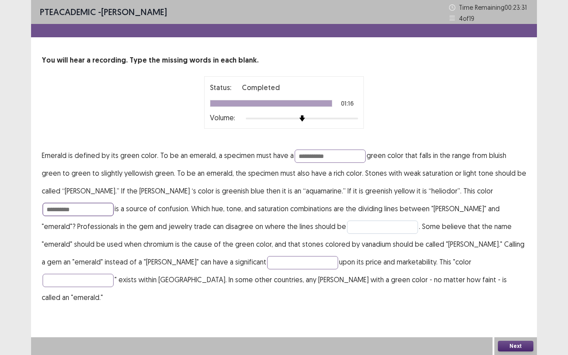
type input "**********"
click at [347, 221] on input "text" at bounding box center [382, 226] width 71 height 13
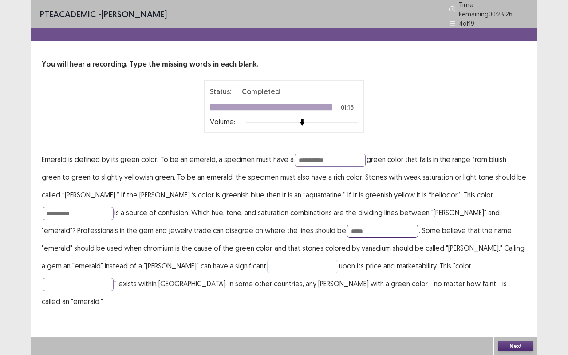
type input "*****"
click at [267, 261] on input "text" at bounding box center [302, 266] width 71 height 13
type input "******"
click at [114, 278] on input "text" at bounding box center [78, 284] width 71 height 13
type input "*********"
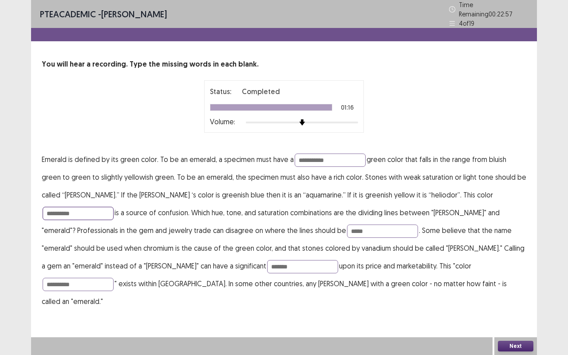
click at [114, 207] on input "**********" at bounding box center [78, 213] width 71 height 13
type input "**********"
click at [516, 278] on button "Next" at bounding box center [514, 346] width 35 height 11
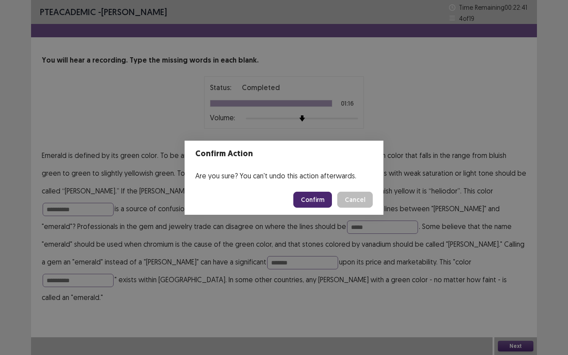
click at [317, 196] on button "Confirm" at bounding box center [312, 200] width 39 height 16
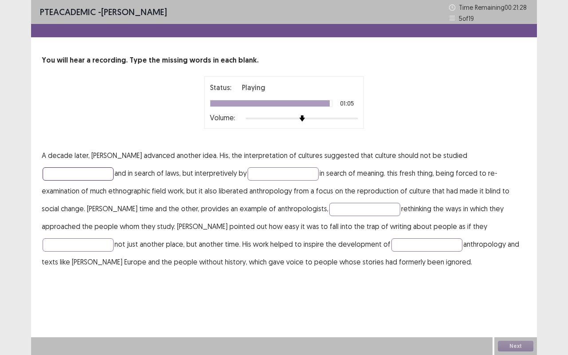
click at [114, 167] on input "text" at bounding box center [78, 173] width 71 height 13
click at [247, 177] on input "text" at bounding box center [282, 173] width 71 height 13
click at [114, 167] on input "**********" at bounding box center [78, 173] width 71 height 13
type input "**********"
click at [247, 175] on input "text" at bounding box center [282, 173] width 71 height 13
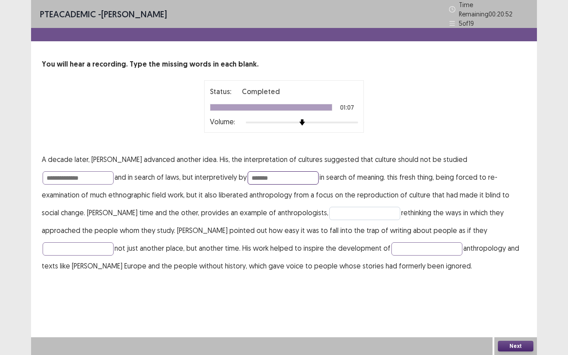
type input "*******"
click at [329, 212] on input "text" at bounding box center [364, 213] width 71 height 13
type input "*********"
click at [114, 242] on input "text" at bounding box center [78, 248] width 71 height 13
type input "*"
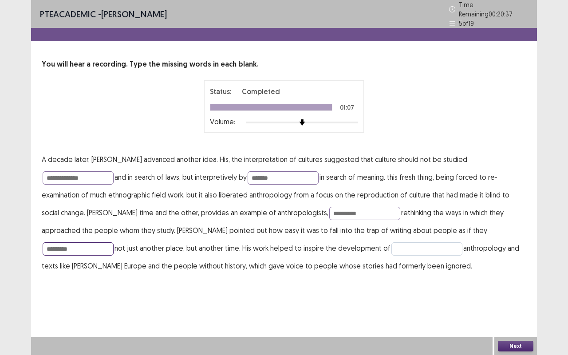
type input "*********"
click at [391, 242] on input "text" at bounding box center [426, 248] width 71 height 13
type input "**********"
click at [509, 278] on button "Next" at bounding box center [514, 346] width 35 height 11
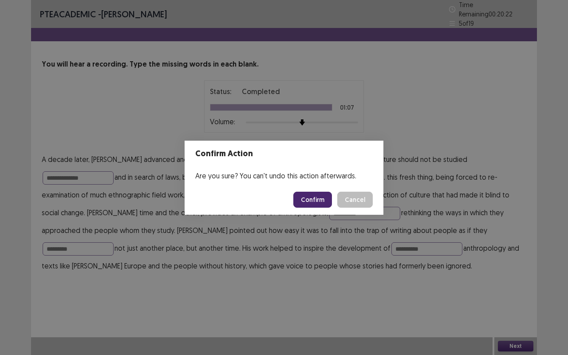
click at [324, 200] on button "Confirm" at bounding box center [312, 200] width 39 height 16
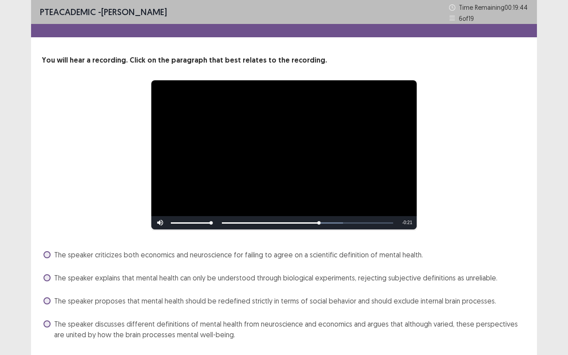
scroll to position [26, 0]
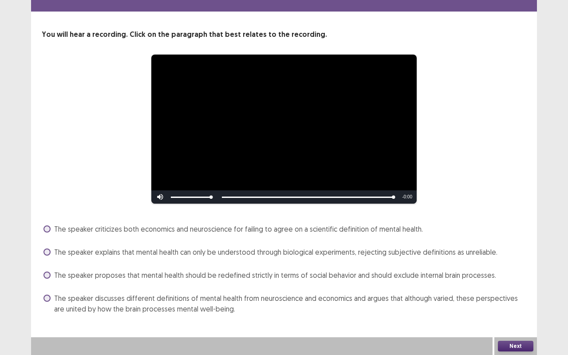
click at [49, 278] on span at bounding box center [46, 297] width 7 height 7
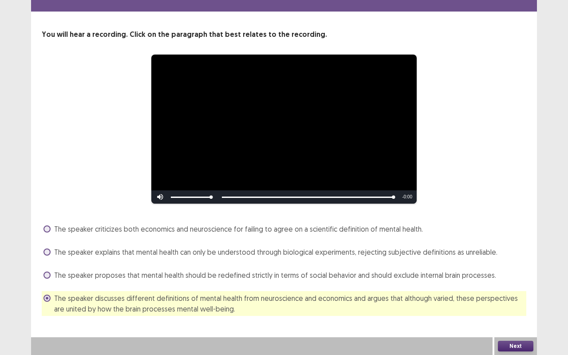
click at [515, 278] on button "Next" at bounding box center [514, 346] width 35 height 11
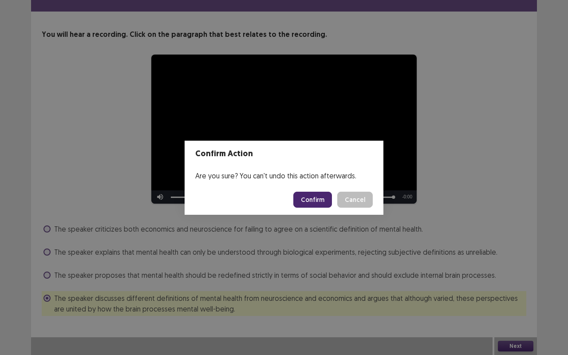
click at [320, 199] on button "Confirm" at bounding box center [312, 200] width 39 height 16
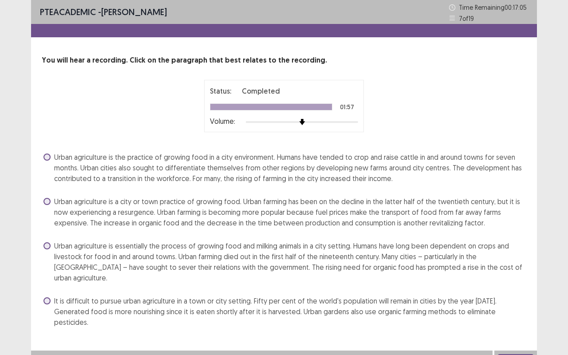
click at [45, 278] on span at bounding box center [46, 300] width 7 height 7
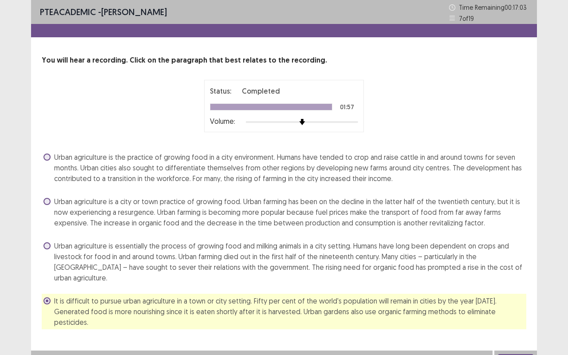
click at [517, 278] on button "Next" at bounding box center [514, 359] width 35 height 11
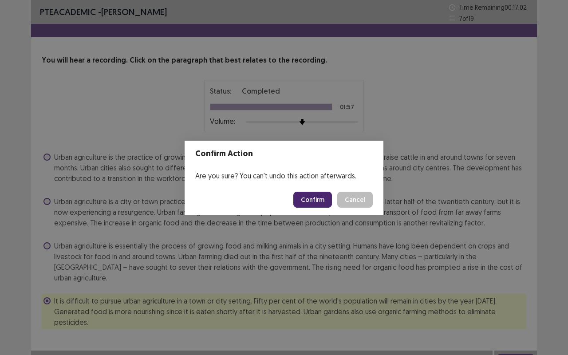
click at [306, 202] on button "Confirm" at bounding box center [312, 200] width 39 height 16
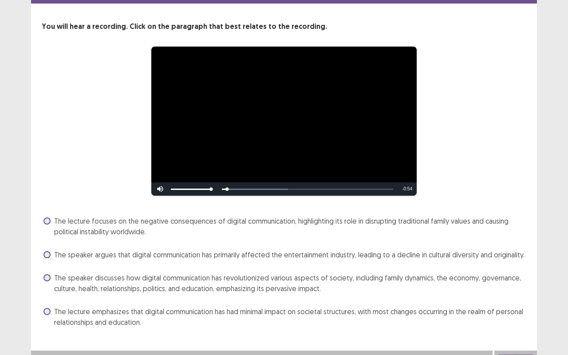
scroll to position [47, 0]
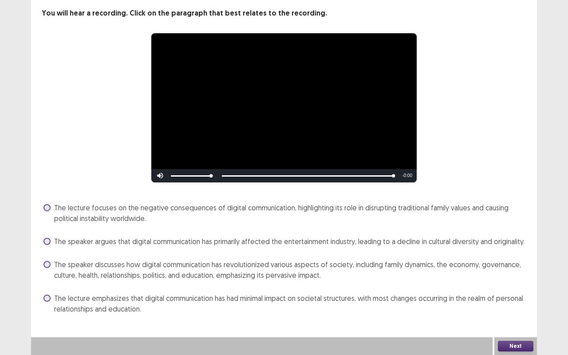
click at [49, 265] on span at bounding box center [46, 264] width 7 height 7
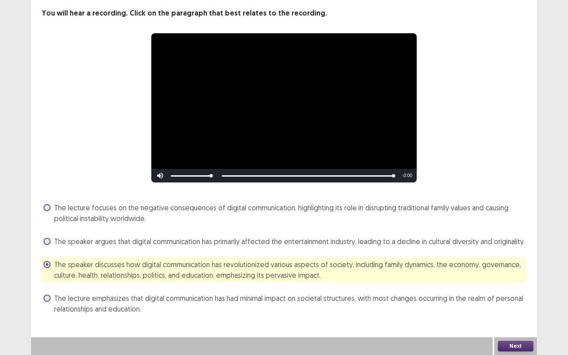
click at [510, 278] on button "Next" at bounding box center [514, 346] width 35 height 11
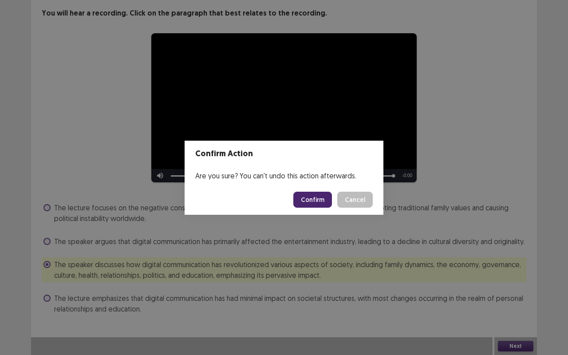
click at [314, 196] on button "Confirm" at bounding box center [312, 200] width 39 height 16
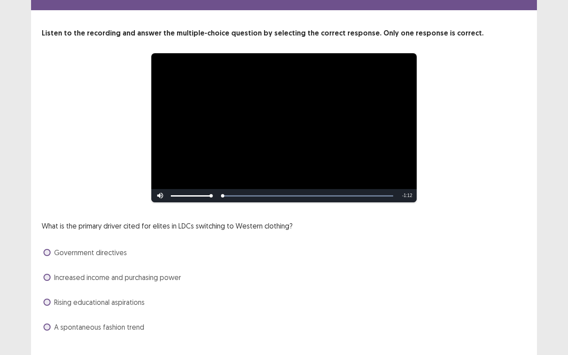
scroll to position [45, 0]
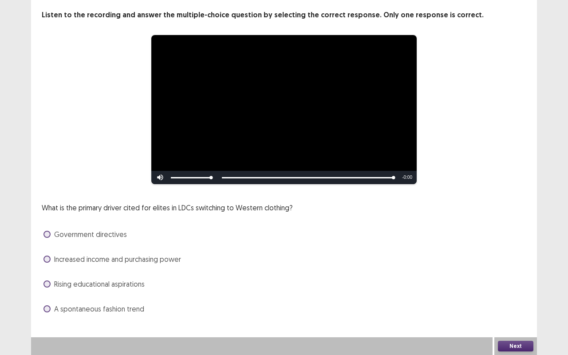
click at [47, 258] on span at bounding box center [46, 258] width 7 height 7
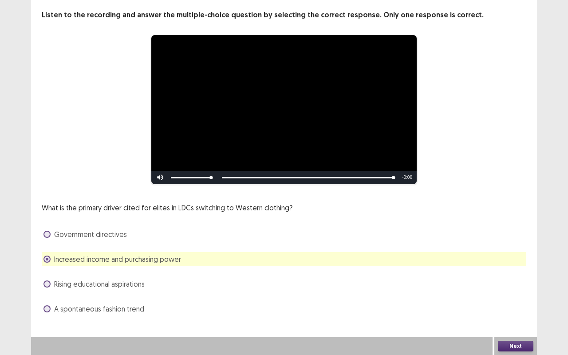
click at [508, 278] on button "Next" at bounding box center [514, 346] width 35 height 11
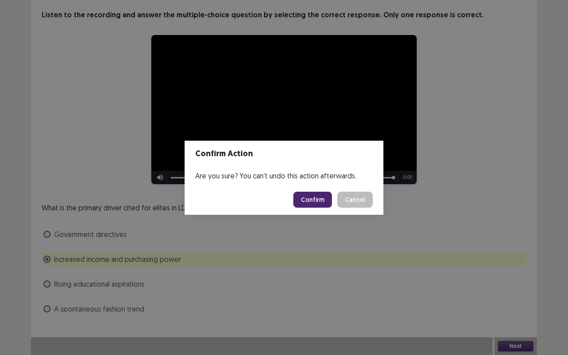
click at [320, 197] on button "Confirm" at bounding box center [312, 200] width 39 height 16
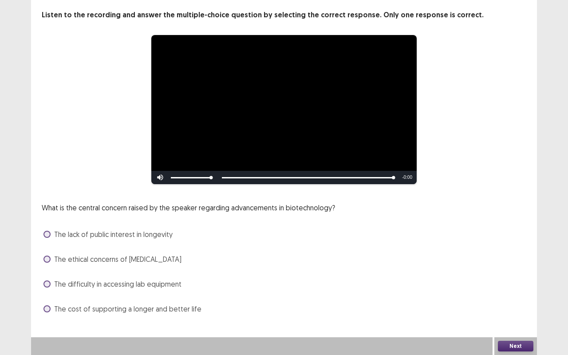
click at [48, 278] on span at bounding box center [46, 283] width 7 height 7
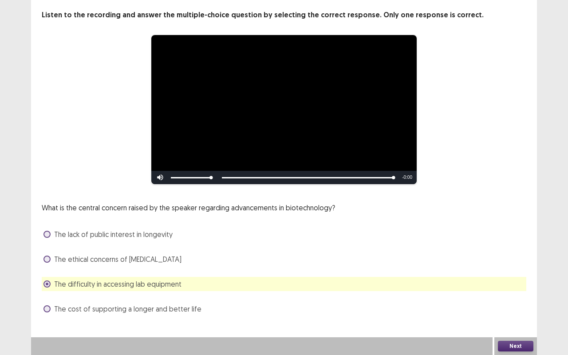
click at [508, 278] on button "Next" at bounding box center [514, 346] width 35 height 11
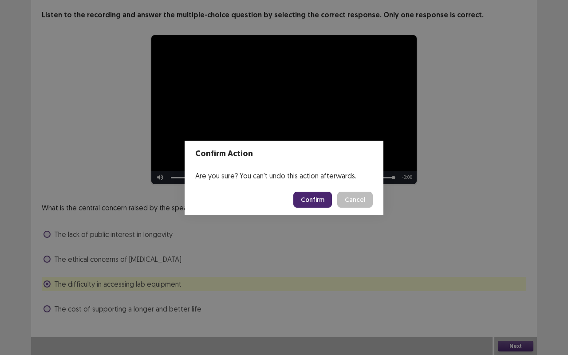
click at [290, 189] on footer "Confirm Cancel" at bounding box center [283, 199] width 199 height 30
click at [310, 202] on button "Confirm" at bounding box center [312, 200] width 39 height 16
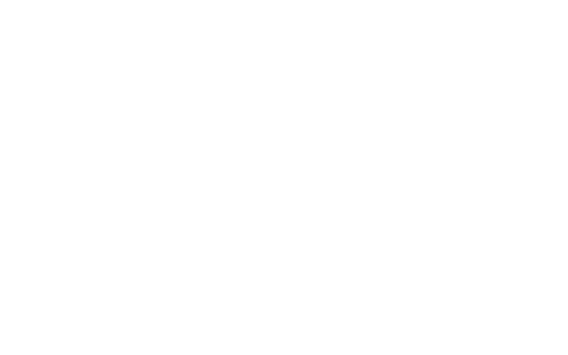
scroll to position [0, 0]
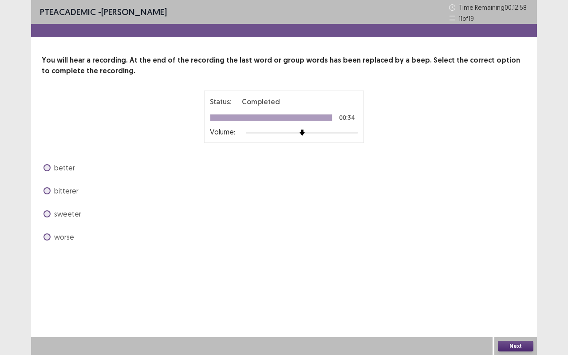
click at [48, 236] on span at bounding box center [46, 236] width 7 height 7
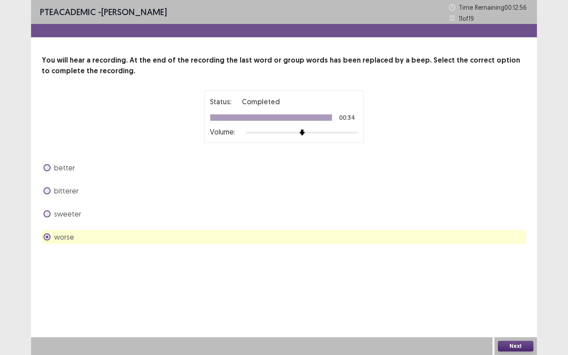
click at [50, 213] on span at bounding box center [46, 213] width 7 height 7
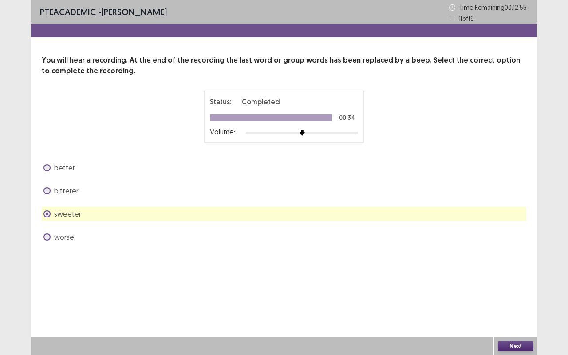
click at [522, 278] on button "Next" at bounding box center [514, 346] width 35 height 11
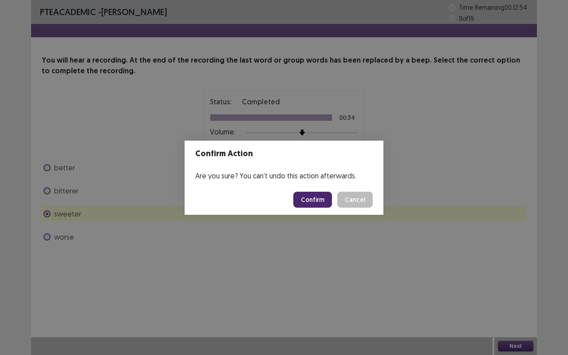
click at [318, 201] on button "Confirm" at bounding box center [312, 200] width 39 height 16
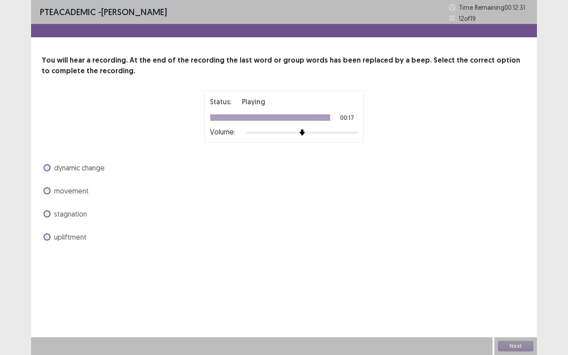
click at [47, 168] on span at bounding box center [46, 167] width 7 height 7
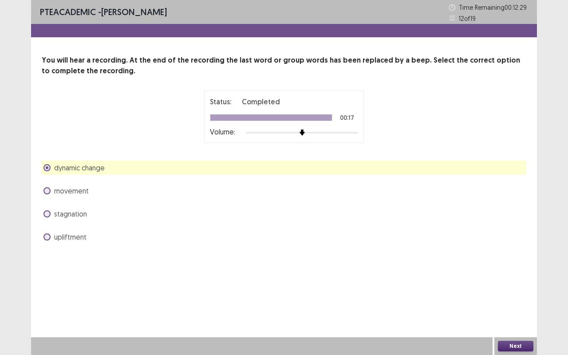
click at [511, 278] on button "Next" at bounding box center [514, 346] width 35 height 11
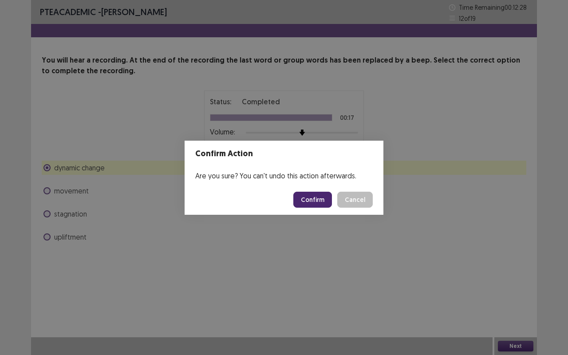
click at [317, 199] on button "Confirm" at bounding box center [312, 200] width 39 height 16
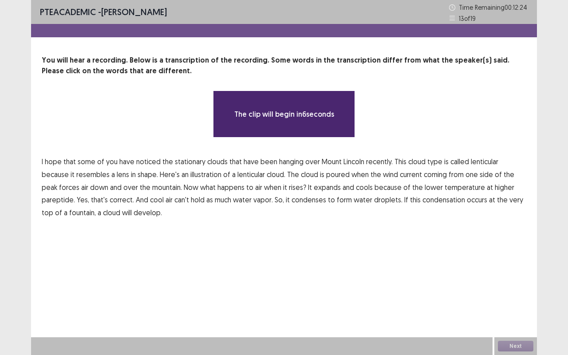
click at [51, 166] on span "hope" at bounding box center [53, 161] width 17 height 11
click at [61, 165] on p "I hope that some of you have noticed the stationary clouds that have been hangi…" at bounding box center [284, 187] width 484 height 64
click at [57, 164] on span "hope" at bounding box center [53, 161] width 17 height 11
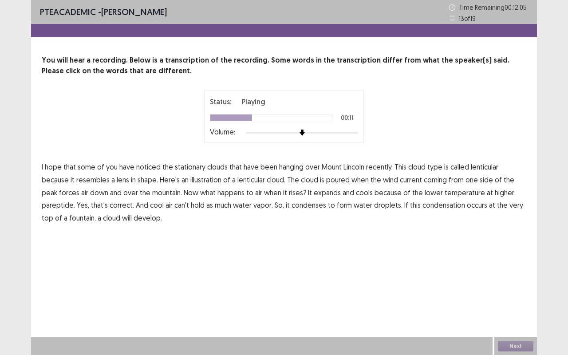
click at [326, 181] on span "poured" at bounding box center [337, 179] width 23 height 11
click at [90, 195] on span "down" at bounding box center [99, 192] width 18 height 11
click at [75, 200] on span "pareptide." at bounding box center [58, 205] width 33 height 11
click at [96, 212] on span "fountain," at bounding box center [82, 217] width 27 height 11
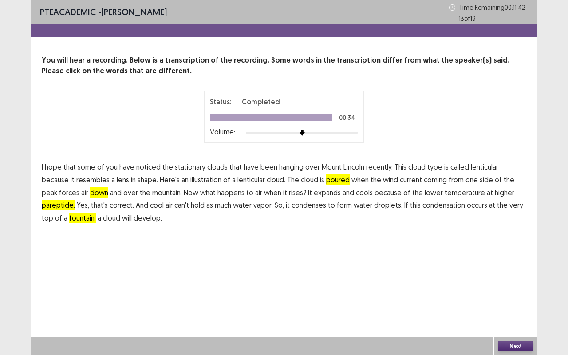
click at [505, 278] on button "Next" at bounding box center [514, 346] width 35 height 11
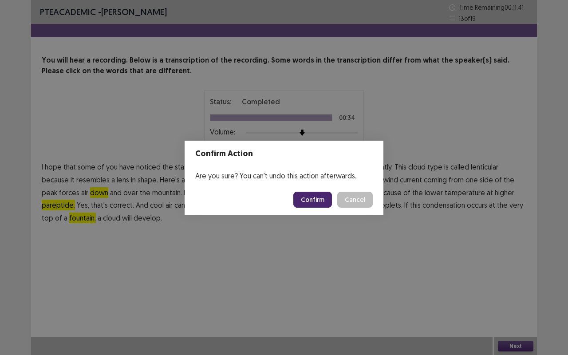
click at [313, 200] on button "Confirm" at bounding box center [312, 200] width 39 height 16
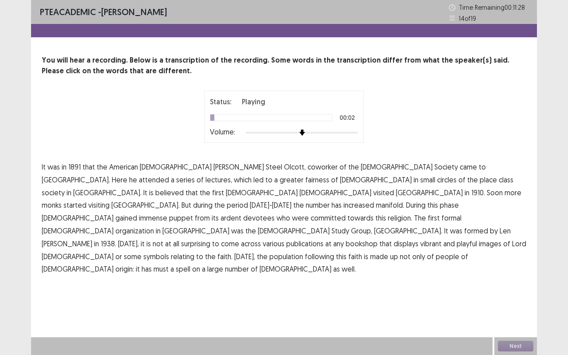
click at [65, 168] on span "in" at bounding box center [64, 166] width 5 height 11
click at [307, 168] on span "coworker" at bounding box center [322, 166] width 30 height 11
click at [305, 180] on span "fairness" at bounding box center [317, 179] width 24 height 11
click at [479, 180] on span "place" at bounding box center [487, 179] width 17 height 11
click at [169, 212] on span "puppet" at bounding box center [181, 217] width 24 height 11
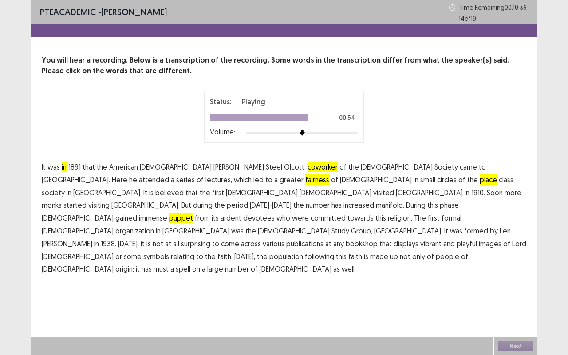
click at [456, 238] on span "playful" at bounding box center [466, 243] width 20 height 11
click at [153, 263] on span "must" at bounding box center [160, 268] width 15 height 11
click at [67, 168] on span "in" at bounding box center [64, 166] width 5 height 11
click at [508, 278] on button "Next" at bounding box center [514, 346] width 35 height 11
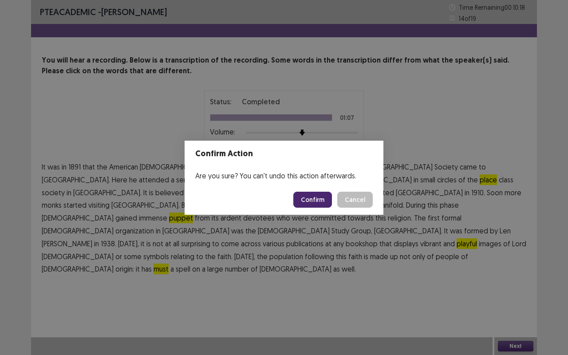
click at [319, 199] on button "Confirm" at bounding box center [312, 200] width 39 height 16
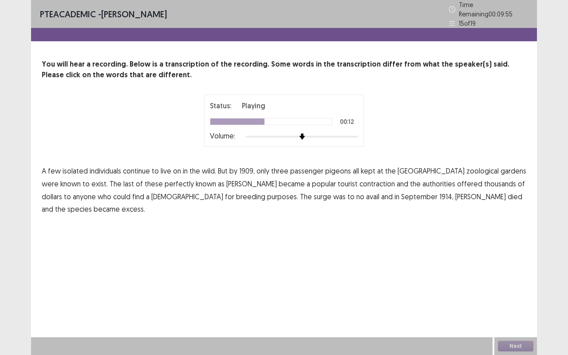
click at [164, 180] on span "perfectly" at bounding box center [178, 183] width 29 height 11
click at [359, 181] on span "contraction" at bounding box center [376, 183] width 35 height 11
click at [145, 204] on span "excess." at bounding box center [132, 209] width 23 height 11
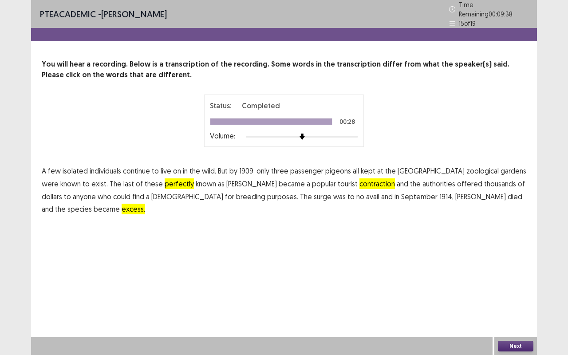
click at [518, 278] on button "Next" at bounding box center [514, 346] width 35 height 11
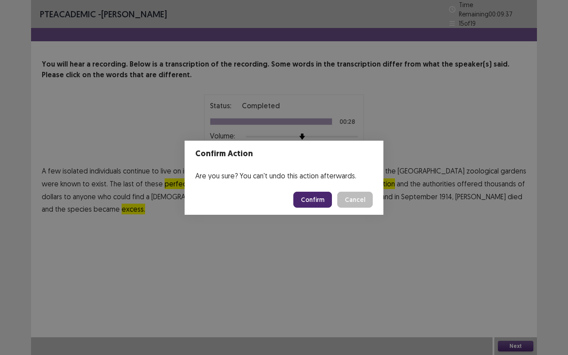
click at [315, 202] on button "Confirm" at bounding box center [312, 200] width 39 height 16
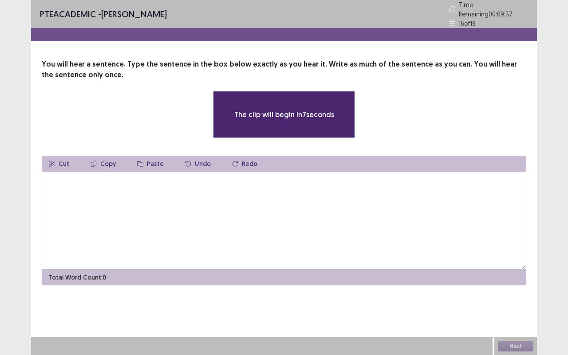
click at [164, 191] on textarea at bounding box center [284, 221] width 484 height 98
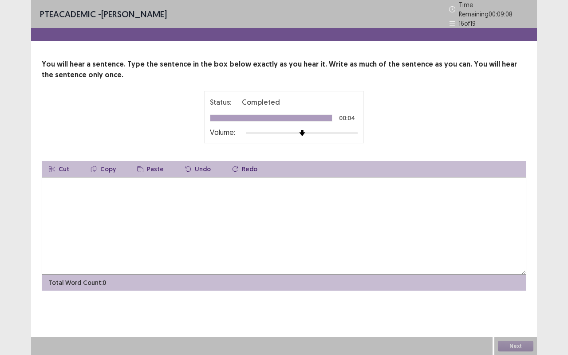
click at [164, 191] on textarea at bounding box center [284, 226] width 484 height 98
type textarea "**********"
click at [517, 278] on button "Next" at bounding box center [514, 346] width 35 height 11
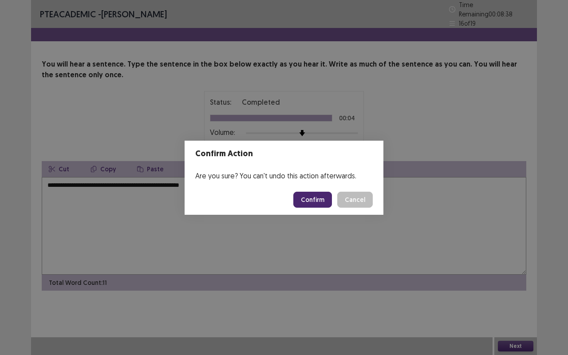
click at [305, 198] on button "Confirm" at bounding box center [312, 200] width 39 height 16
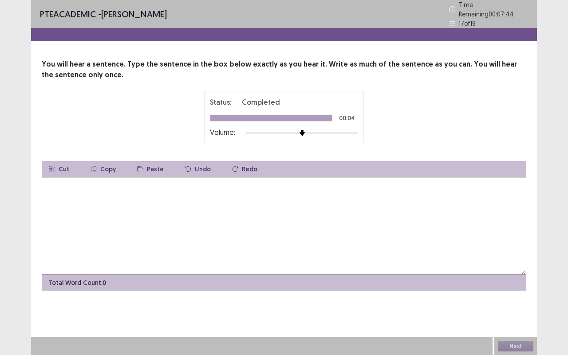
click at [221, 271] on div "Cut Copy Paste Undo Redo Total Word Count: 0" at bounding box center [284, 225] width 484 height 129
type textarea "**********"
click at [522, 278] on button "Next" at bounding box center [514, 346] width 35 height 11
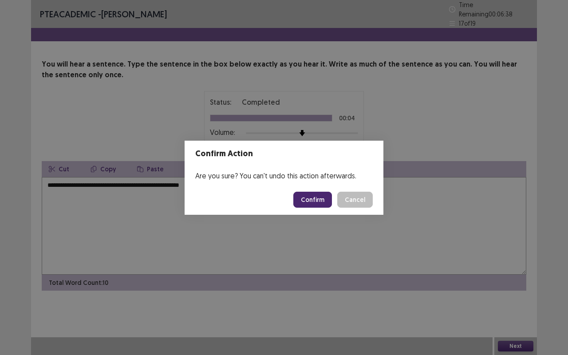
click at [305, 196] on button "Confirm" at bounding box center [312, 200] width 39 height 16
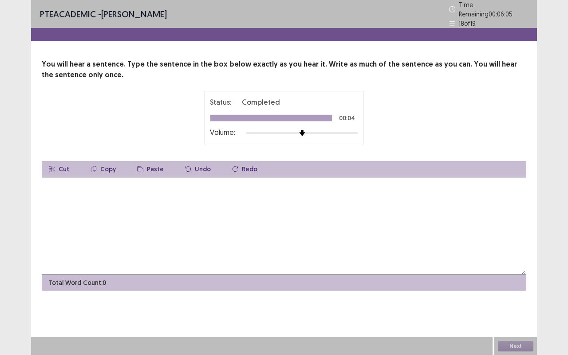
click at [238, 218] on textarea at bounding box center [284, 226] width 484 height 98
click at [128, 183] on textarea "**********" at bounding box center [284, 226] width 484 height 98
click at [125, 182] on textarea "**********" at bounding box center [284, 226] width 484 height 98
click at [186, 184] on textarea "**********" at bounding box center [284, 226] width 484 height 98
type textarea "**********"
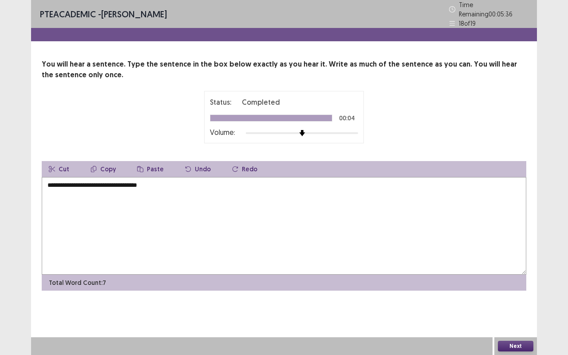
click at [521, 278] on button "Next" at bounding box center [514, 346] width 35 height 11
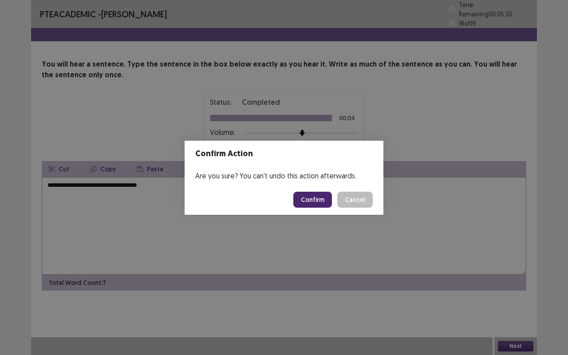
click at [306, 202] on button "Confirm" at bounding box center [312, 200] width 39 height 16
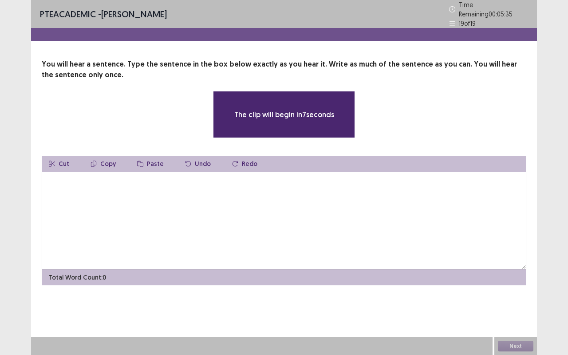
click at [123, 184] on textarea at bounding box center [284, 221] width 484 height 98
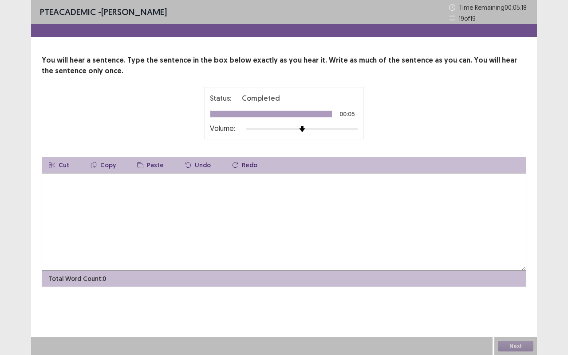
click at [123, 184] on textarea at bounding box center [284, 222] width 484 height 98
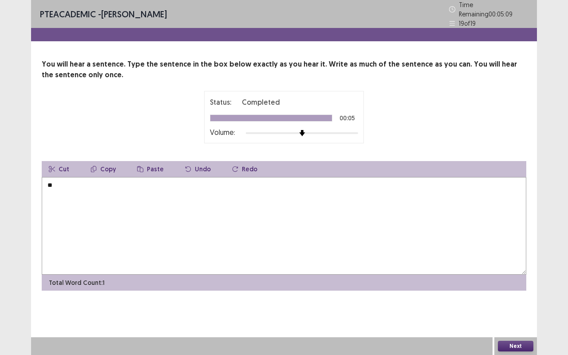
type textarea "*"
click at [144, 168] on button "Paste" at bounding box center [150, 169] width 41 height 16
click at [174, 186] on textarea "**********" at bounding box center [284, 226] width 484 height 98
type textarea "**********"
click at [515, 278] on button "Next" at bounding box center [514, 346] width 35 height 11
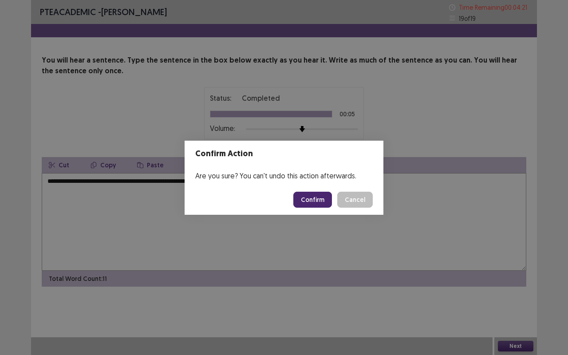
click at [301, 193] on button "Confirm" at bounding box center [312, 200] width 39 height 16
